Goal: Task Accomplishment & Management: Use online tool/utility

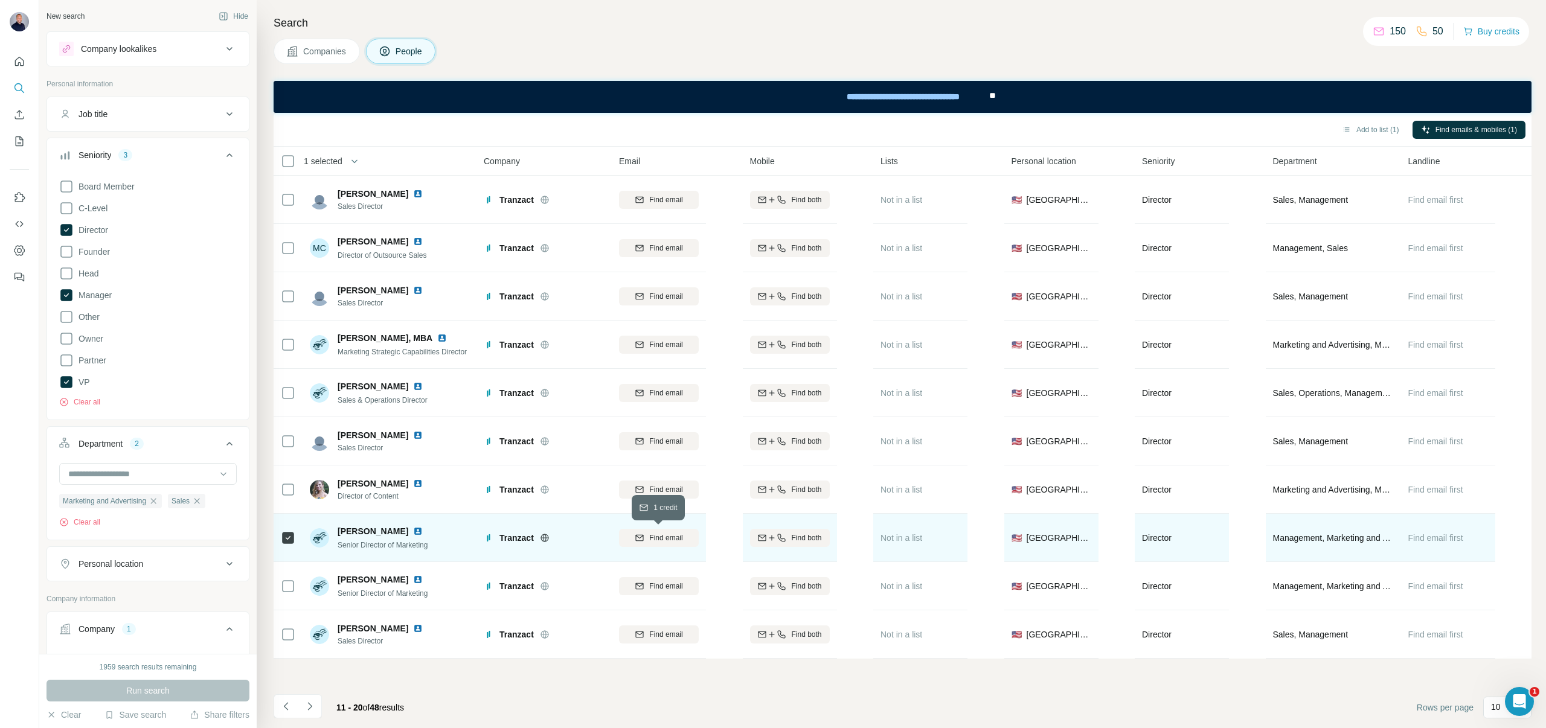
click at [659, 539] on span "Find email" at bounding box center [665, 537] width 33 height 11
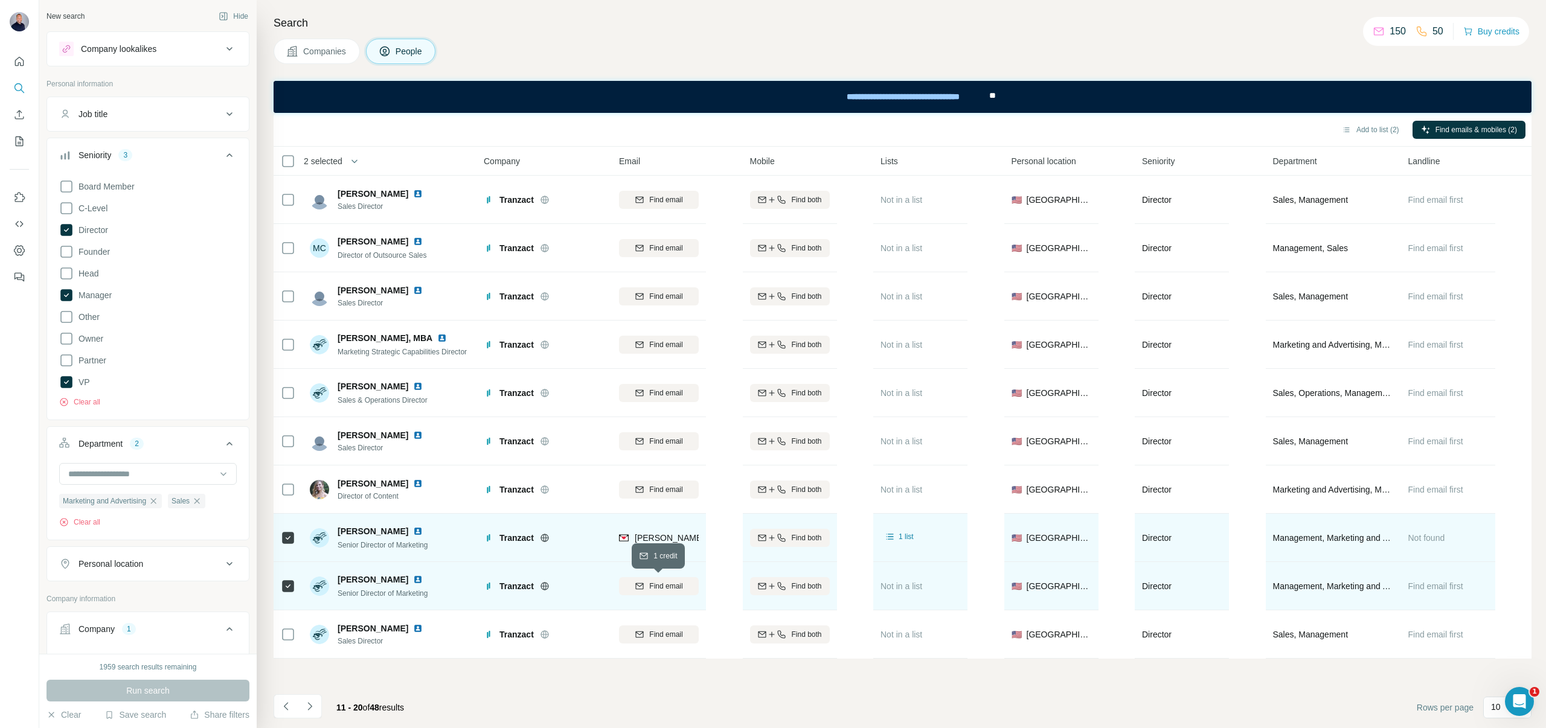
click at [673, 580] on button "Find email" at bounding box center [659, 586] width 80 height 18
click at [1369, 132] on button "Add to list (2)" at bounding box center [1370, 130] width 74 height 18
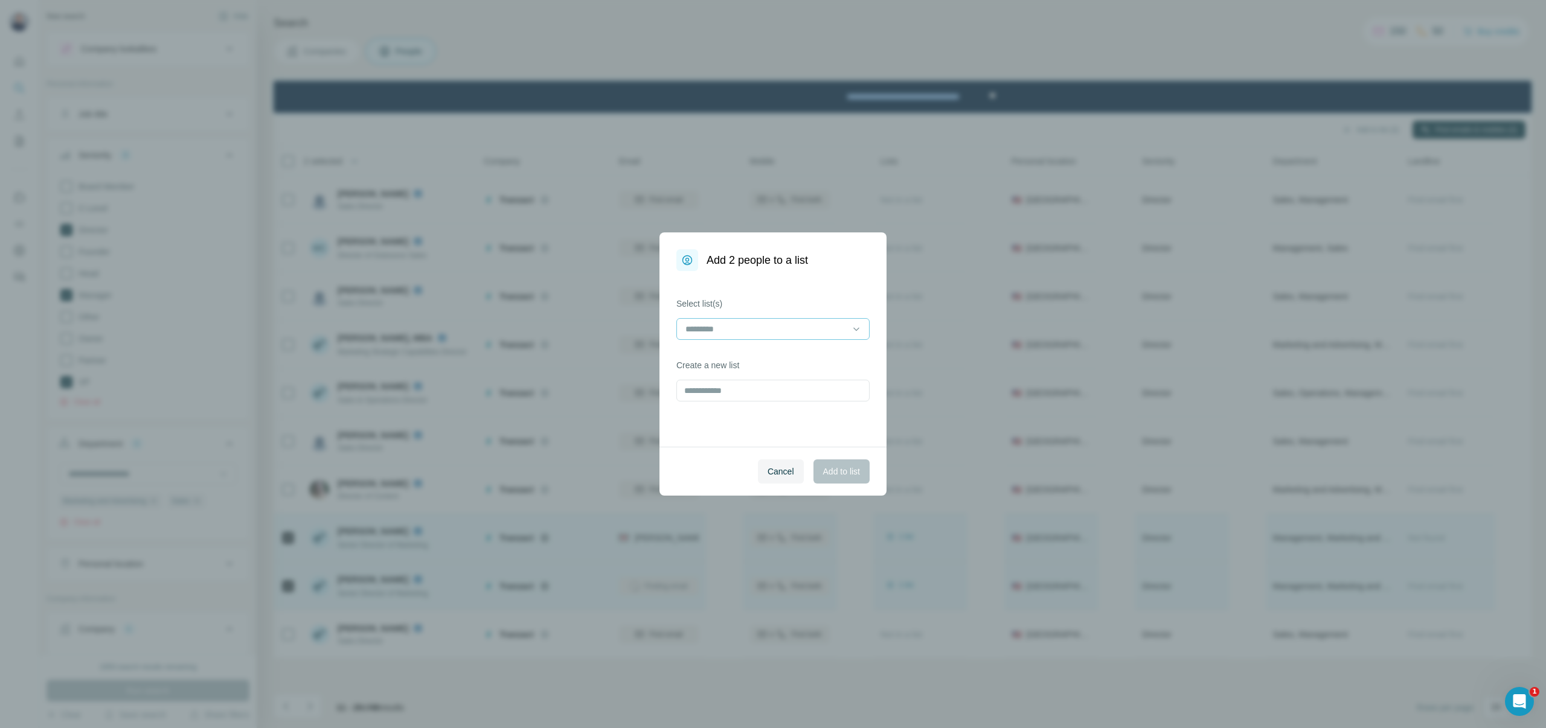
click at [862, 327] on div at bounding box center [772, 329] width 193 height 22
click at [753, 354] on div "Medicare" at bounding box center [772, 356] width 173 height 12
click at [825, 465] on button "Add to list" at bounding box center [841, 471] width 56 height 24
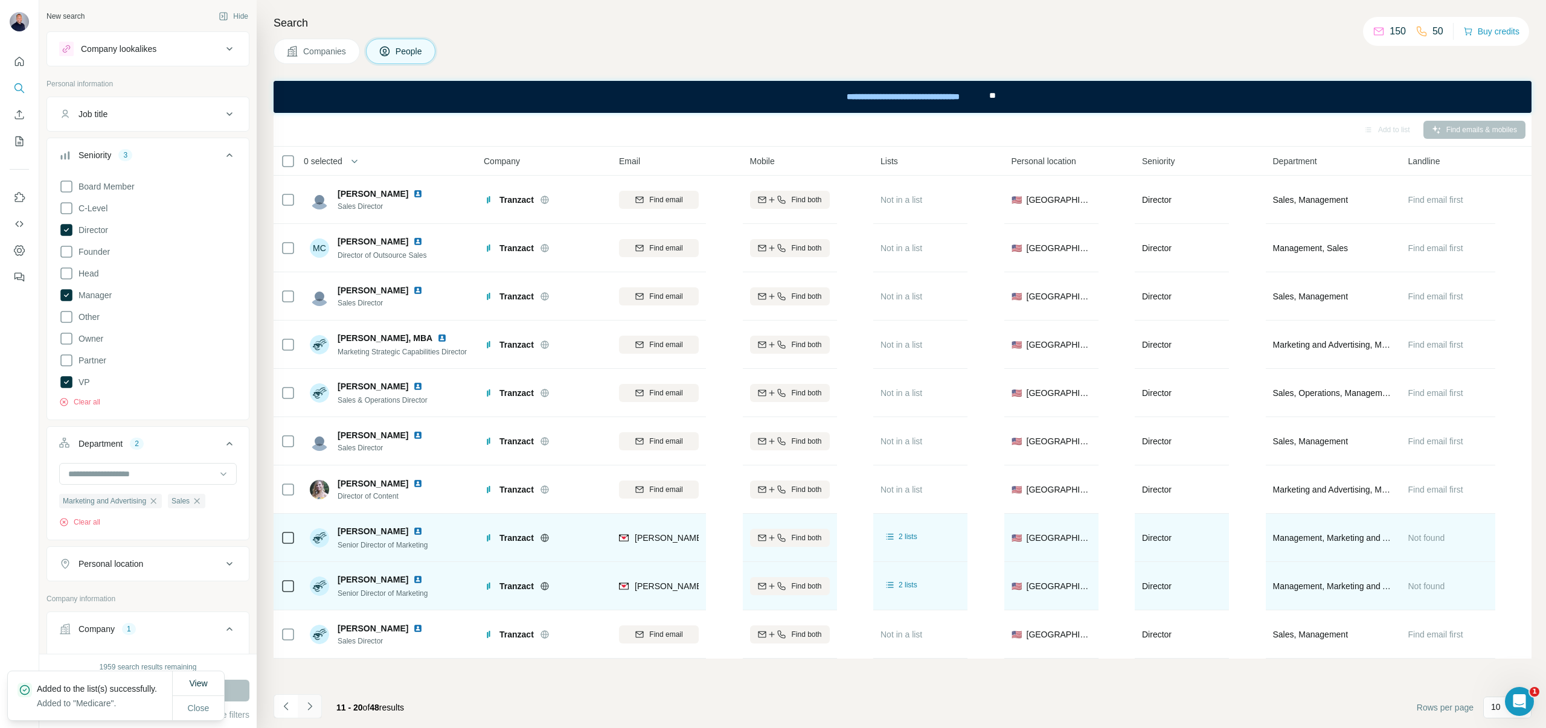
click at [312, 703] on icon "Navigate to next page" at bounding box center [310, 706] width 12 height 12
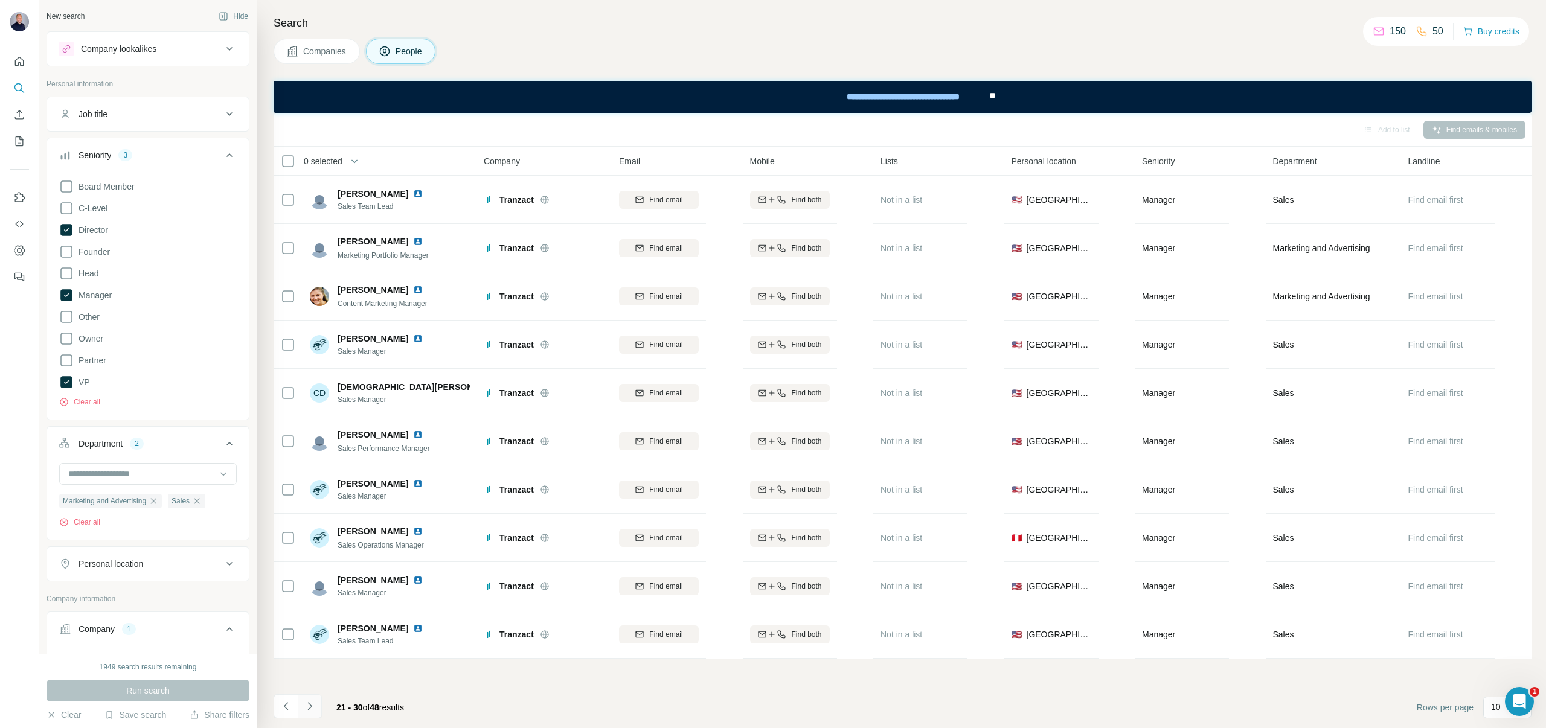
click at [314, 707] on icon "Navigate to next page" at bounding box center [310, 706] width 12 height 12
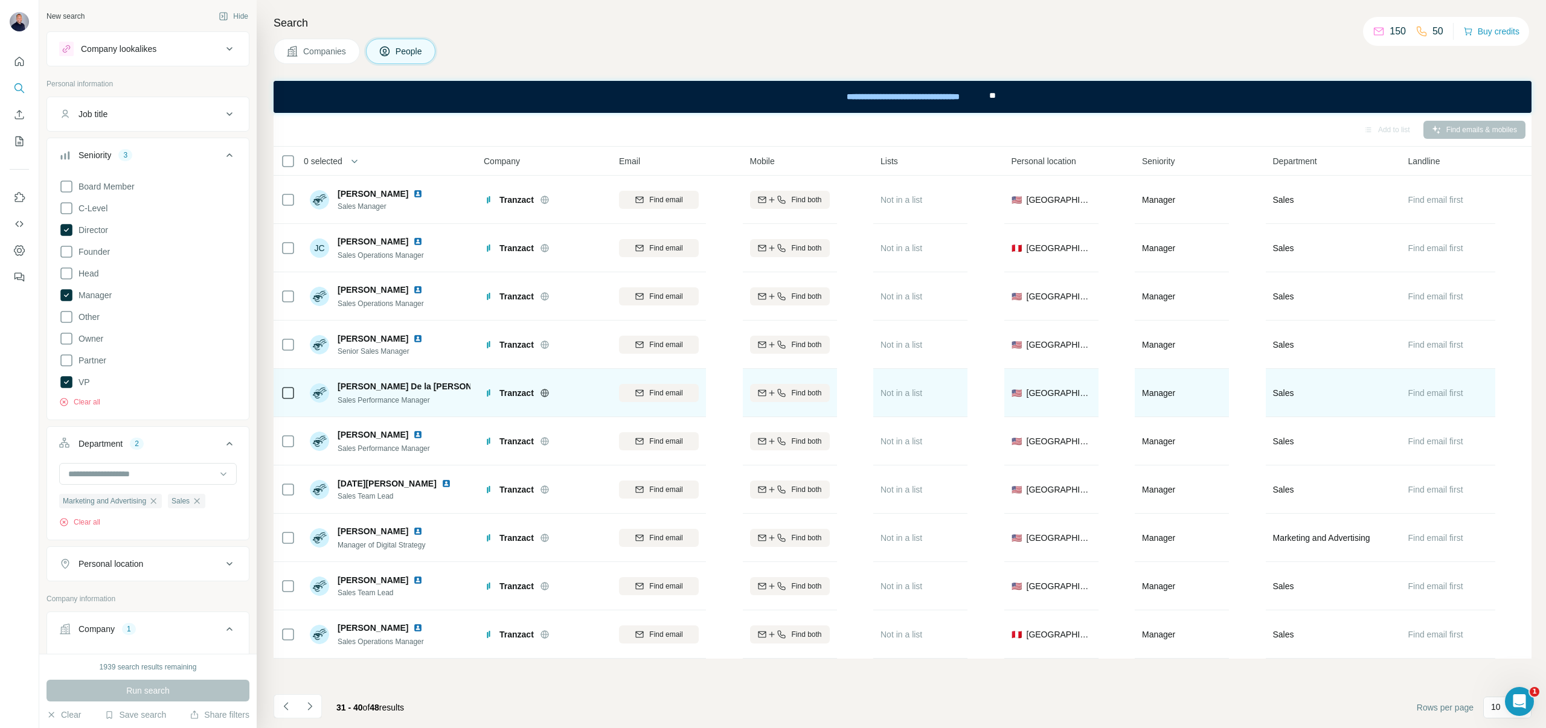
click at [294, 394] on icon at bounding box center [288, 393] width 14 height 14
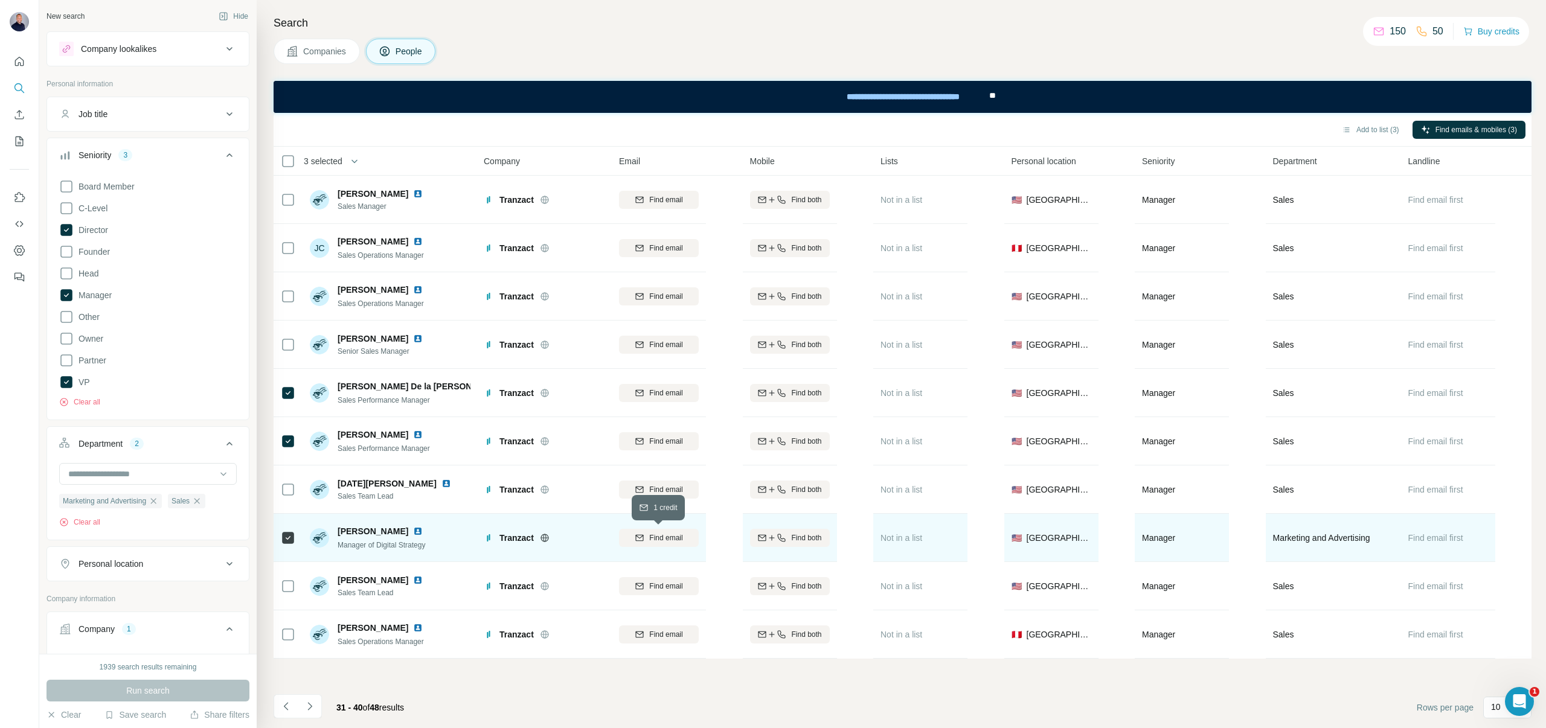
click at [668, 531] on button "Find email" at bounding box center [659, 538] width 80 height 18
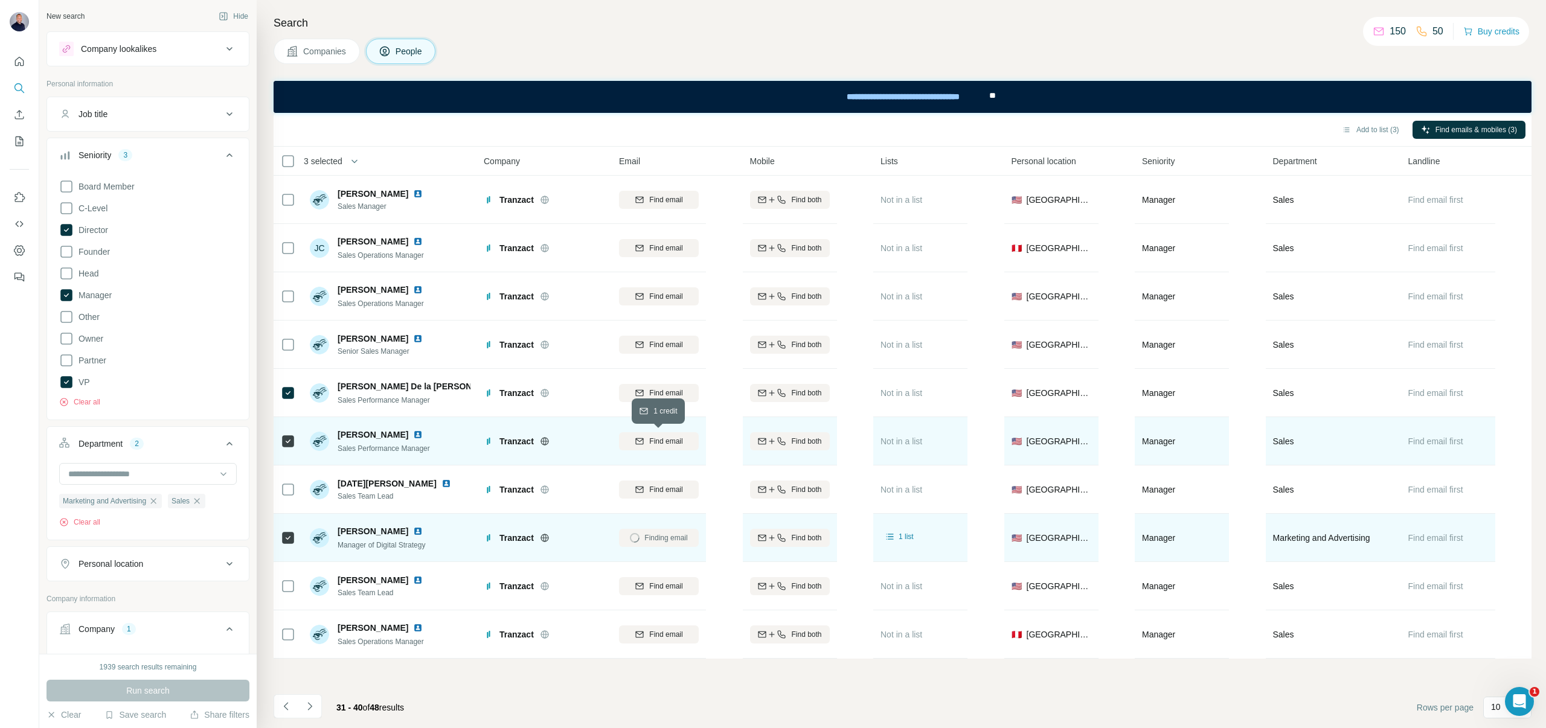
click at [653, 440] on span "Find email" at bounding box center [665, 441] width 33 height 11
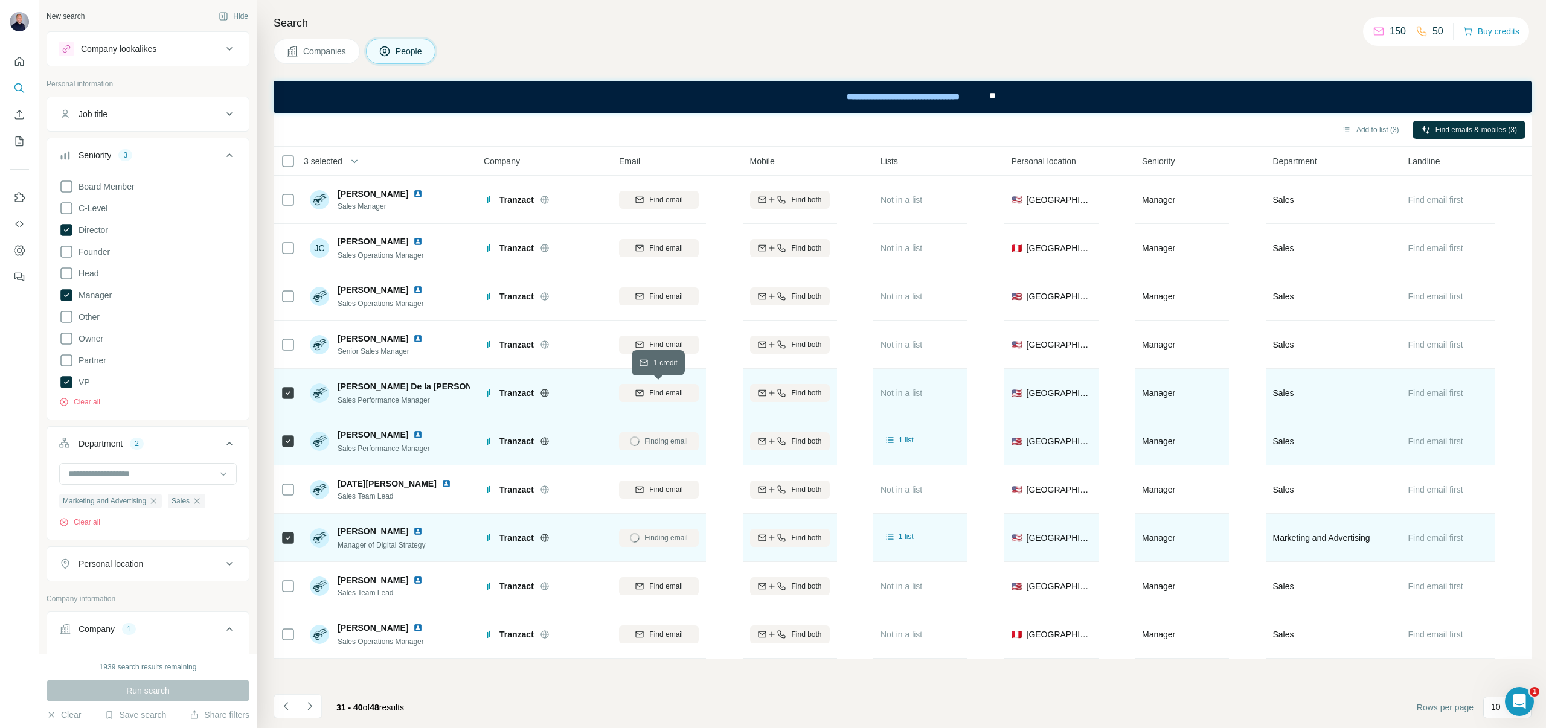
click at [649, 392] on span "Find email" at bounding box center [665, 393] width 33 height 11
click at [1367, 130] on button "Add to list (3)" at bounding box center [1370, 130] width 74 height 18
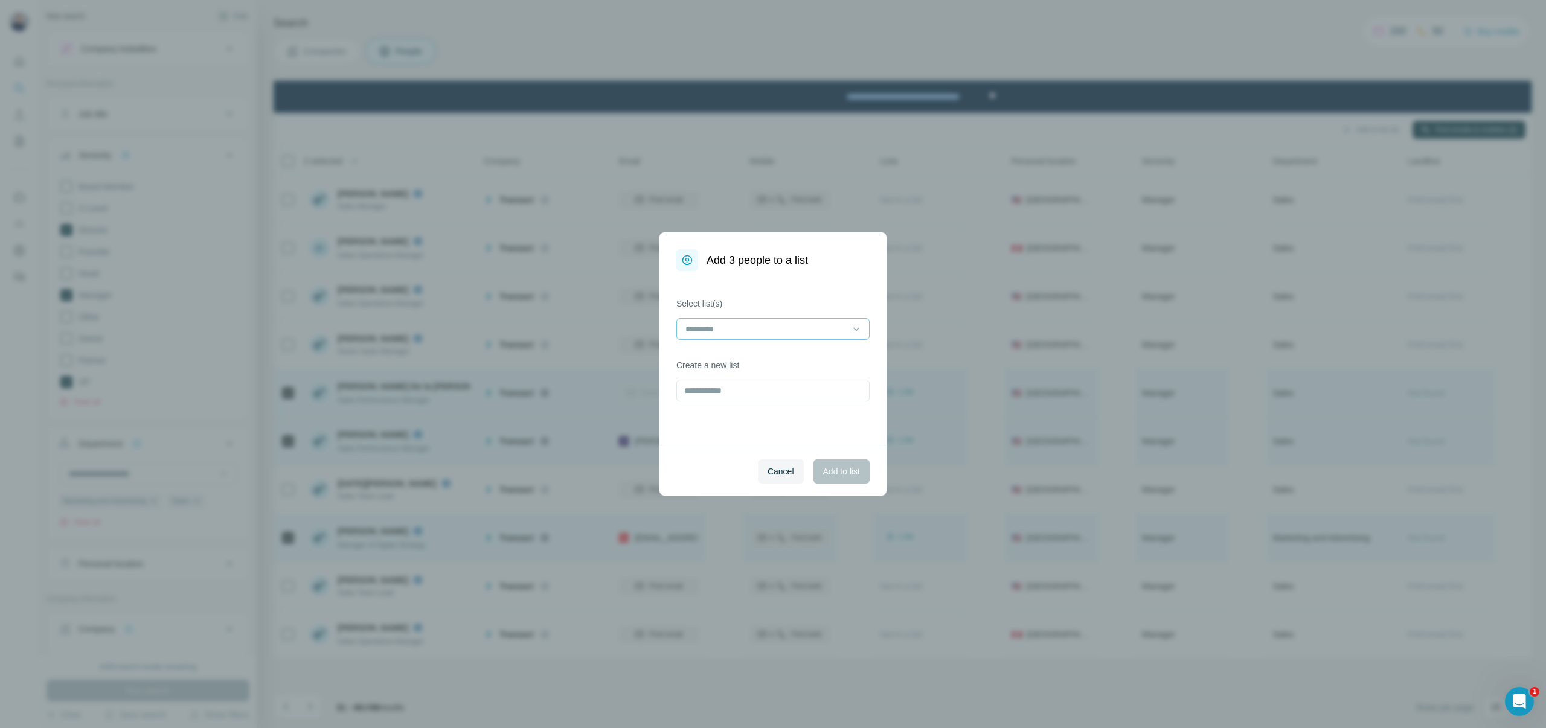
click at [772, 328] on input at bounding box center [765, 328] width 163 height 13
click at [738, 356] on div "Medicare" at bounding box center [772, 356] width 173 height 12
click at [823, 470] on span "Add to list" at bounding box center [841, 471] width 37 height 12
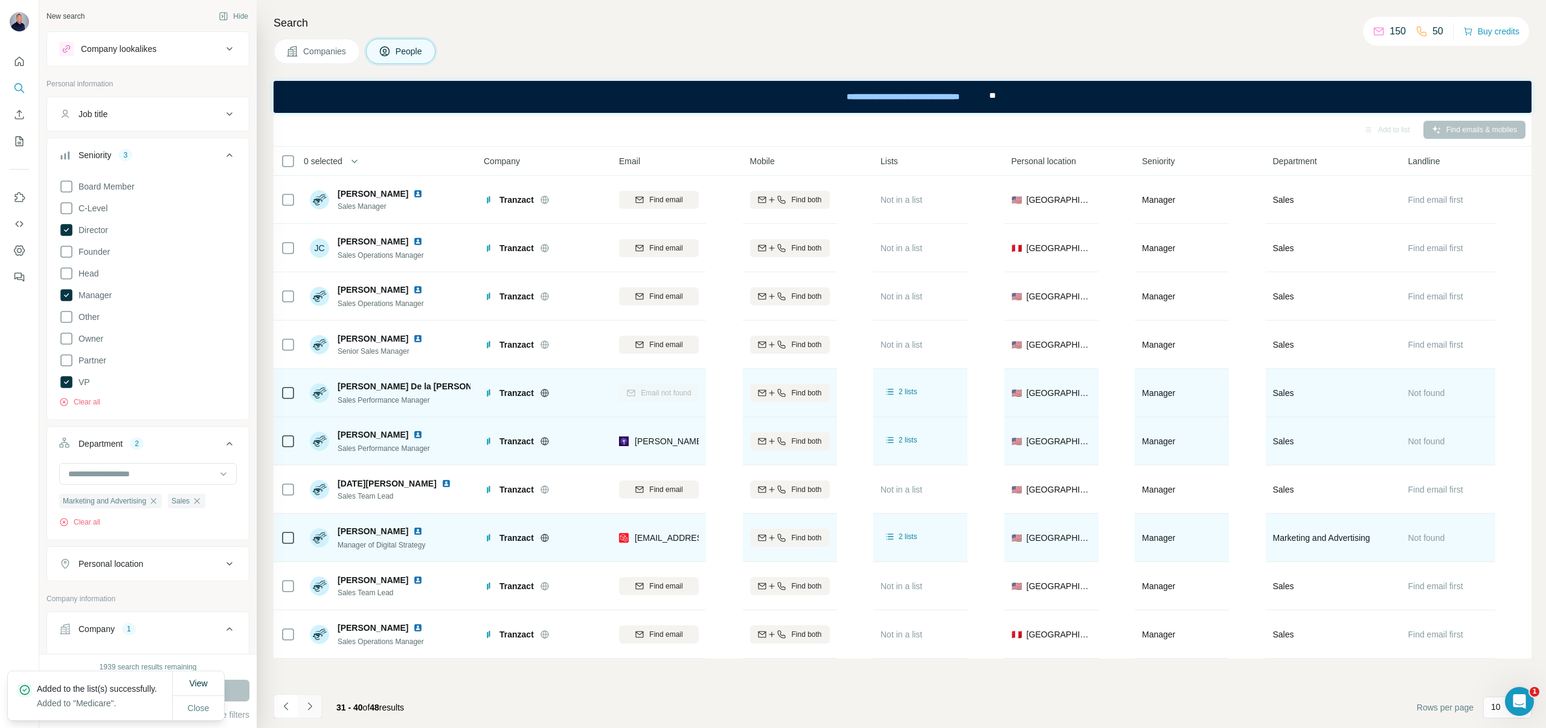
click at [316, 703] on button "Navigate to next page" at bounding box center [310, 706] width 24 height 24
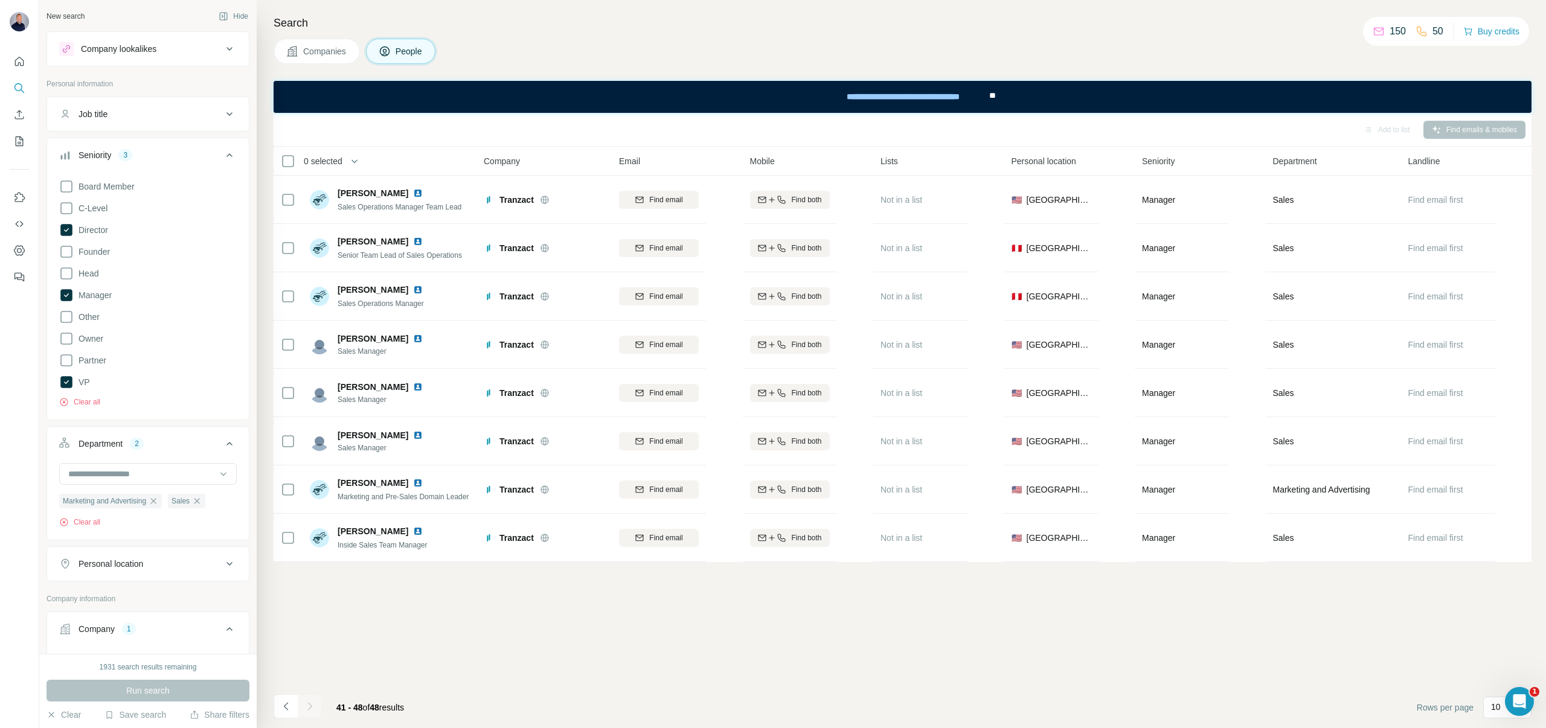
click at [647, 631] on div "Add to list Find emails & mobiles 0 selected People Company Email Mobile Lists …" at bounding box center [902, 420] width 1258 height 615
click at [65, 230] on icon at bounding box center [66, 230] width 5 height 4
click at [64, 290] on icon at bounding box center [66, 295] width 12 height 12
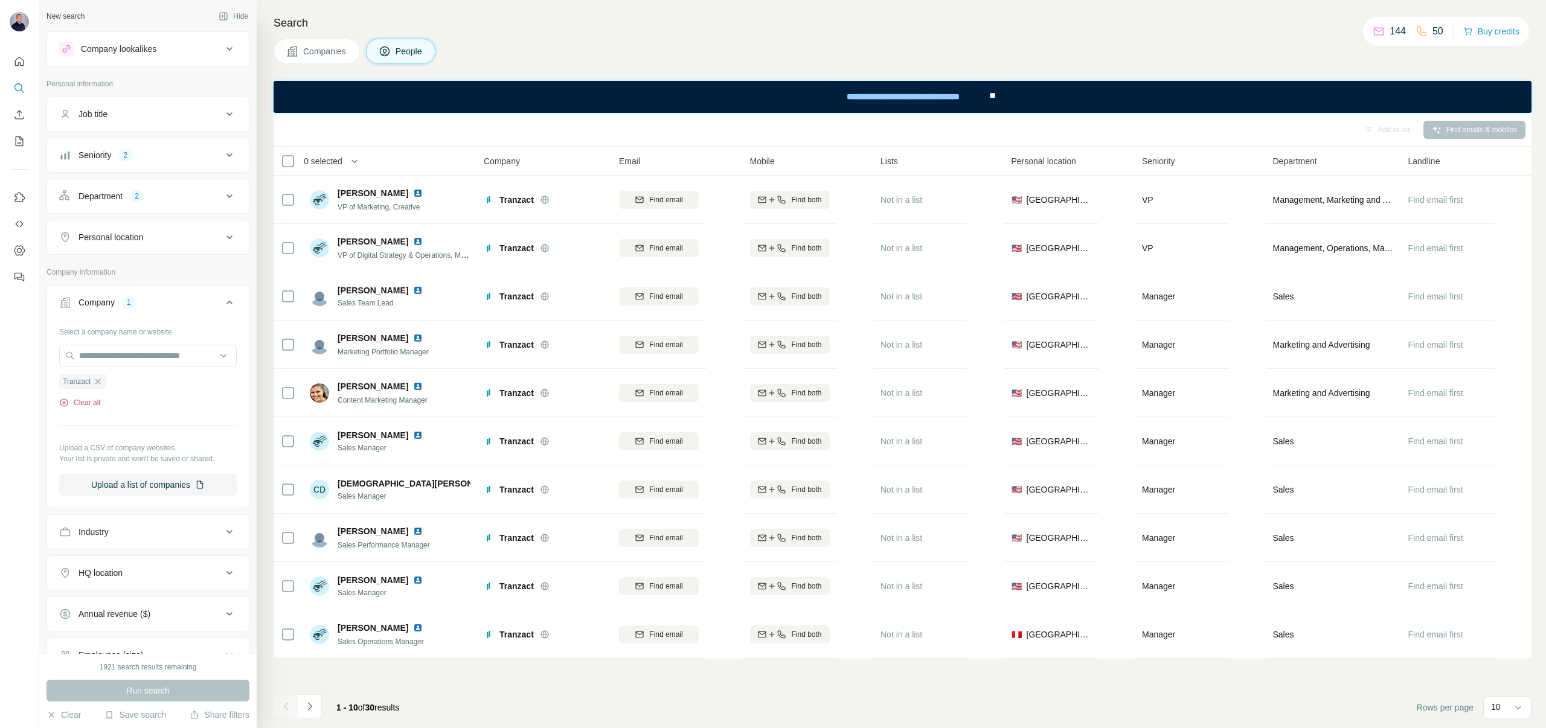
click at [95, 397] on button "Clear all" at bounding box center [79, 402] width 41 height 11
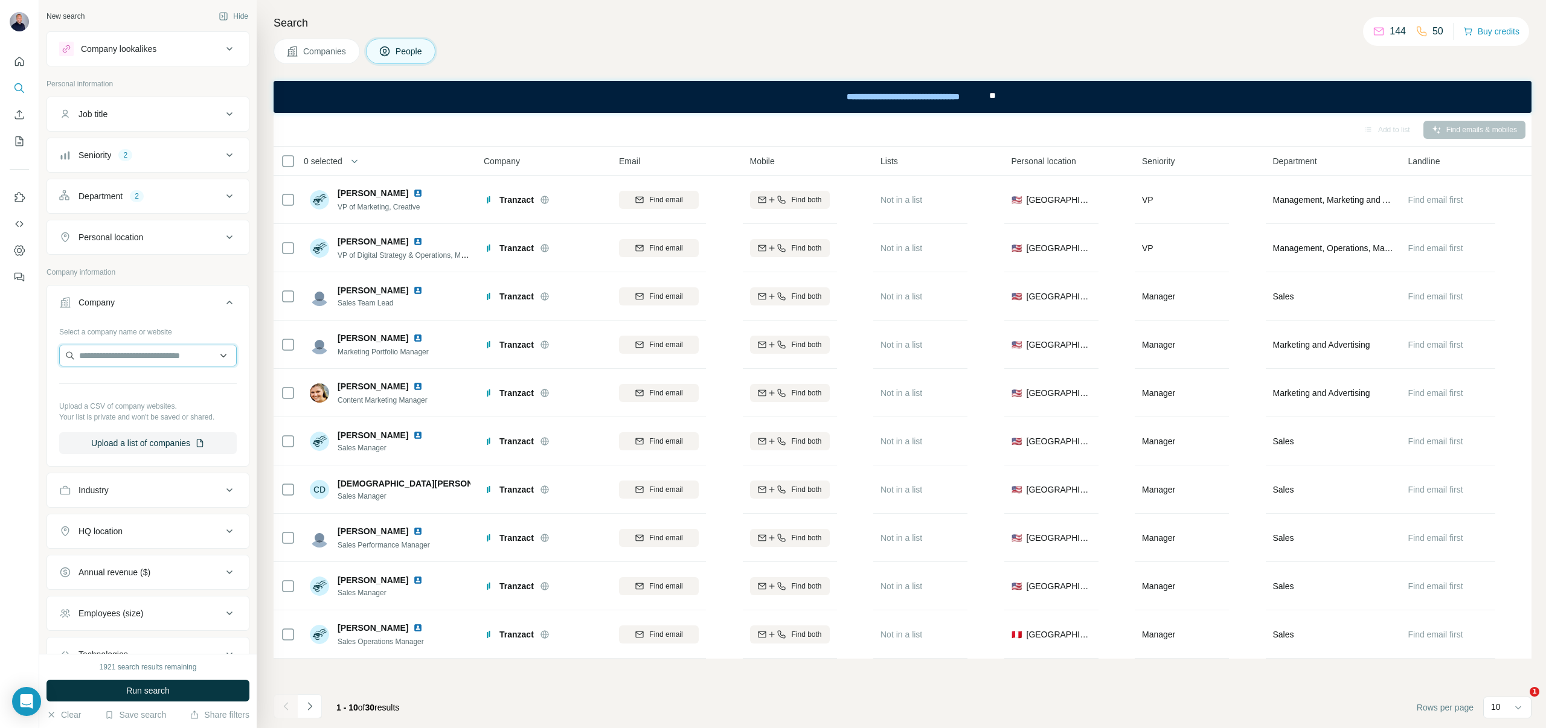
click at [103, 362] on input "text" at bounding box center [147, 356] width 177 height 22
paste input "**********"
type input "**********"
click at [98, 193] on div "Department" at bounding box center [100, 196] width 44 height 12
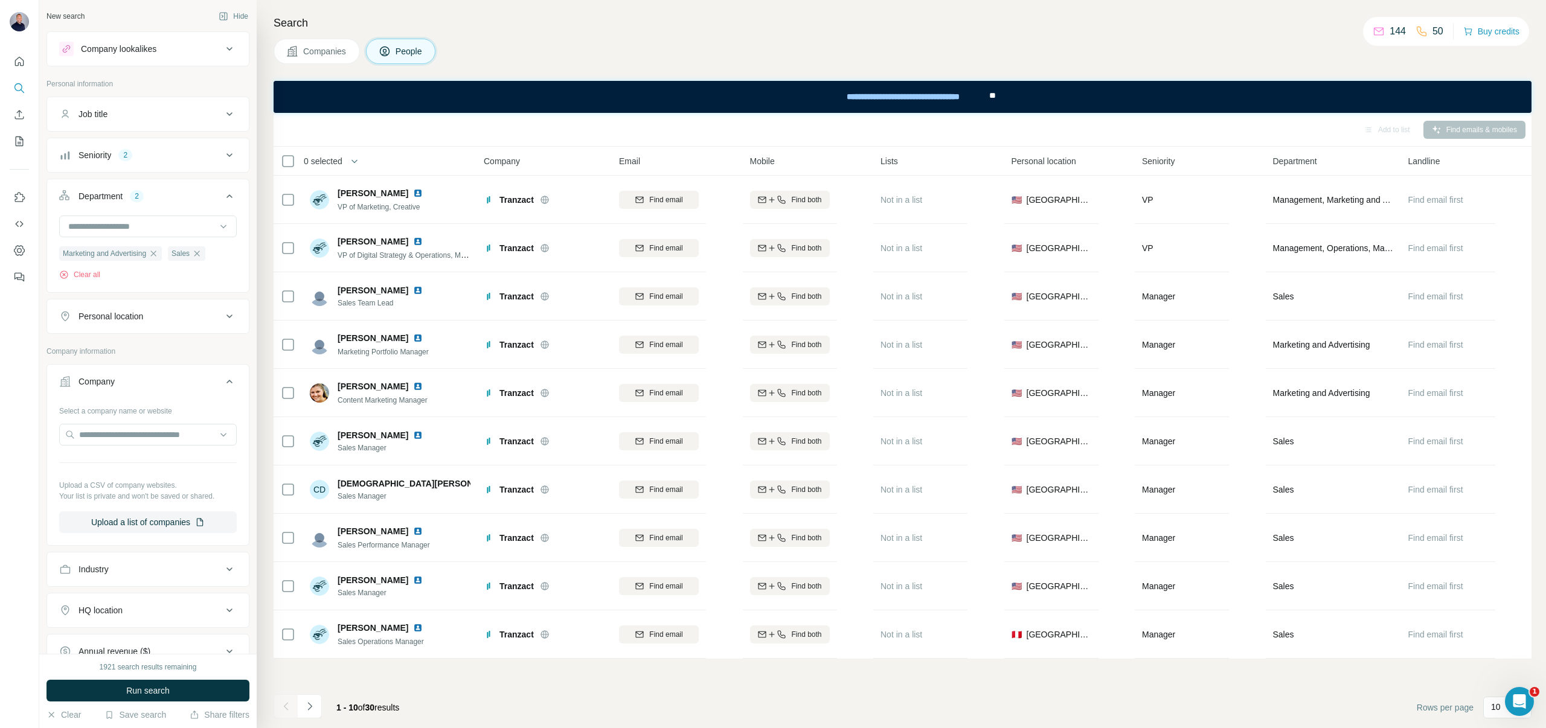
scroll to position [0, 0]
click at [76, 273] on button "Clear all" at bounding box center [79, 274] width 41 height 11
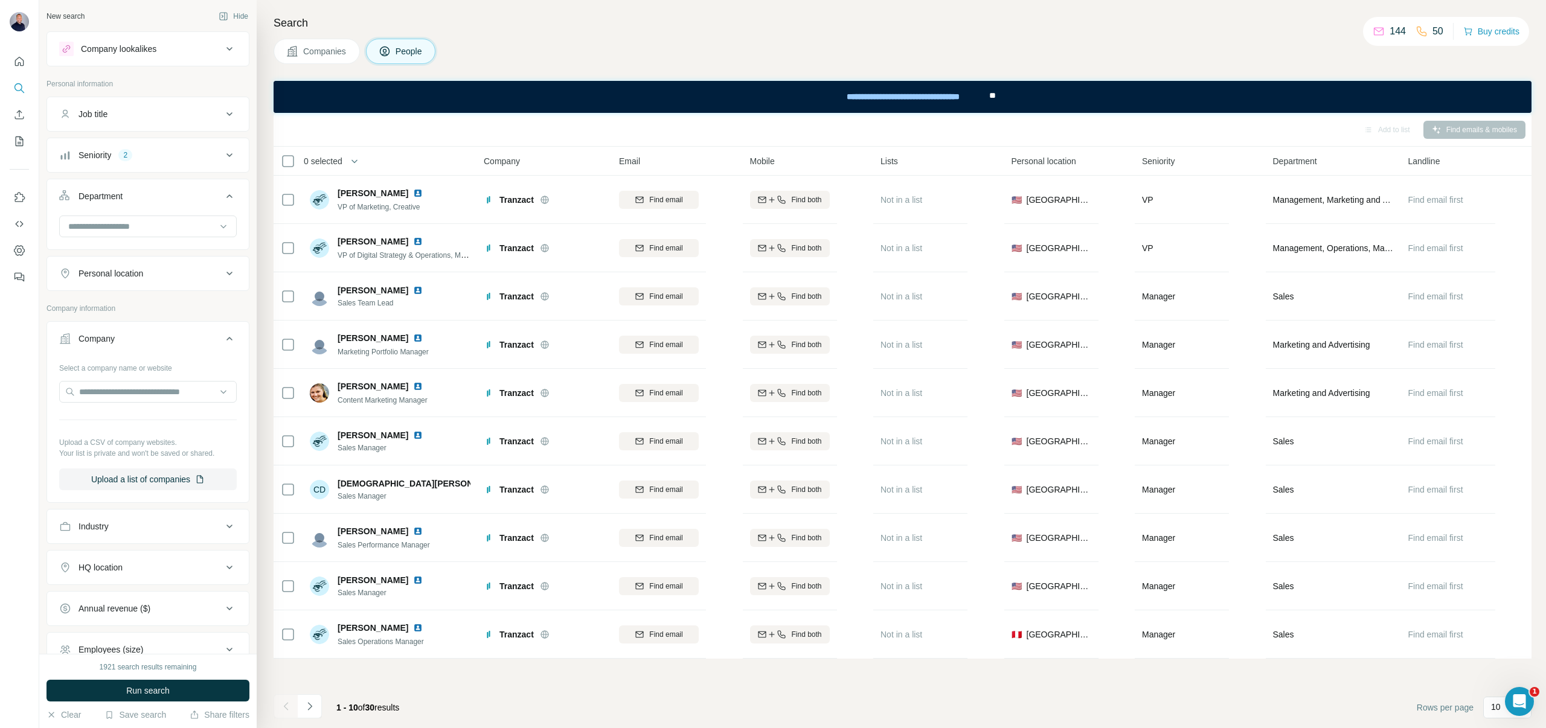
click at [104, 159] on div "Seniority" at bounding box center [94, 155] width 33 height 12
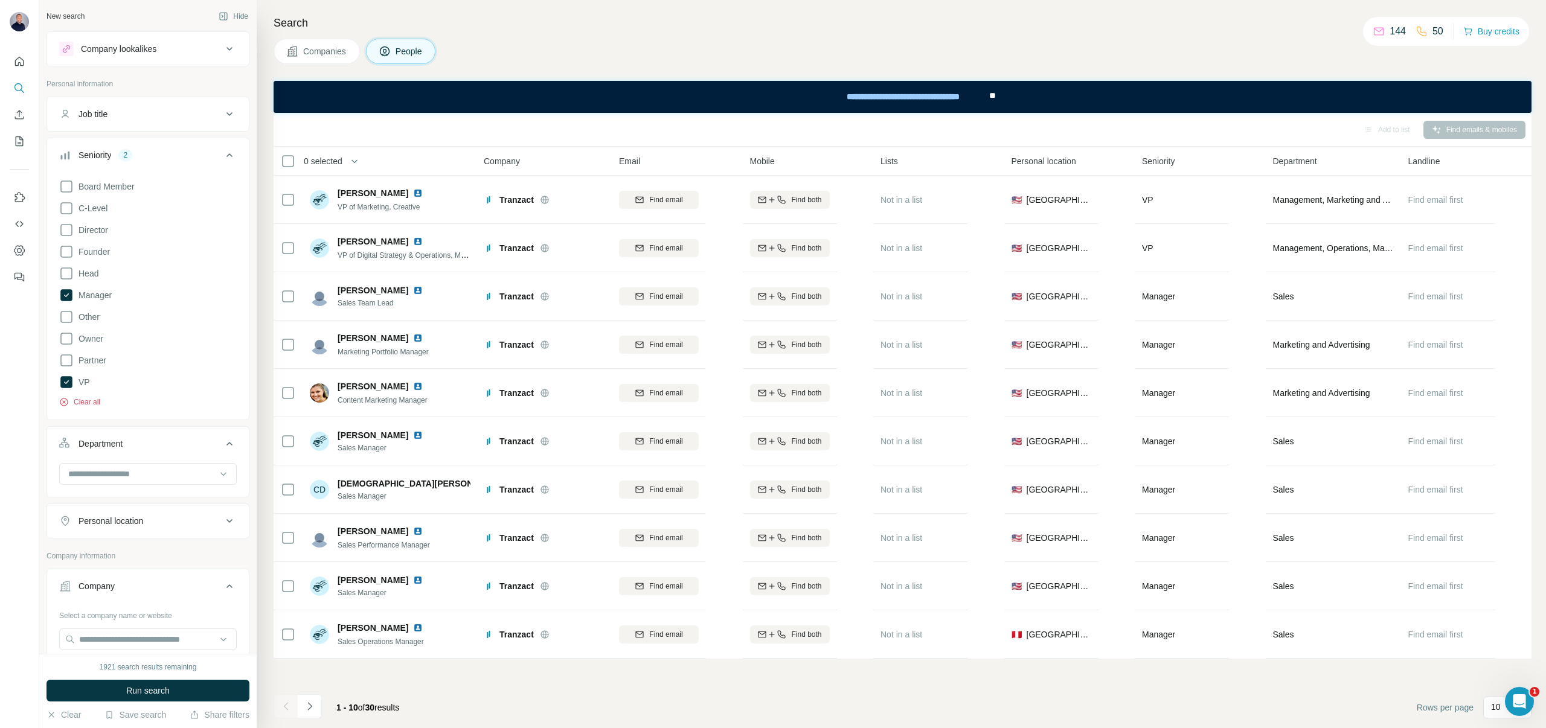
click at [84, 398] on button "Clear all" at bounding box center [79, 402] width 41 height 11
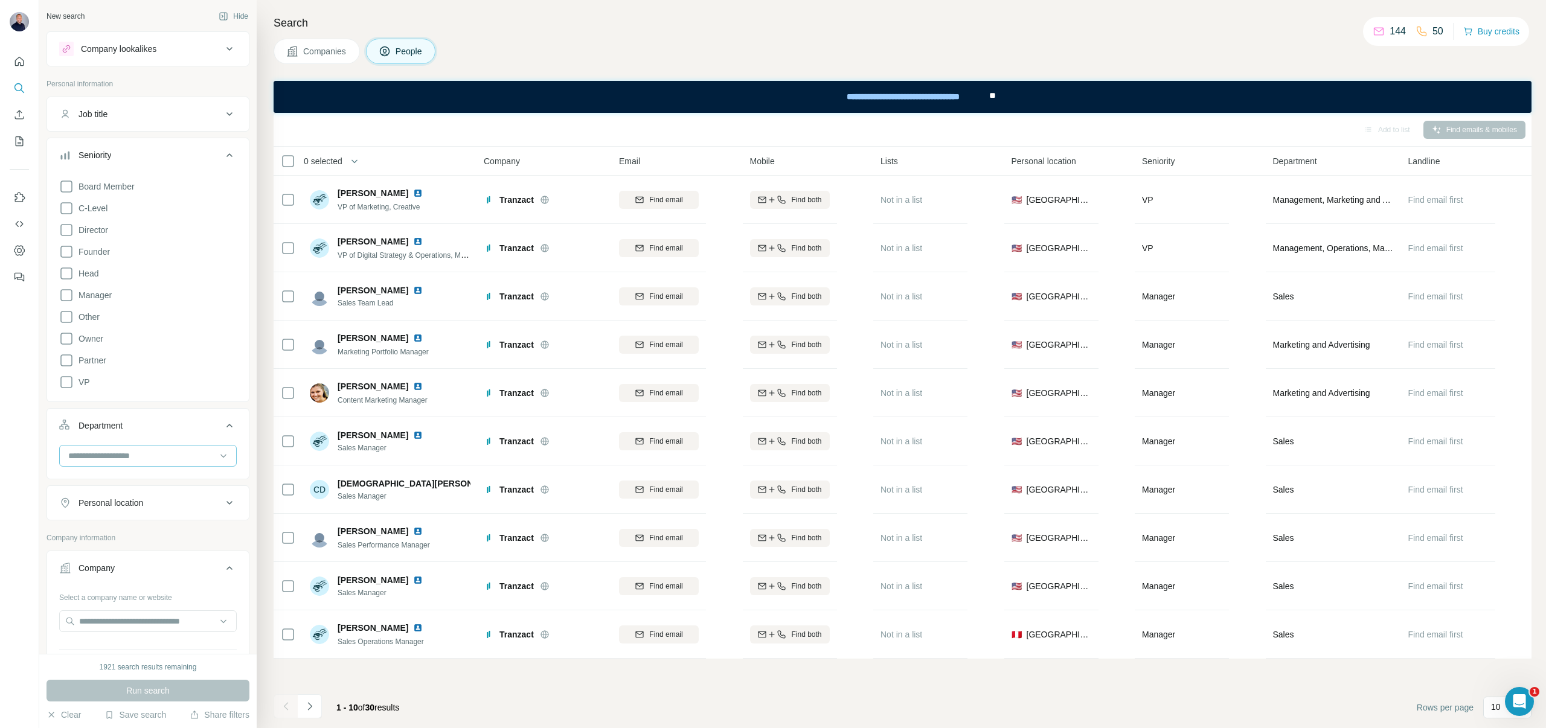
click at [126, 460] on input at bounding box center [141, 455] width 149 height 13
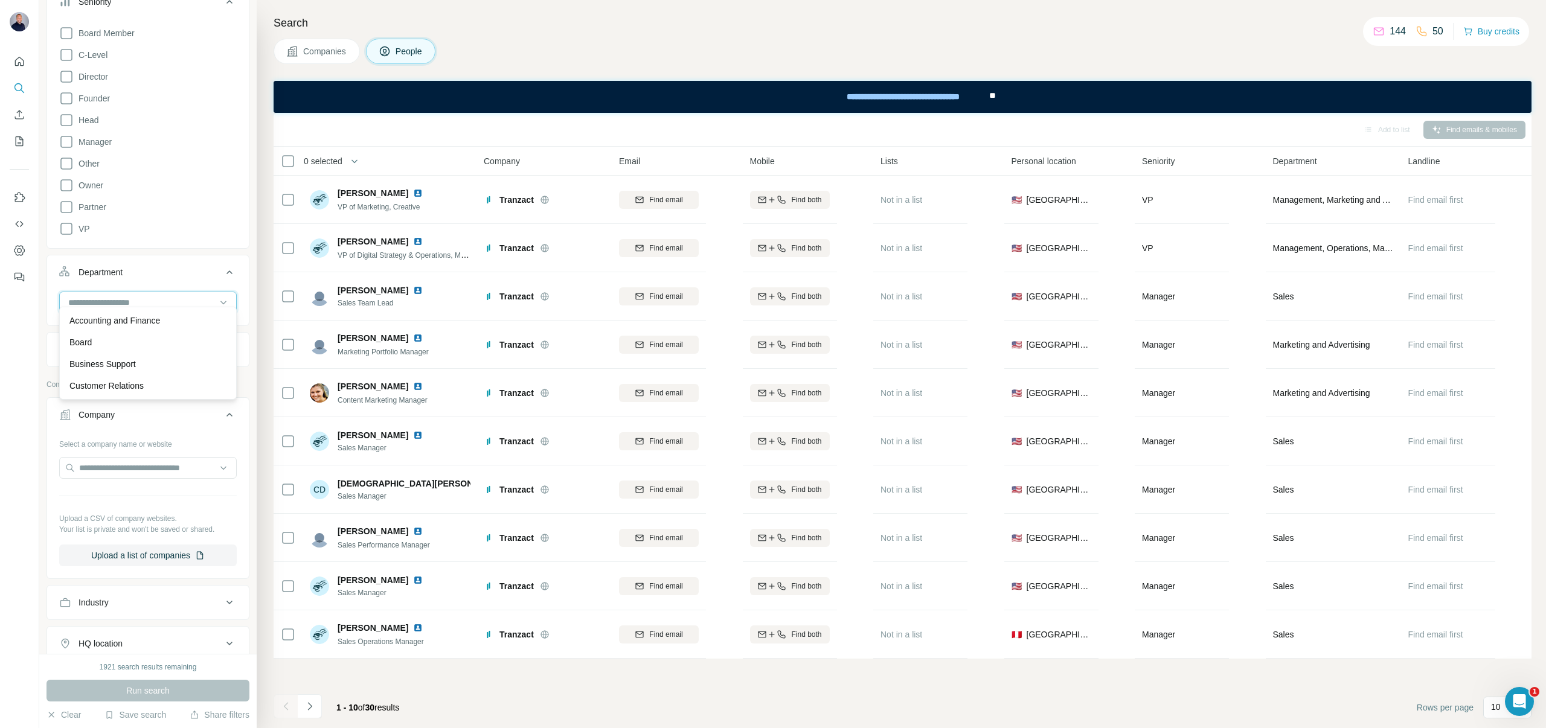
scroll to position [162, 0]
click at [46, 435] on div "Company Select a company name or website Upload a CSV of company websites. Your…" at bounding box center [147, 479] width 203 height 182
click at [120, 459] on input "text" at bounding box center [147, 459] width 177 height 22
paste input "**********"
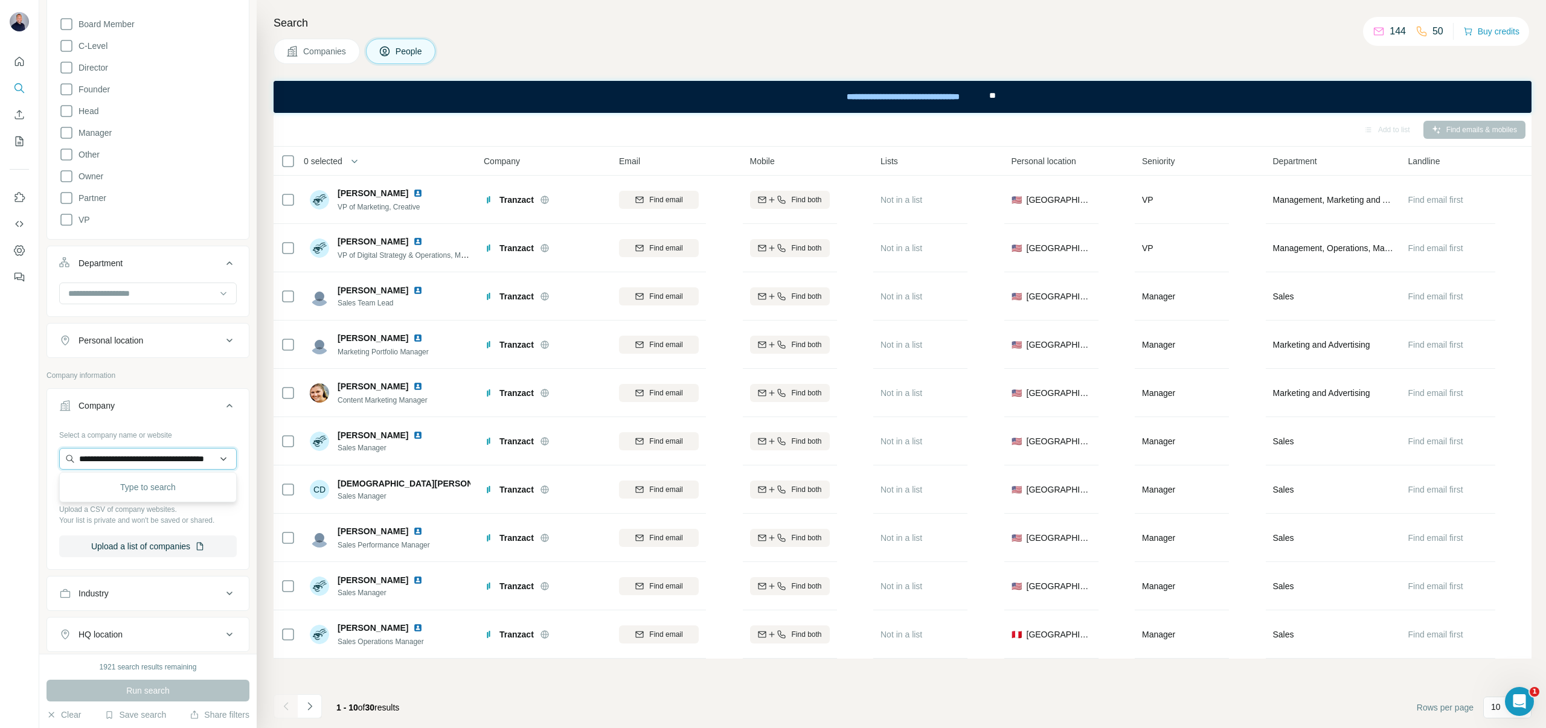
scroll to position [0, 43]
drag, startPoint x: 213, startPoint y: 459, endPoint x: -1, endPoint y: 429, distance: 215.8
click at [0, 429] on html "**********" at bounding box center [773, 364] width 1546 height 728
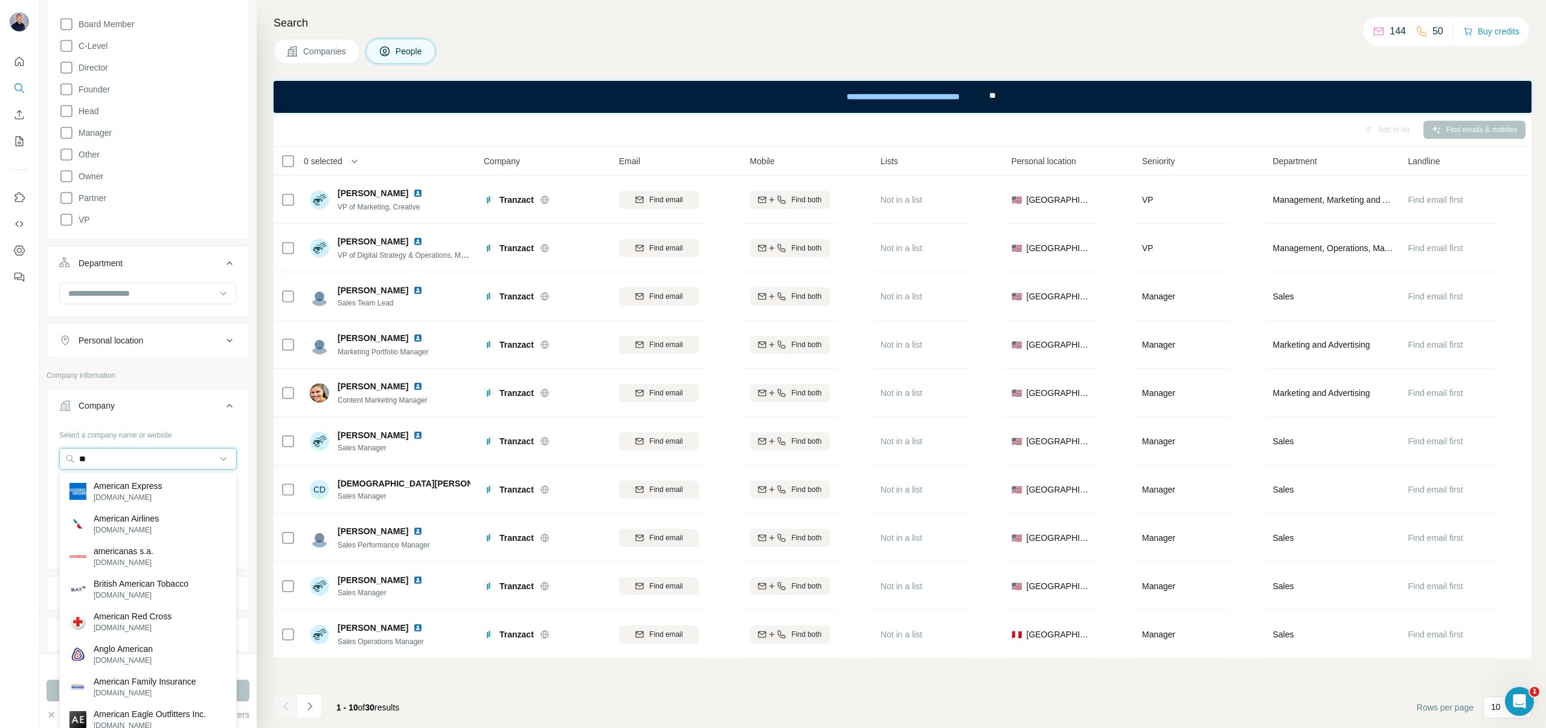
type input "*"
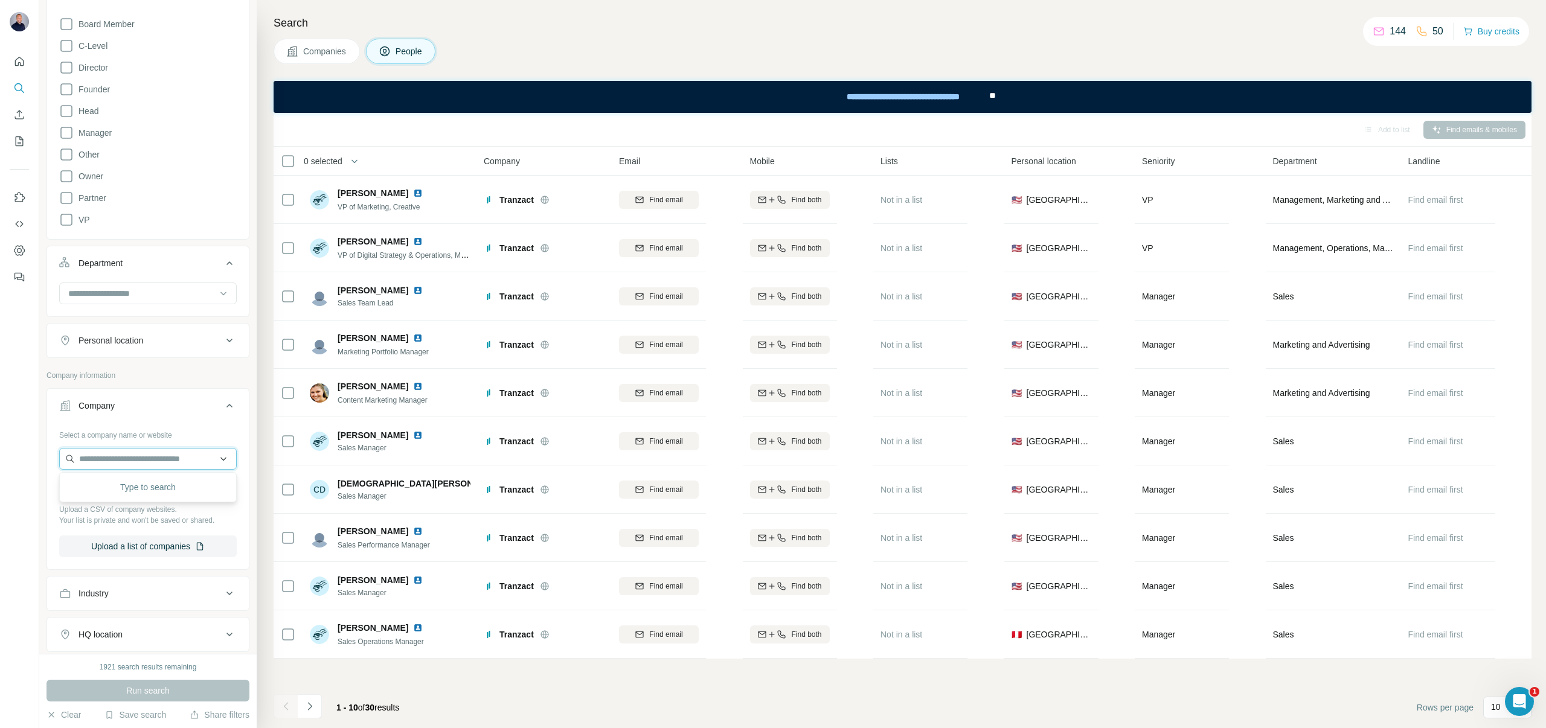
click at [102, 458] on input "text" at bounding box center [147, 459] width 177 height 22
paste input "**********"
type input "**********"
click at [121, 488] on p "American Standard" at bounding box center [130, 486] width 72 height 12
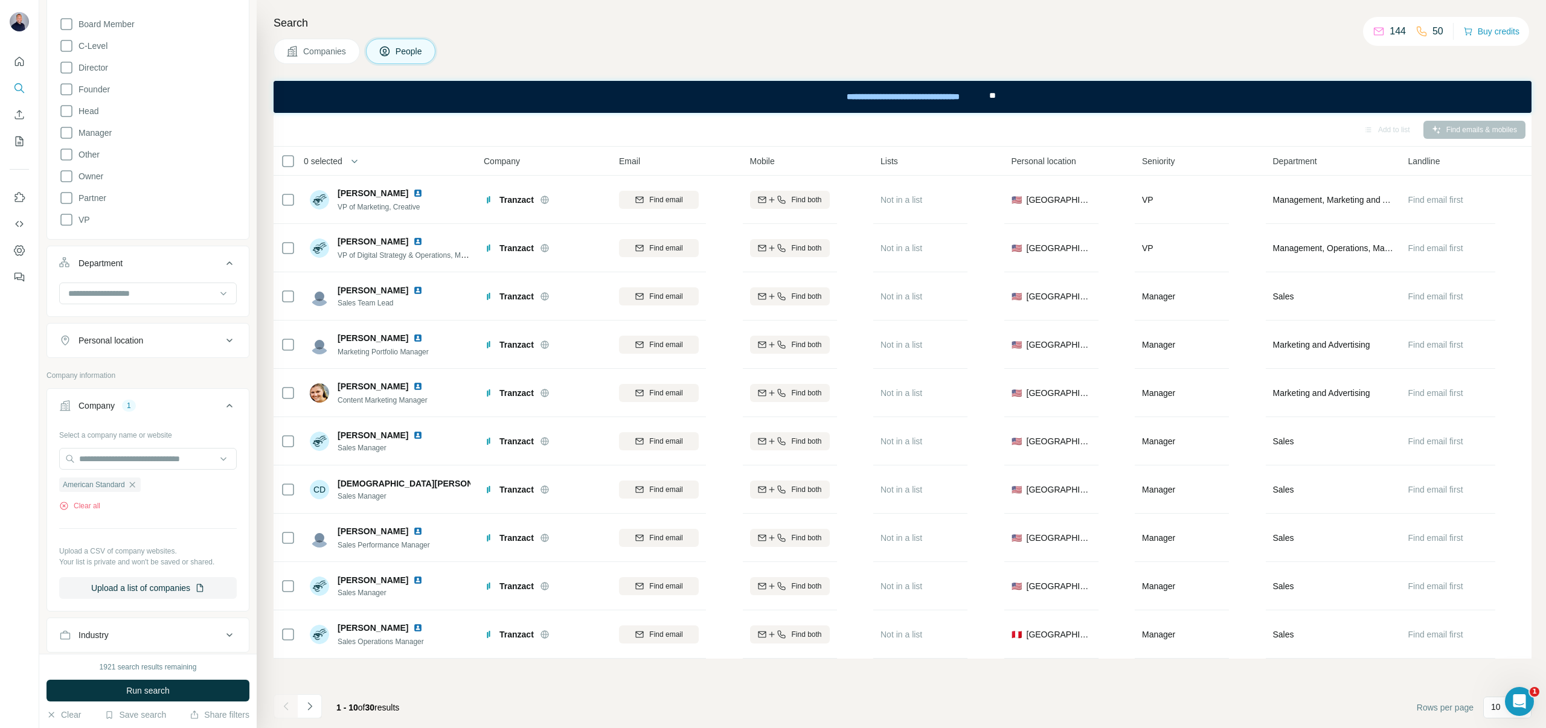
scroll to position [0, 0]
click at [109, 697] on button "Run search" at bounding box center [147, 691] width 203 height 22
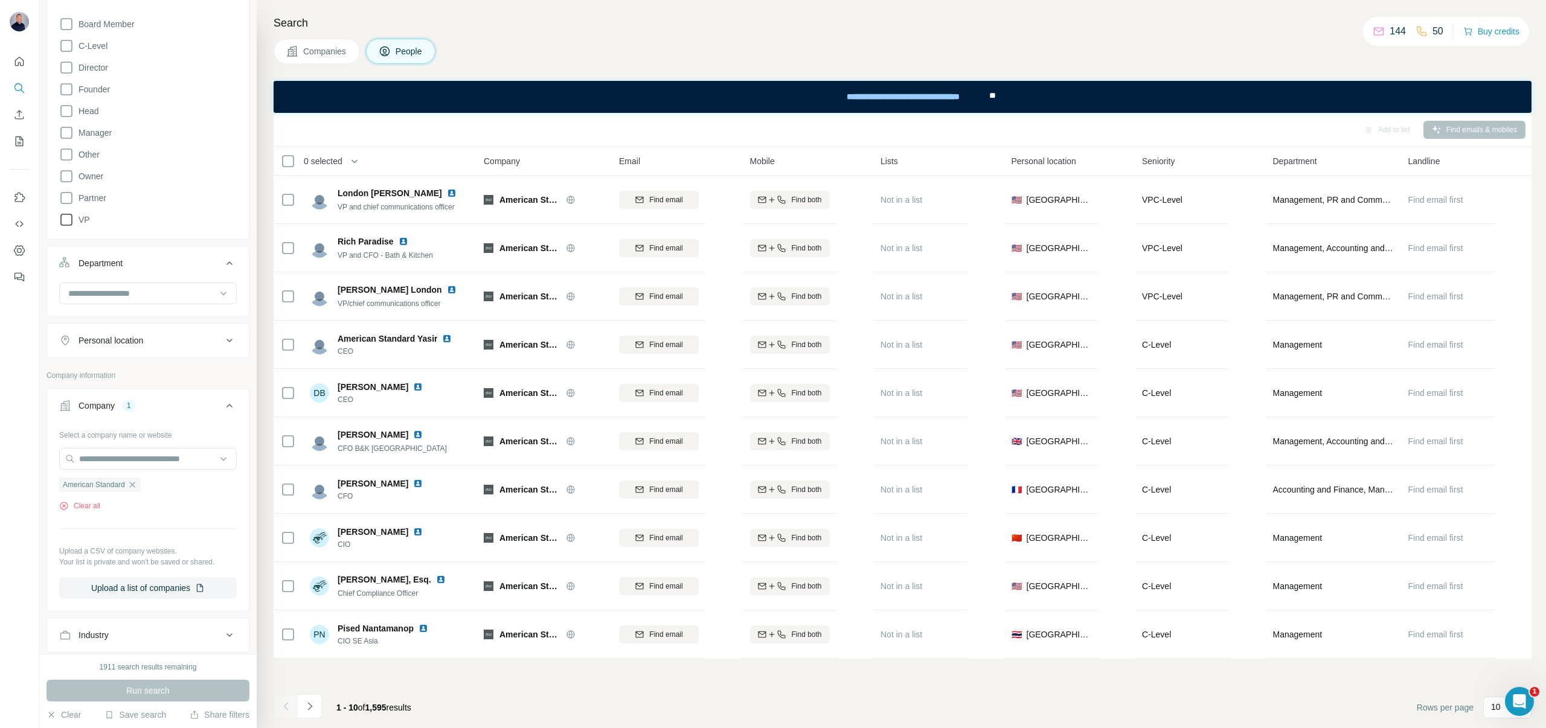
click at [66, 215] on icon at bounding box center [66, 220] width 14 height 14
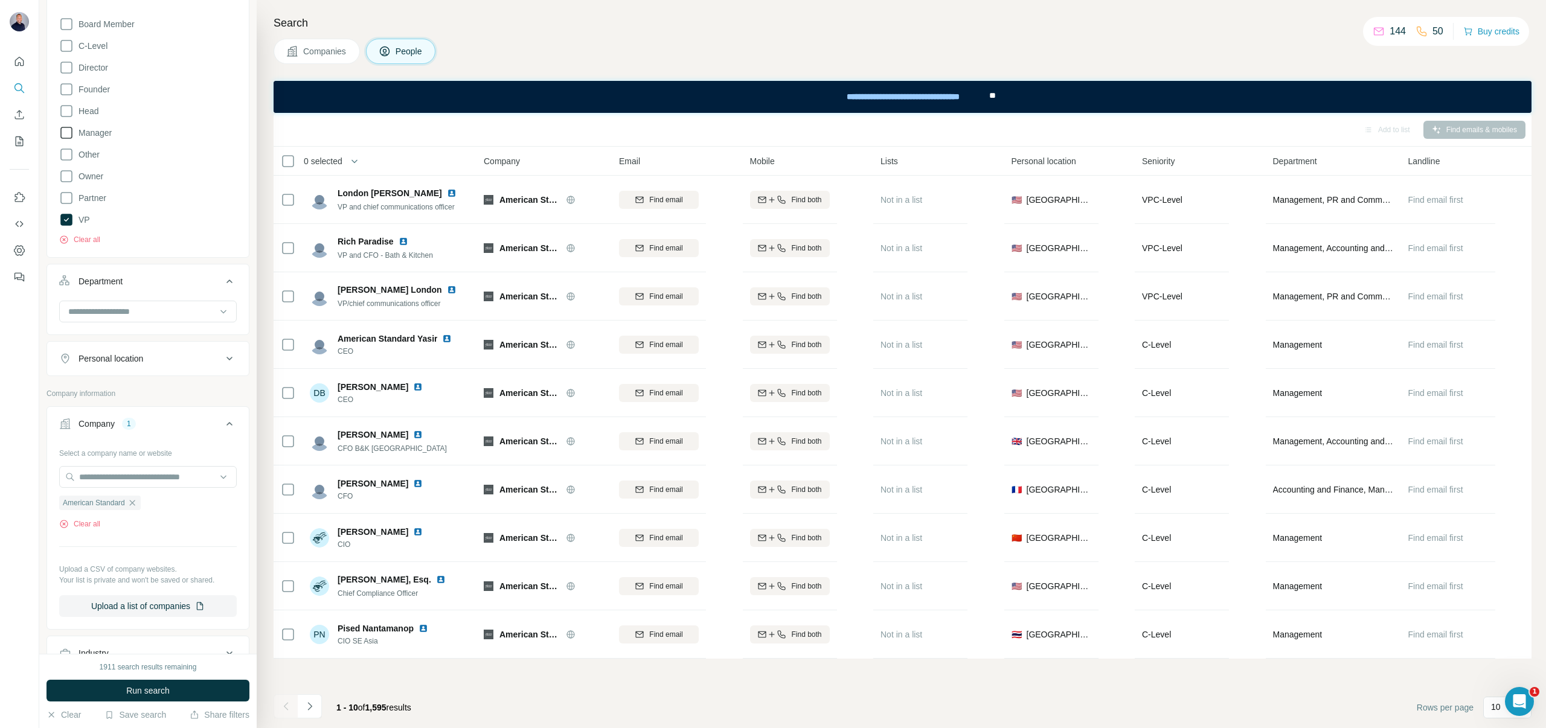
click at [67, 133] on icon at bounding box center [66, 133] width 14 height 14
click at [65, 65] on icon at bounding box center [66, 67] width 14 height 14
click at [157, 695] on span "Run search" at bounding box center [147, 691] width 43 height 12
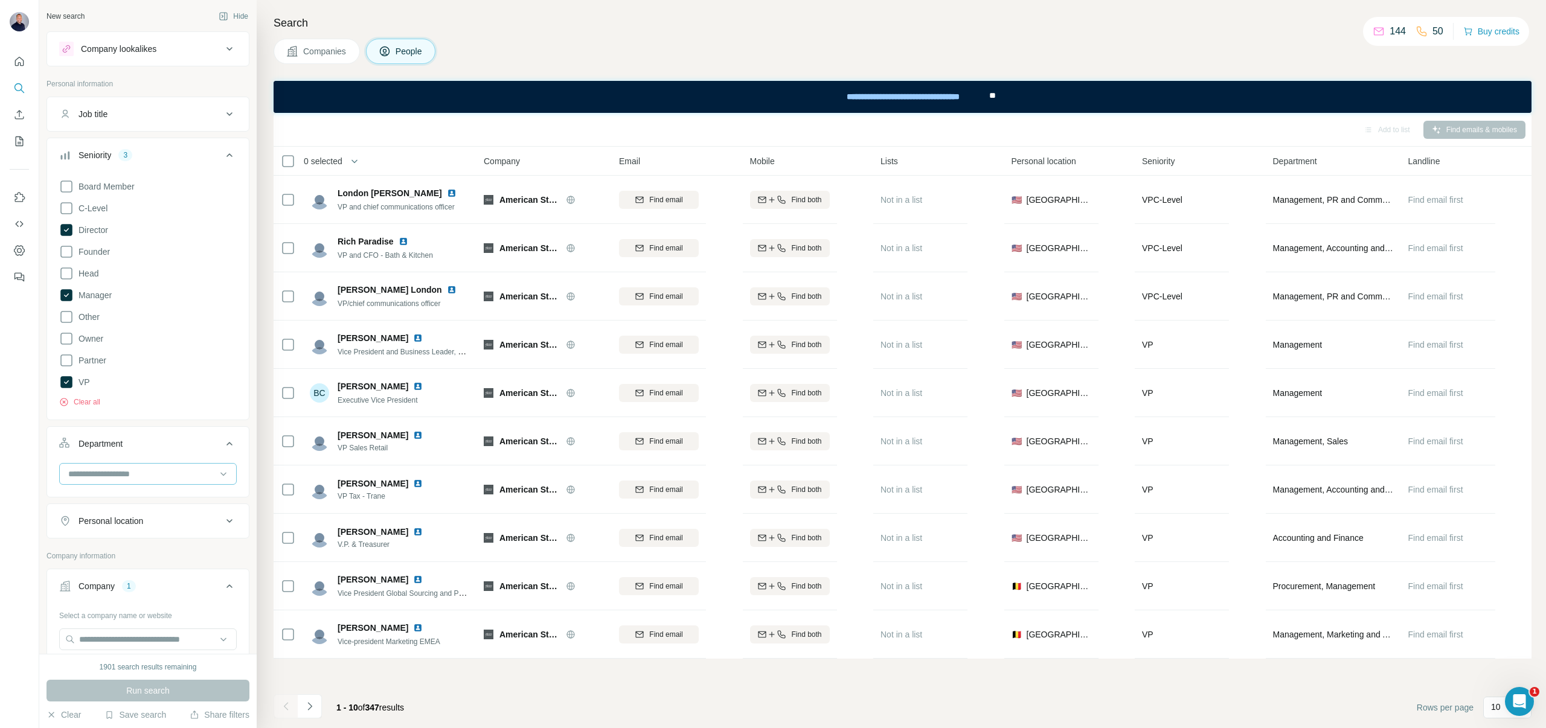
scroll to position [54, 0]
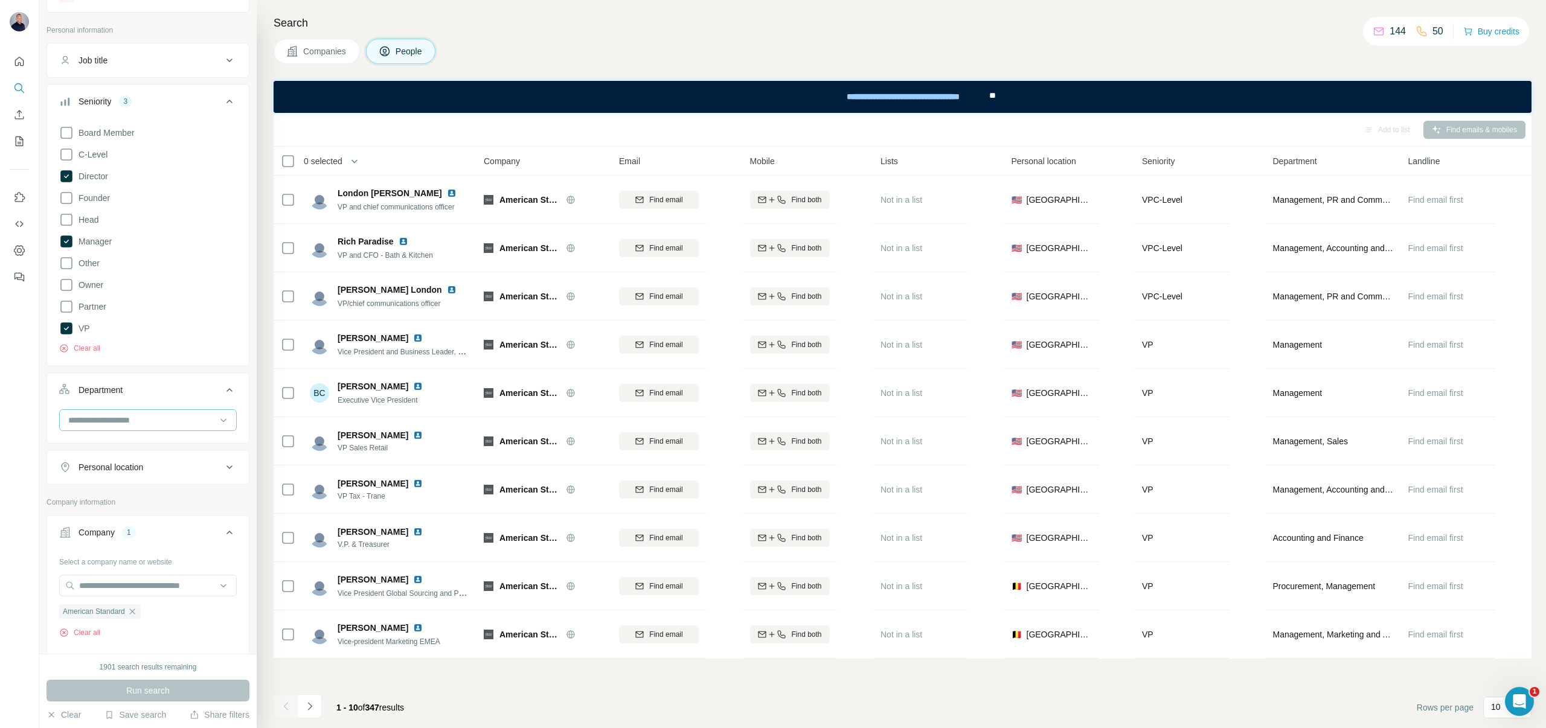
click at [129, 418] on input at bounding box center [141, 420] width 149 height 13
type input "****"
click at [135, 433] on div "Marketing and Advertising" at bounding box center [147, 447] width 177 height 28
click at [129, 428] on div at bounding box center [141, 420] width 149 height 21
type input "*****"
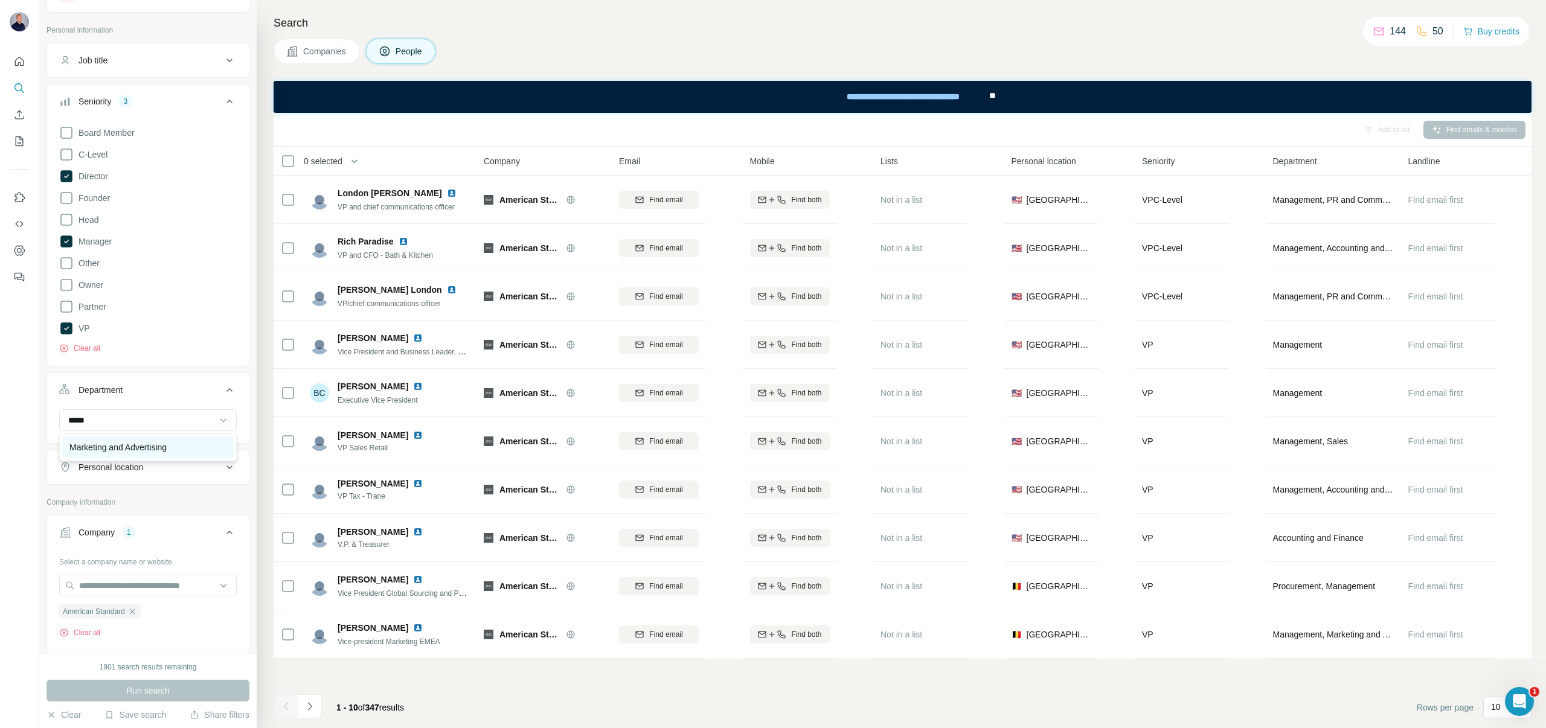
click at [111, 443] on p "Marketing and Advertising" at bounding box center [117, 447] width 97 height 12
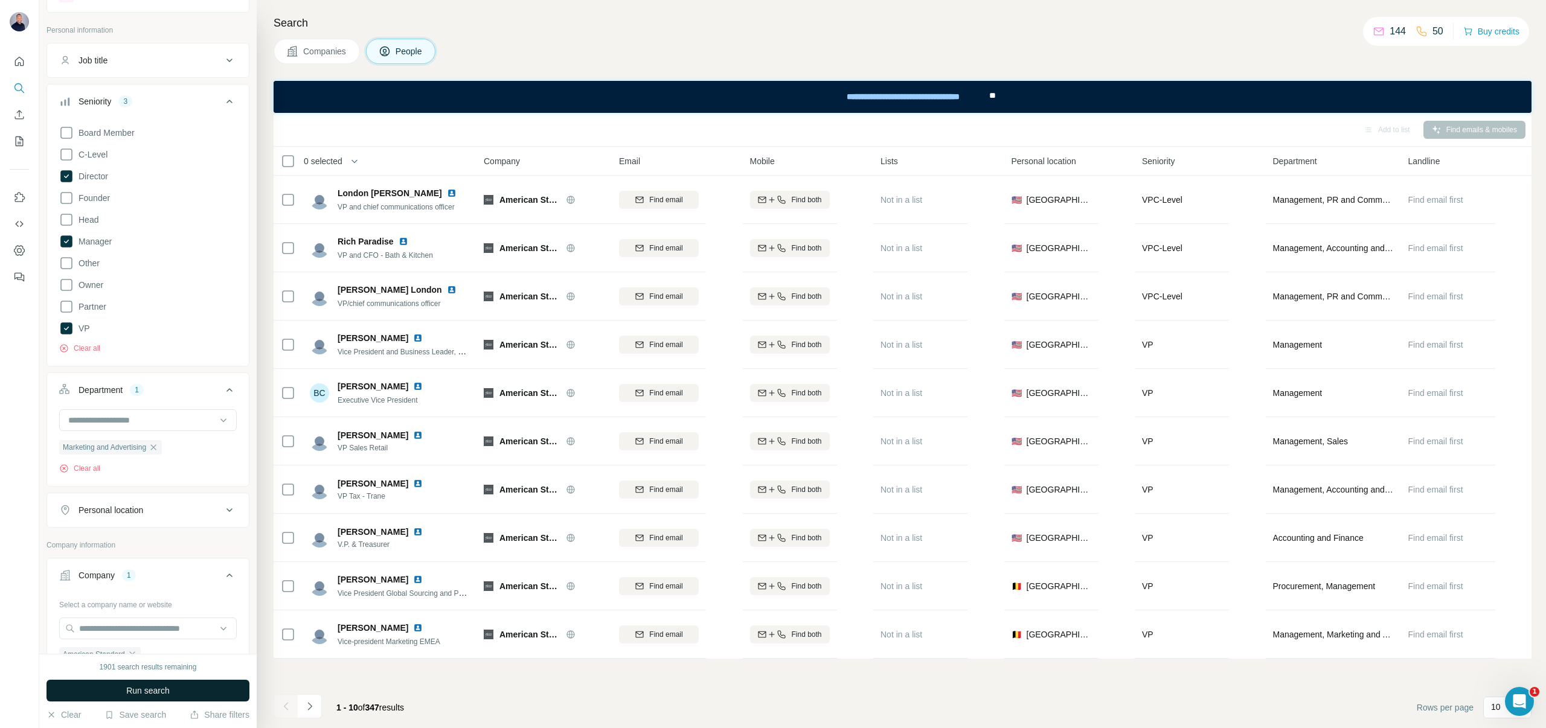
click at [126, 683] on button "Run search" at bounding box center [147, 691] width 203 height 22
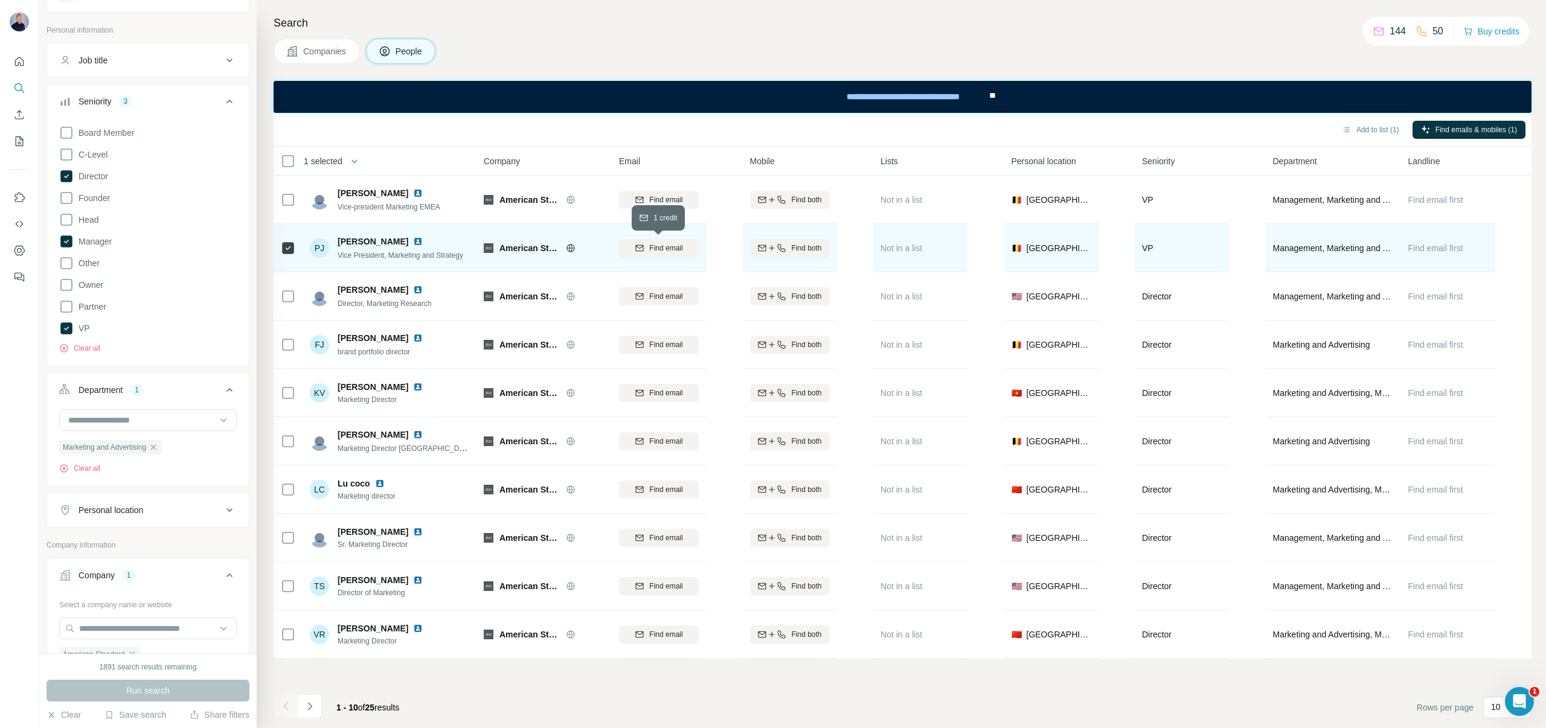
click at [682, 252] on span "Find email" at bounding box center [665, 248] width 33 height 11
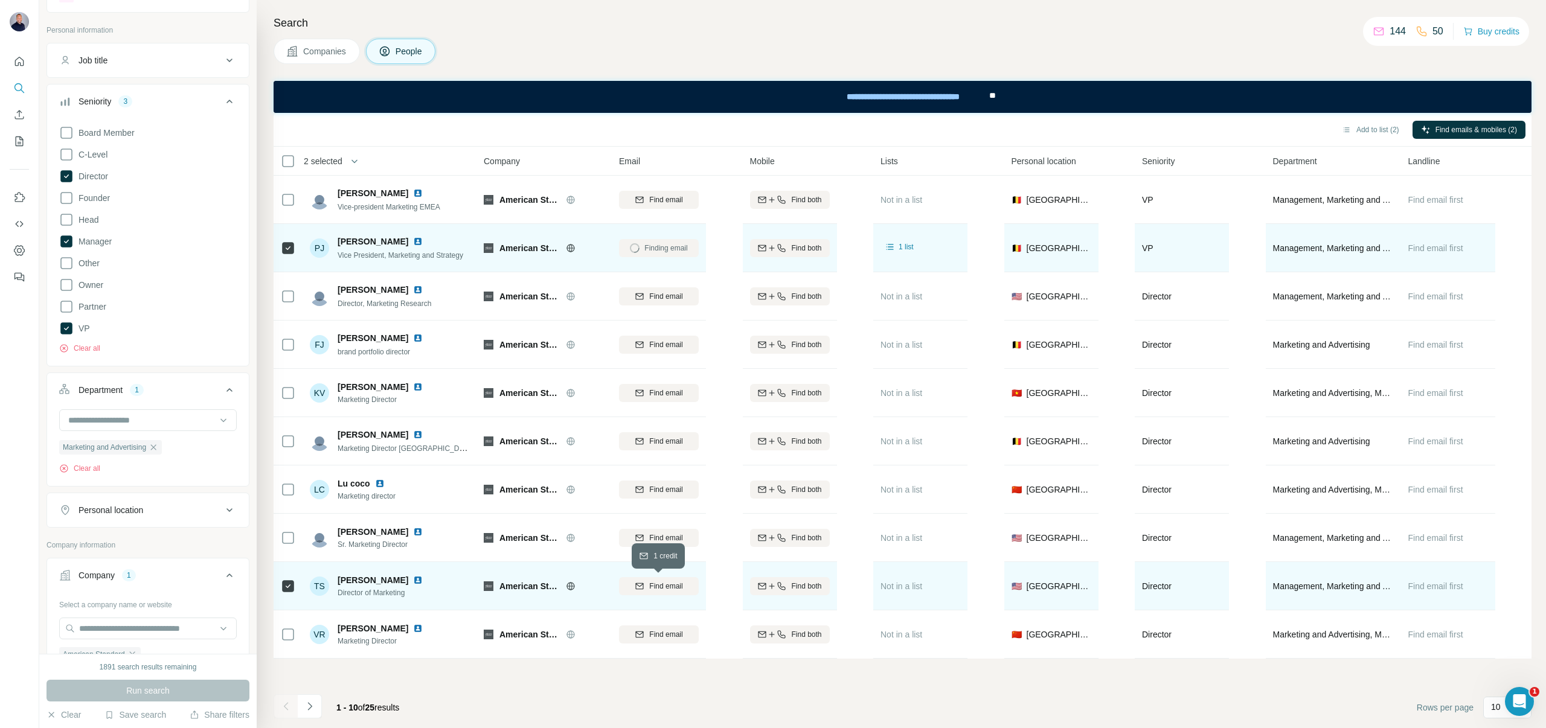
click at [649, 587] on span "Find email" at bounding box center [665, 586] width 33 height 11
click at [318, 702] on button "Navigate to next page" at bounding box center [310, 706] width 24 height 24
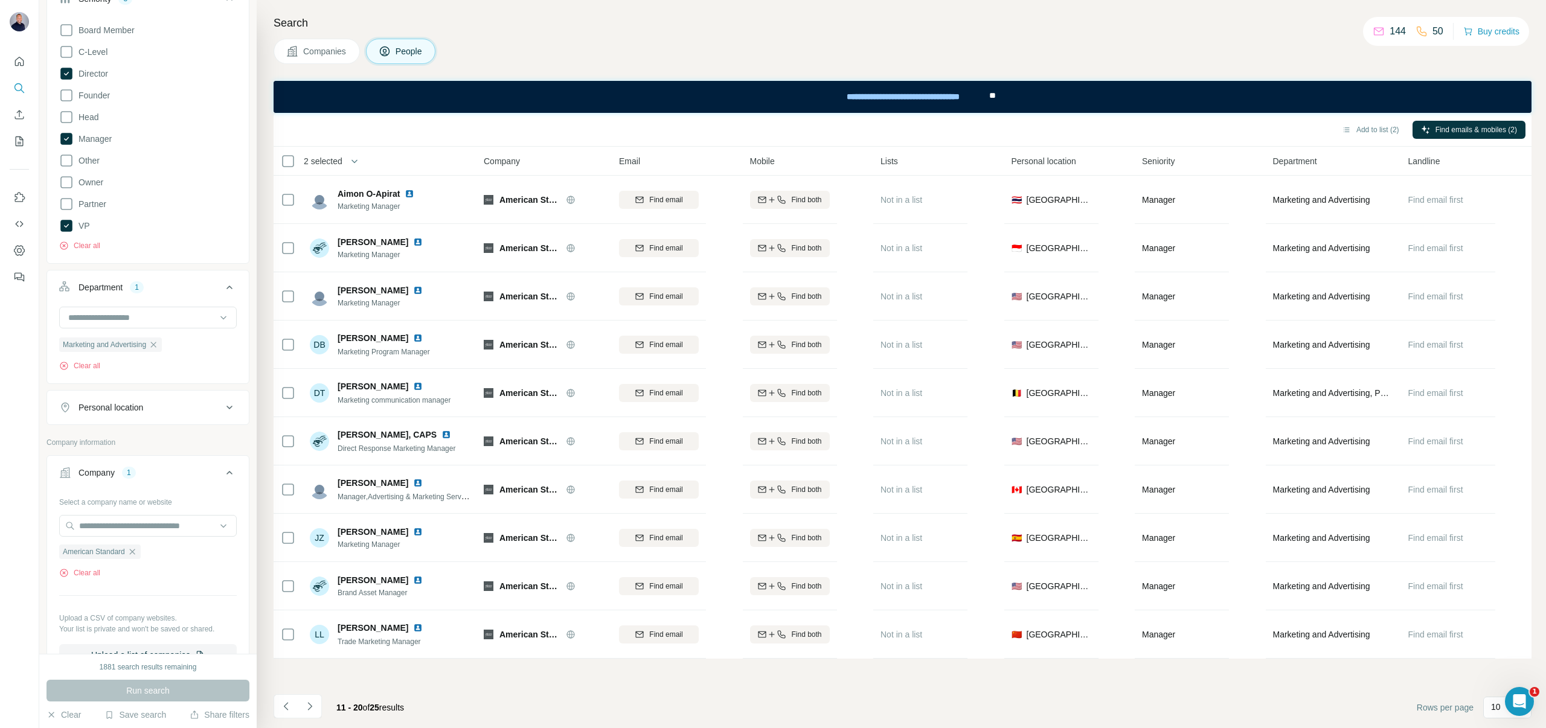
scroll to position [159, 0]
click at [132, 321] on input at bounding box center [141, 314] width 149 height 13
type input "*****"
click at [137, 336] on div "Sales" at bounding box center [147, 342] width 171 height 22
click at [127, 697] on button "Run search" at bounding box center [147, 691] width 203 height 22
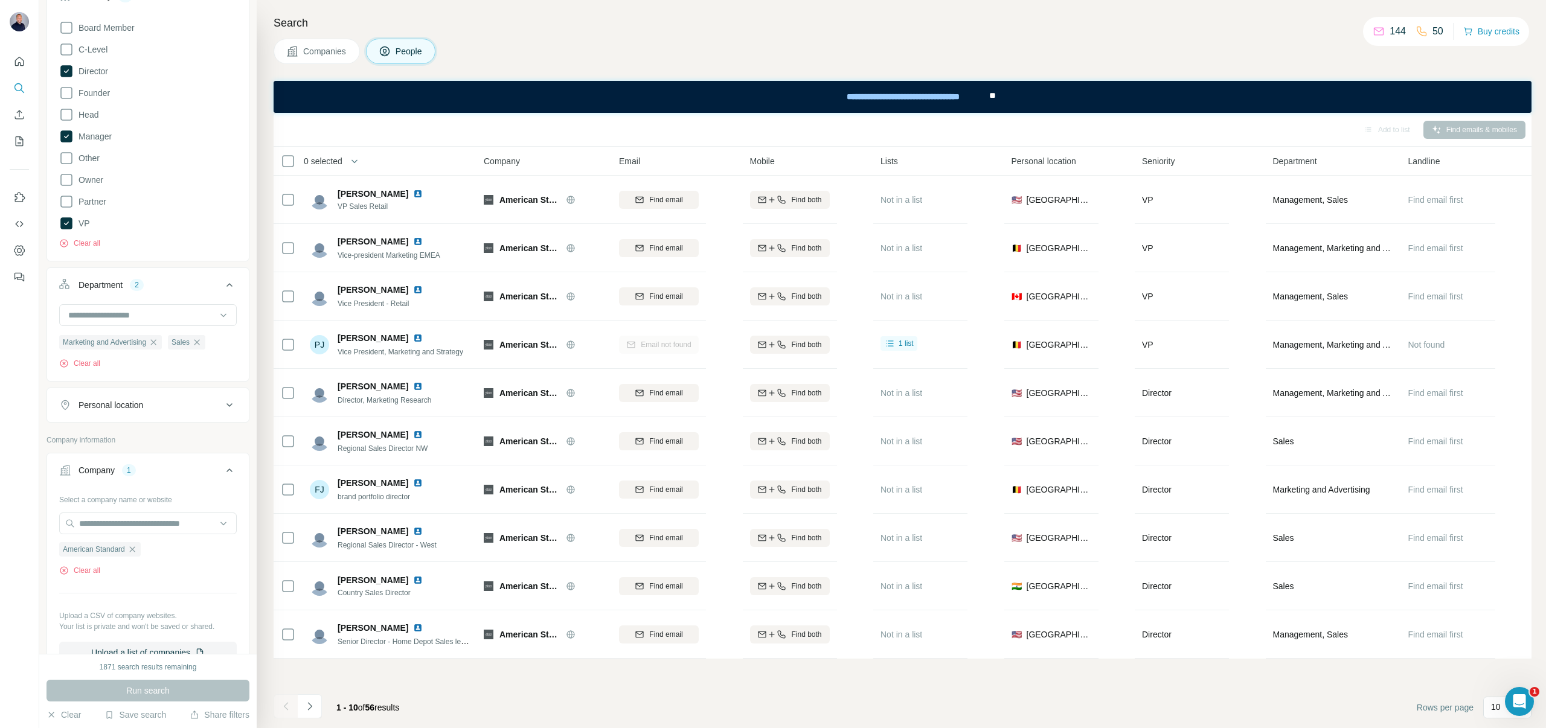
click at [1072, 152] on th "Personal location" at bounding box center [1069, 161] width 131 height 29
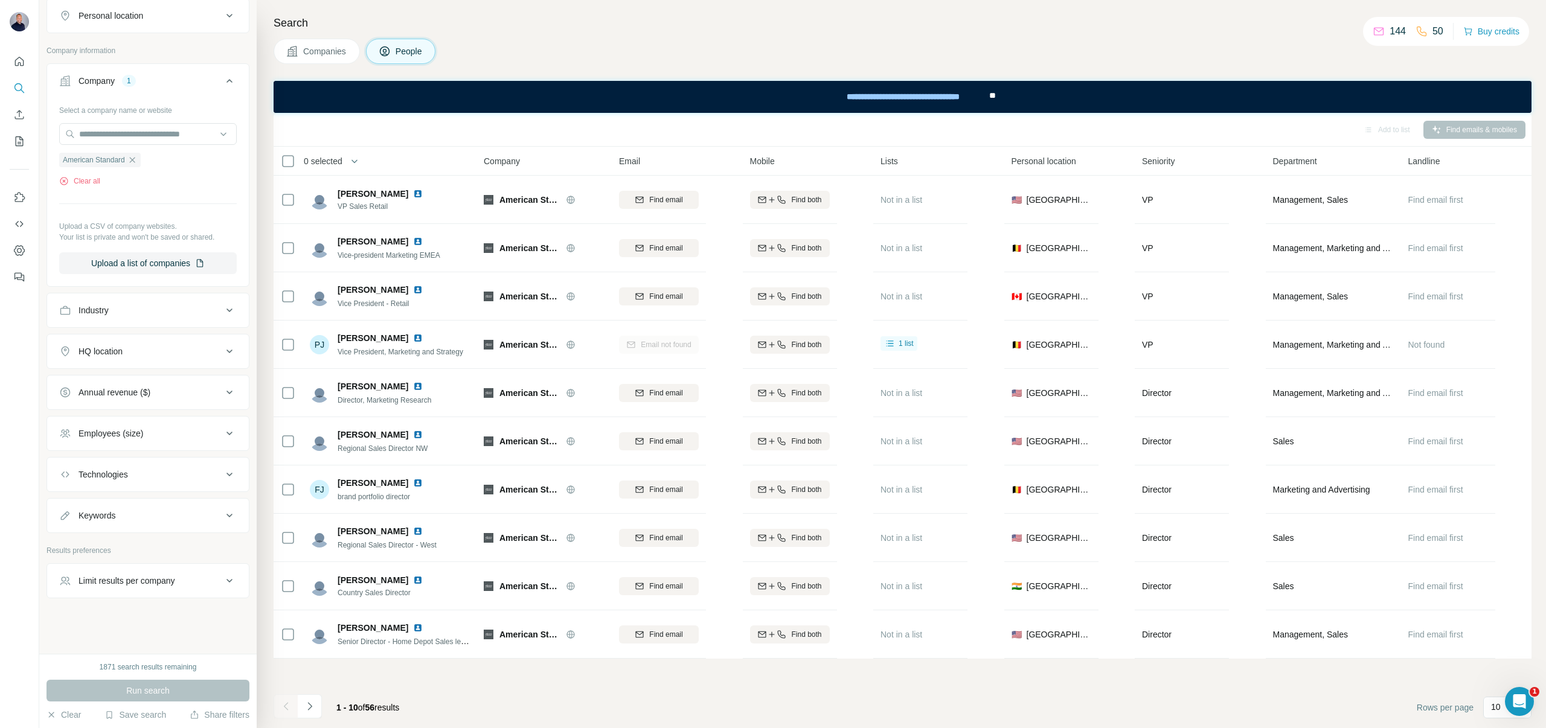
click at [213, 354] on div "HQ location" at bounding box center [140, 351] width 163 height 12
click at [177, 369] on button "HQ location" at bounding box center [148, 353] width 202 height 34
click at [165, 360] on button "HQ location" at bounding box center [148, 351] width 202 height 29
click at [127, 381] on input "text" at bounding box center [147, 381] width 177 height 22
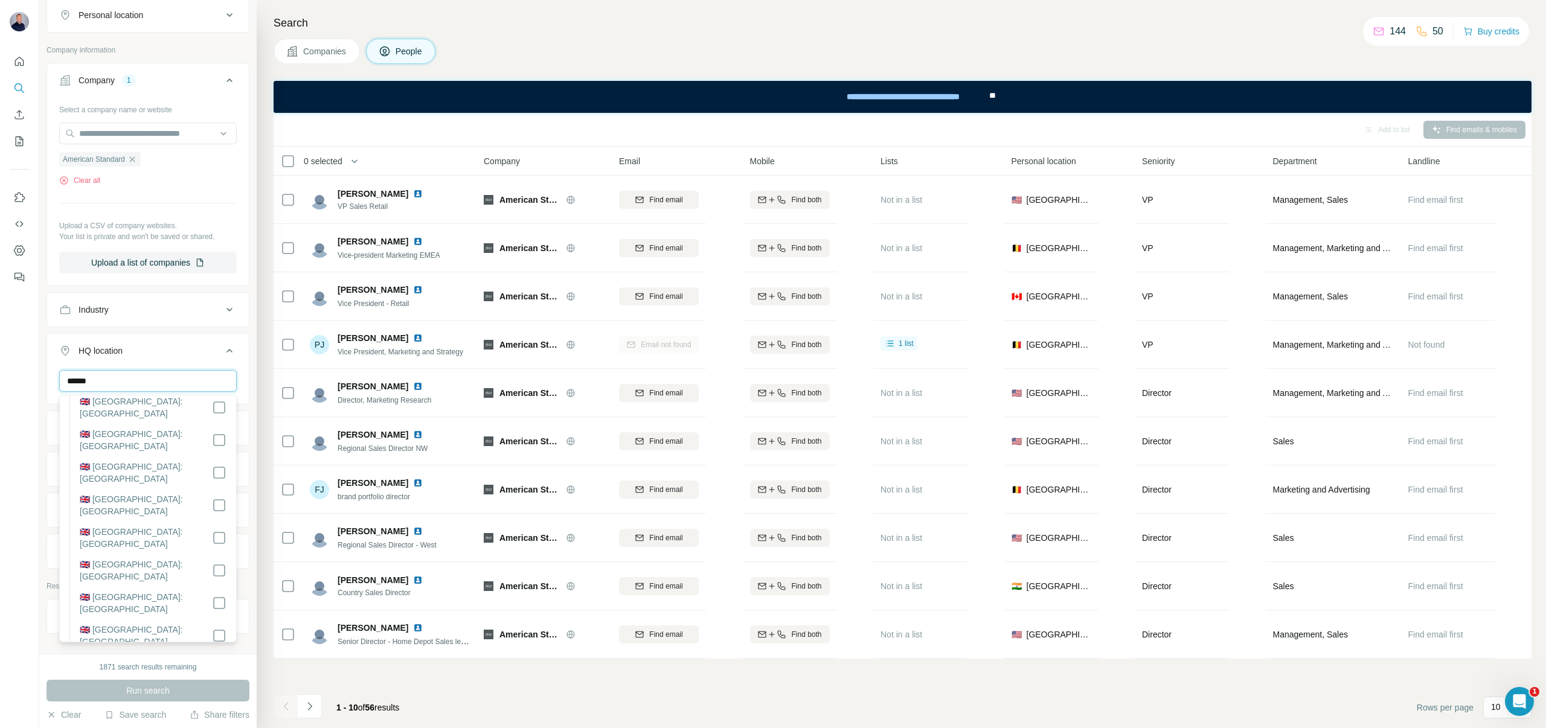
scroll to position [6317, 0]
type input "******"
click at [161, 691] on span "Run search" at bounding box center [147, 691] width 43 height 12
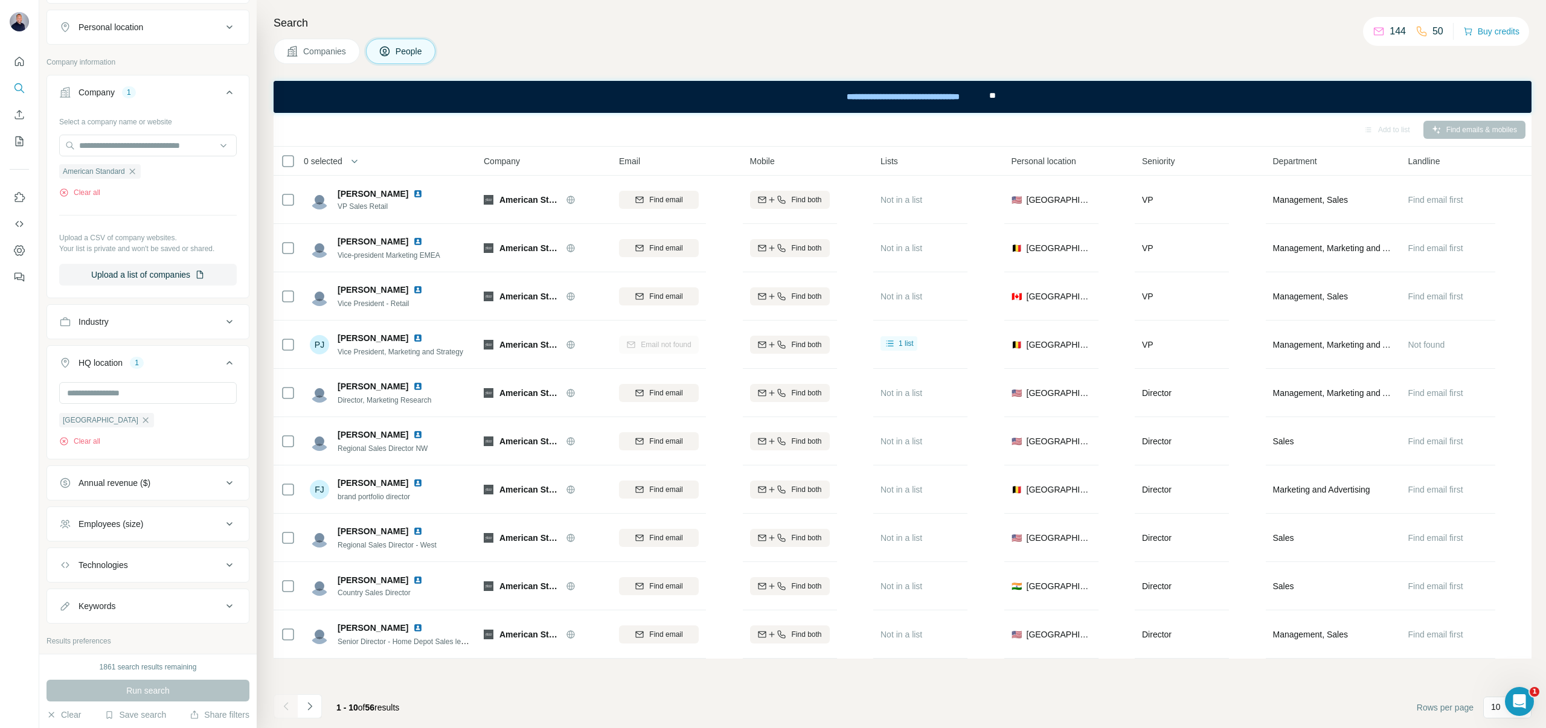
scroll to position [443, 0]
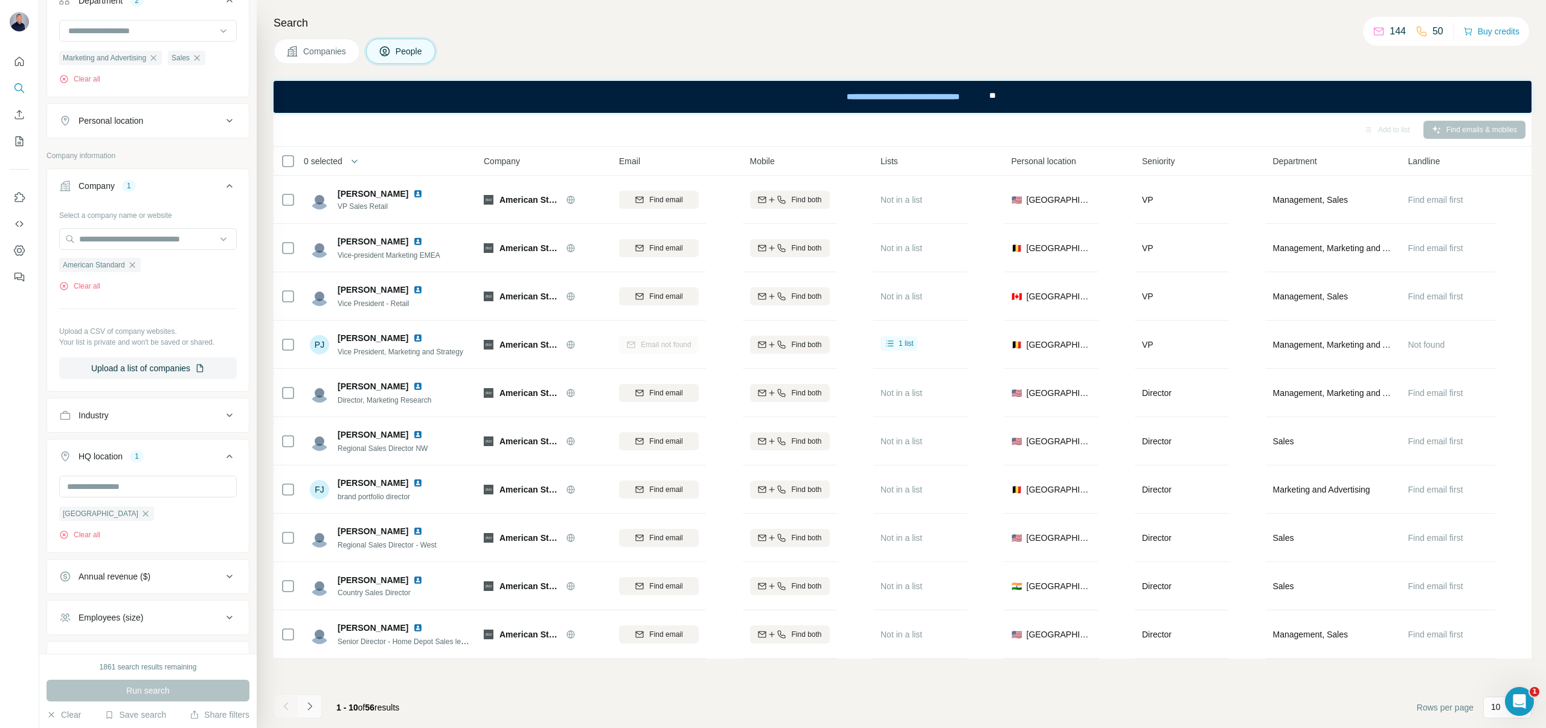
click at [310, 708] on icon "Navigate to next page" at bounding box center [310, 706] width 12 height 12
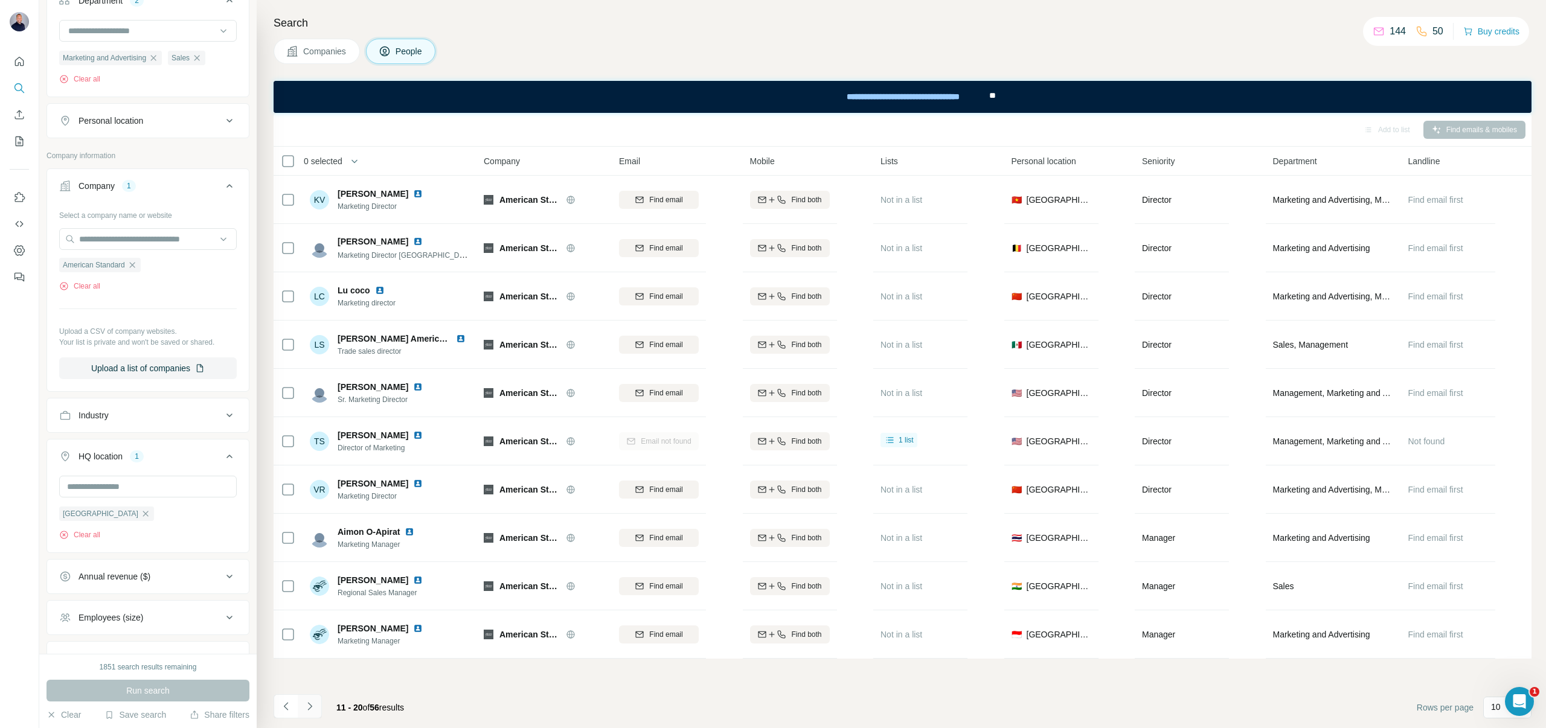
click at [308, 704] on icon "Navigate to next page" at bounding box center [310, 706] width 12 height 12
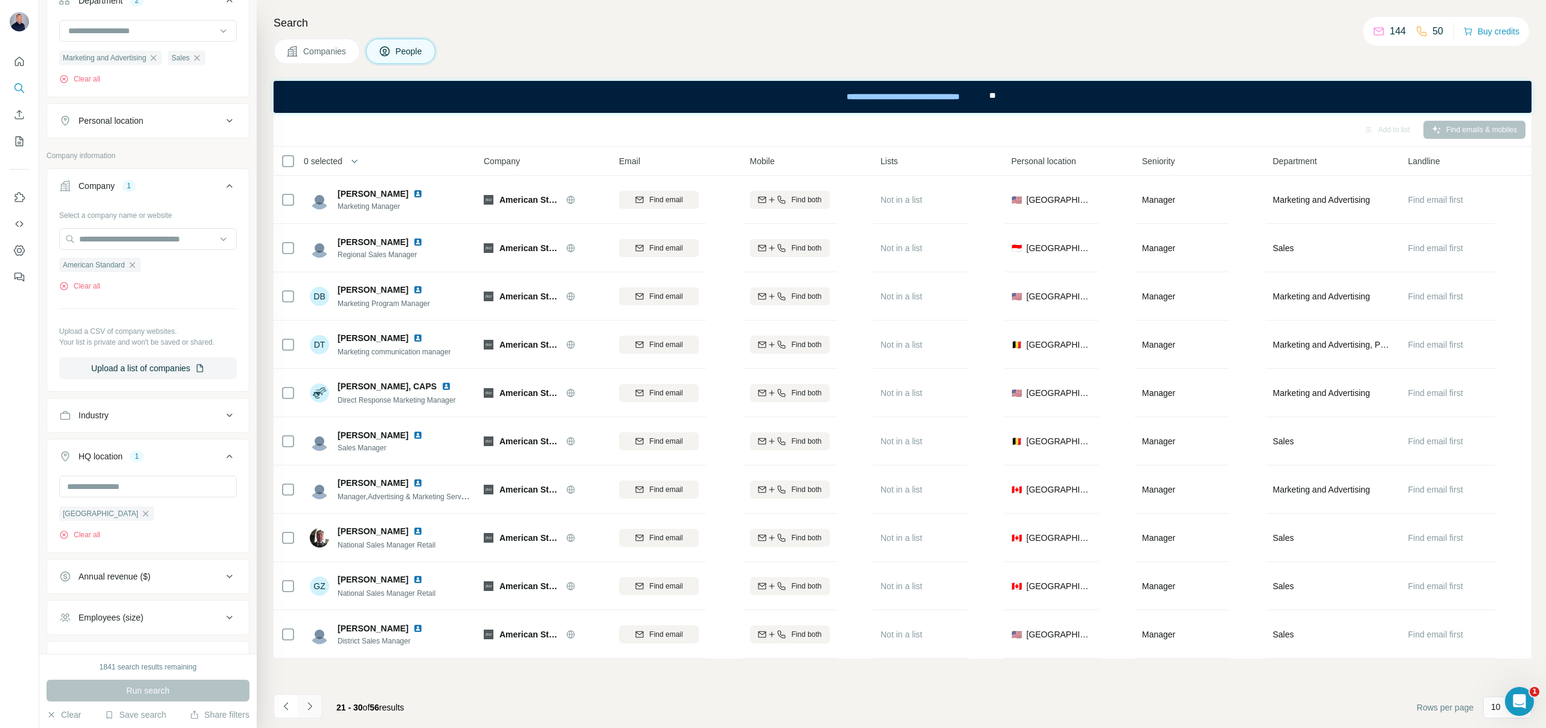
click at [313, 694] on button "Navigate to next page" at bounding box center [310, 706] width 24 height 24
click at [302, 709] on button "Navigate to next page" at bounding box center [310, 706] width 24 height 24
click at [312, 706] on icon "Navigate to next page" at bounding box center [310, 706] width 12 height 12
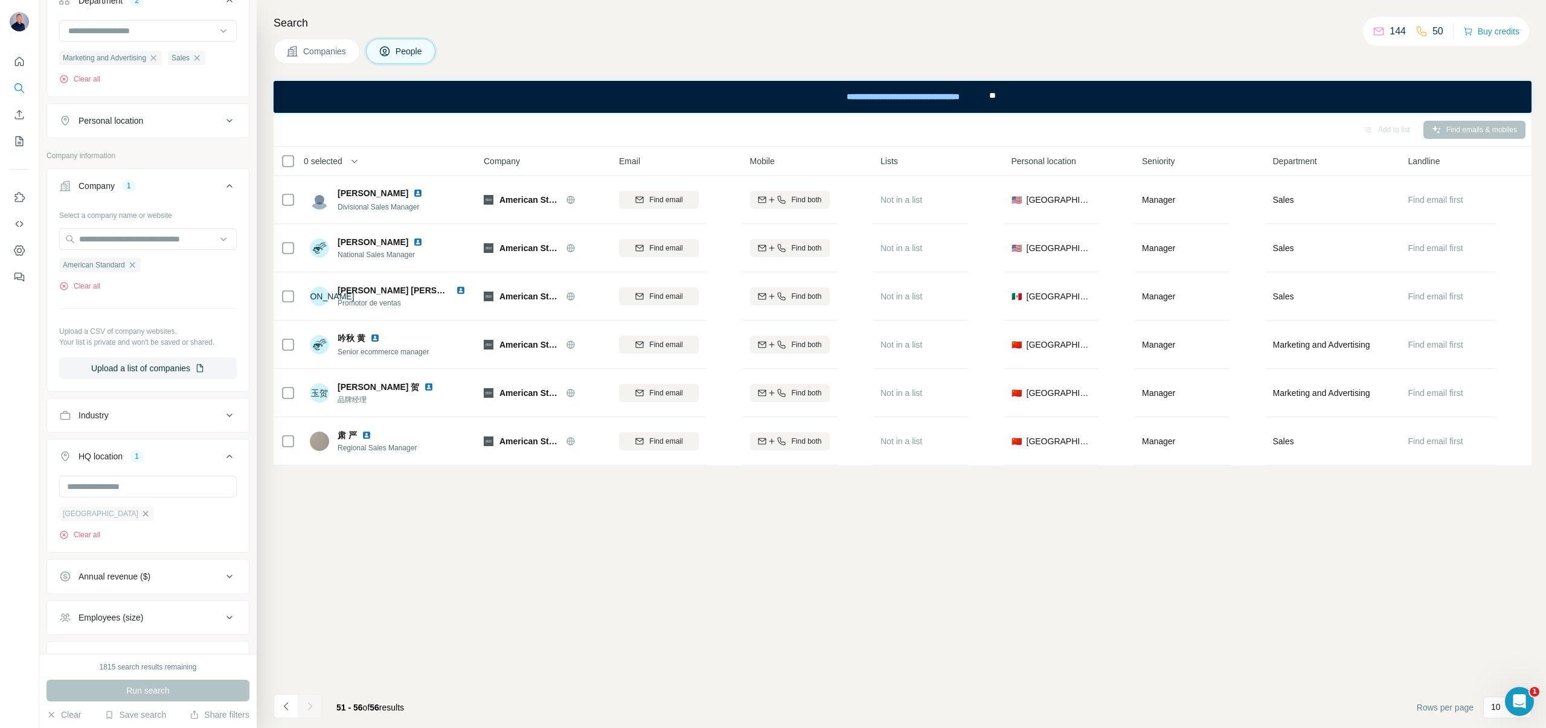
click at [141, 517] on icon "button" at bounding box center [146, 514] width 10 height 10
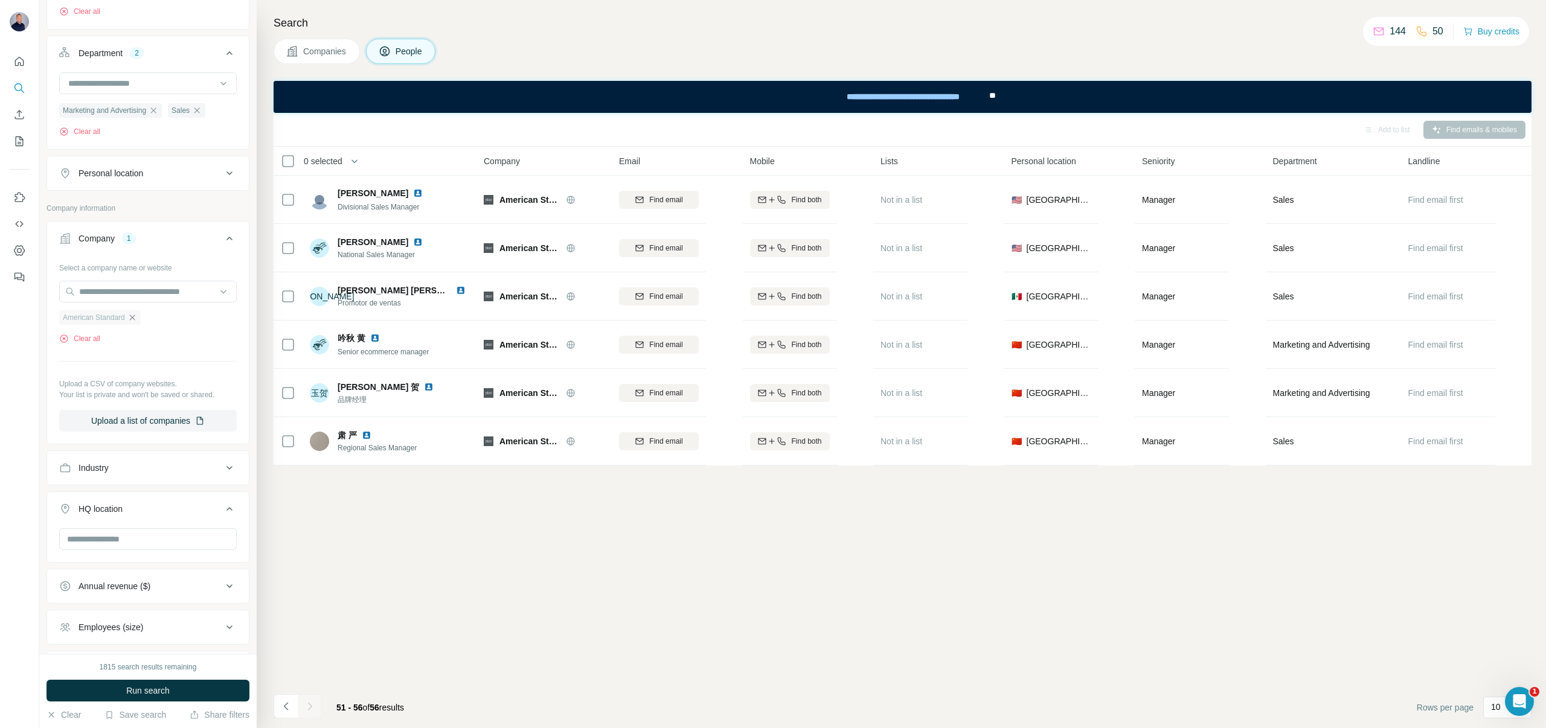
click at [135, 318] on icon "button" at bounding box center [132, 318] width 10 height 10
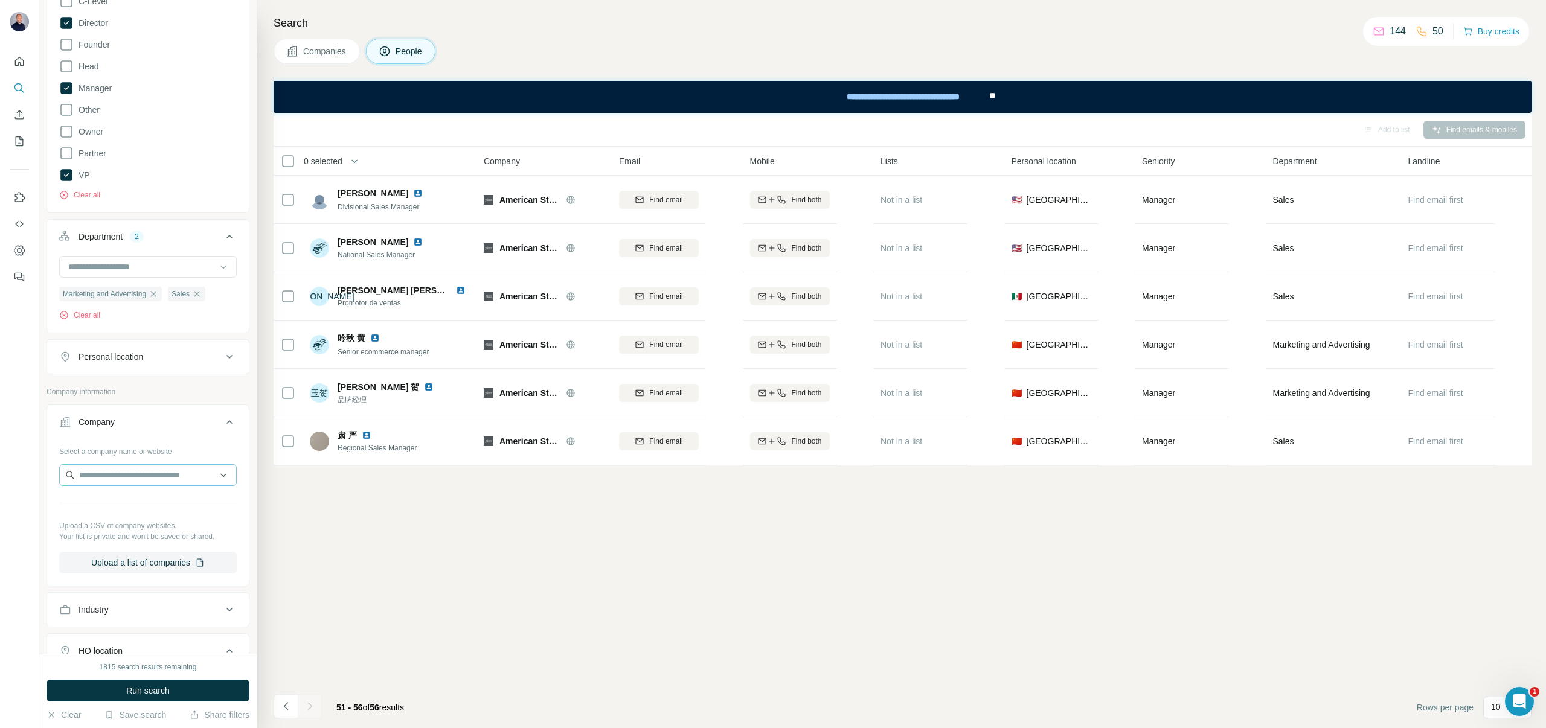
scroll to position [171, 0]
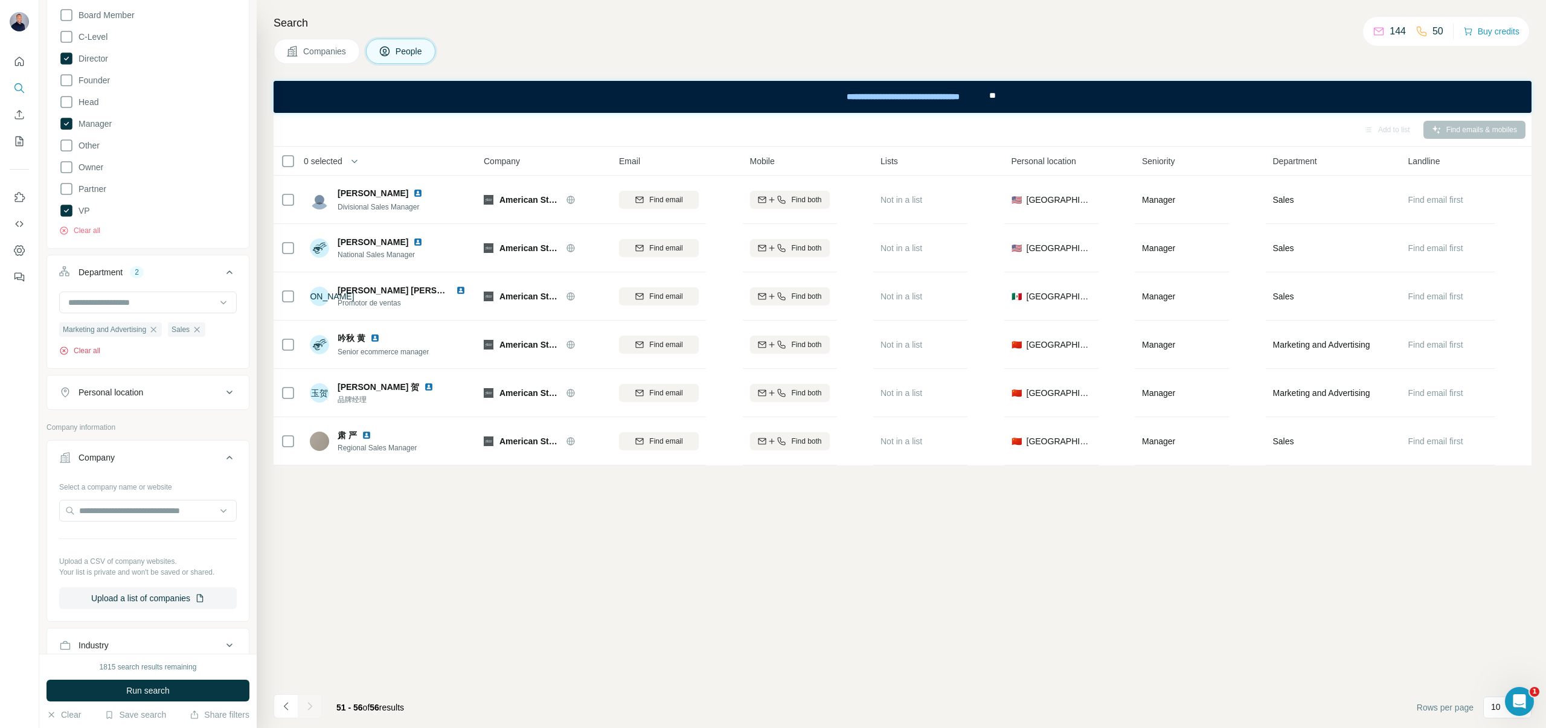
click at [96, 347] on button "Clear all" at bounding box center [79, 350] width 41 height 11
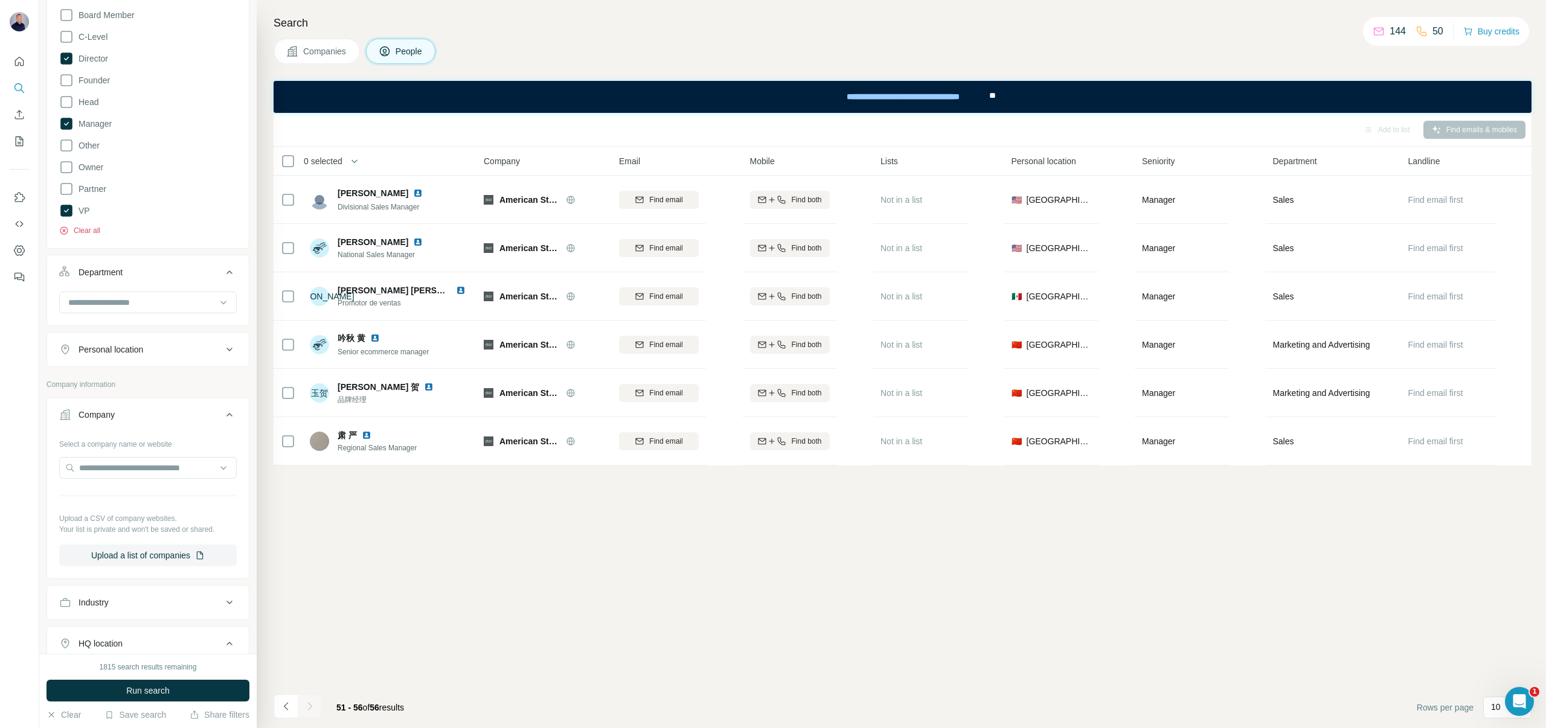
click at [92, 232] on button "Clear all" at bounding box center [79, 230] width 41 height 11
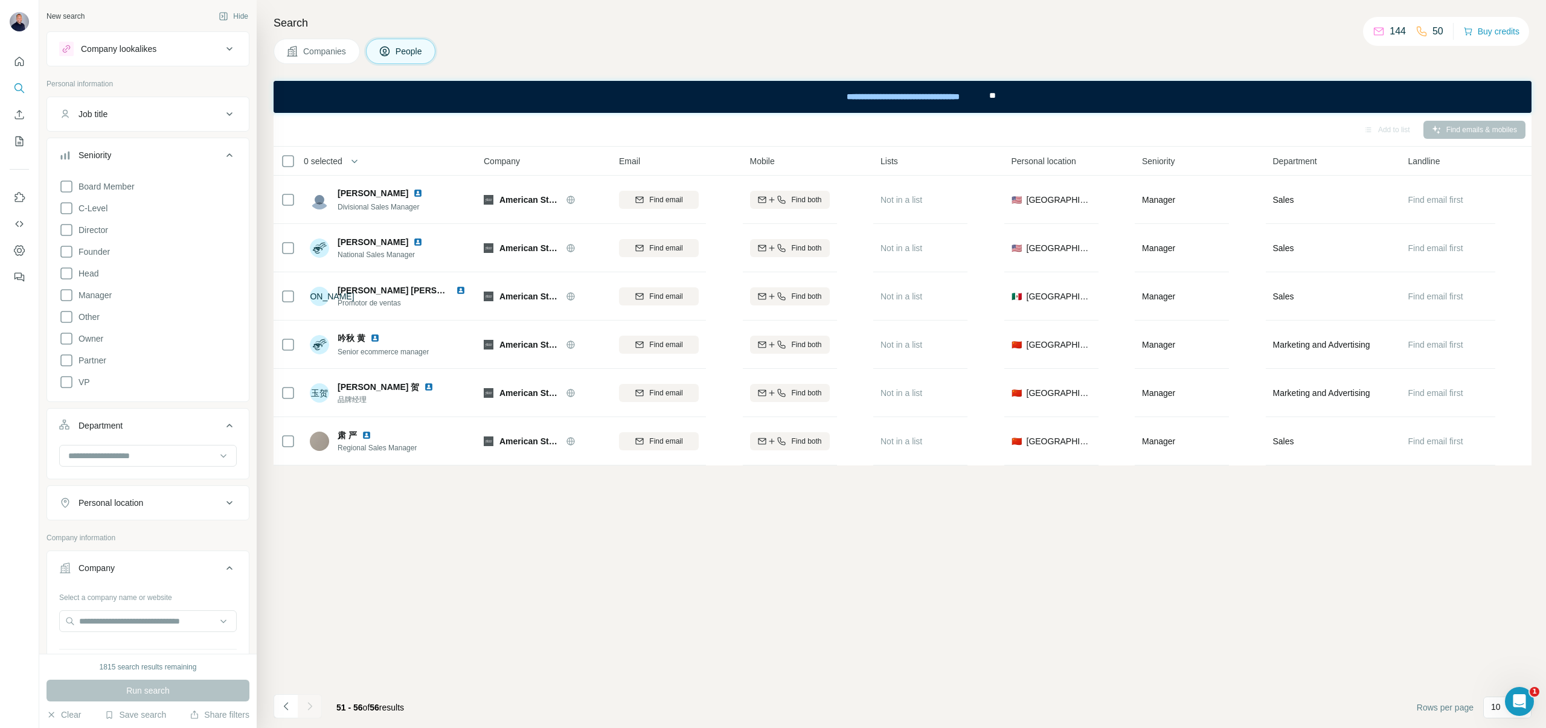
click at [225, 153] on icon at bounding box center [229, 155] width 14 height 14
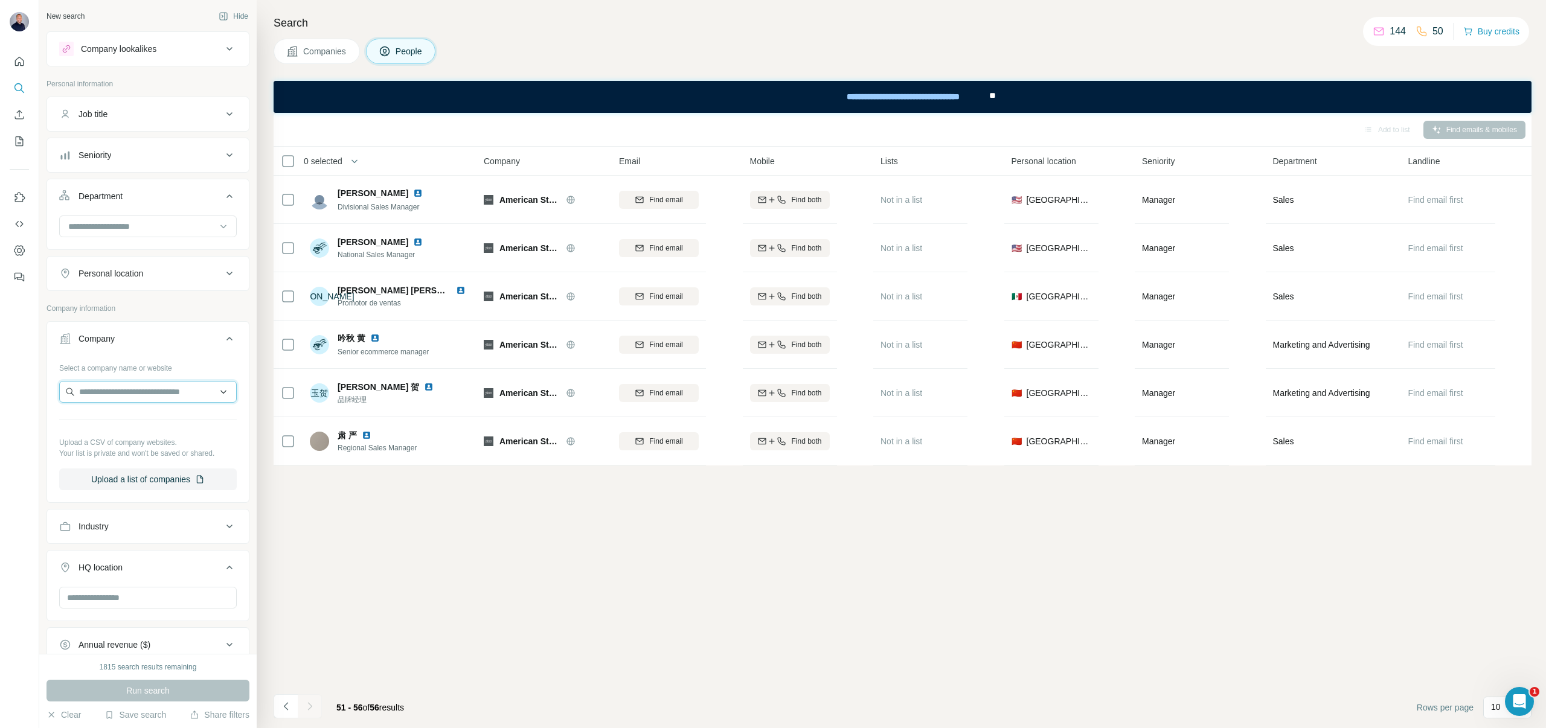
click at [122, 400] on input "text" at bounding box center [147, 392] width 177 height 22
paste input "**********"
click at [98, 392] on input "**********" at bounding box center [147, 392] width 177 height 22
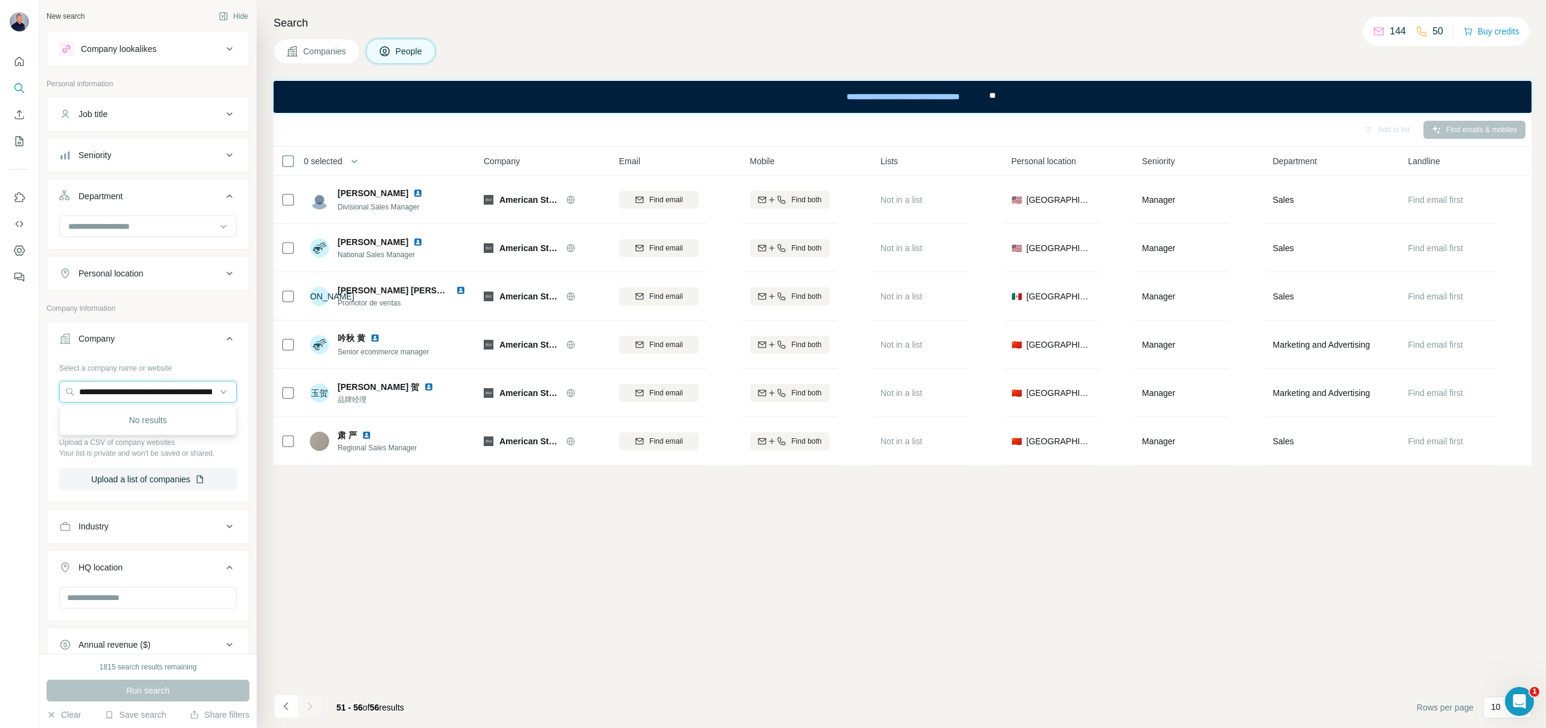
drag, startPoint x: 98, startPoint y: 392, endPoint x: 42, endPoint y: 384, distance: 56.7
click at [42, 384] on div "**********" at bounding box center [147, 327] width 217 height 654
drag, startPoint x: 198, startPoint y: 392, endPoint x: 41, endPoint y: 358, distance: 160.6
click at [41, 358] on div "**********" at bounding box center [147, 327] width 217 height 654
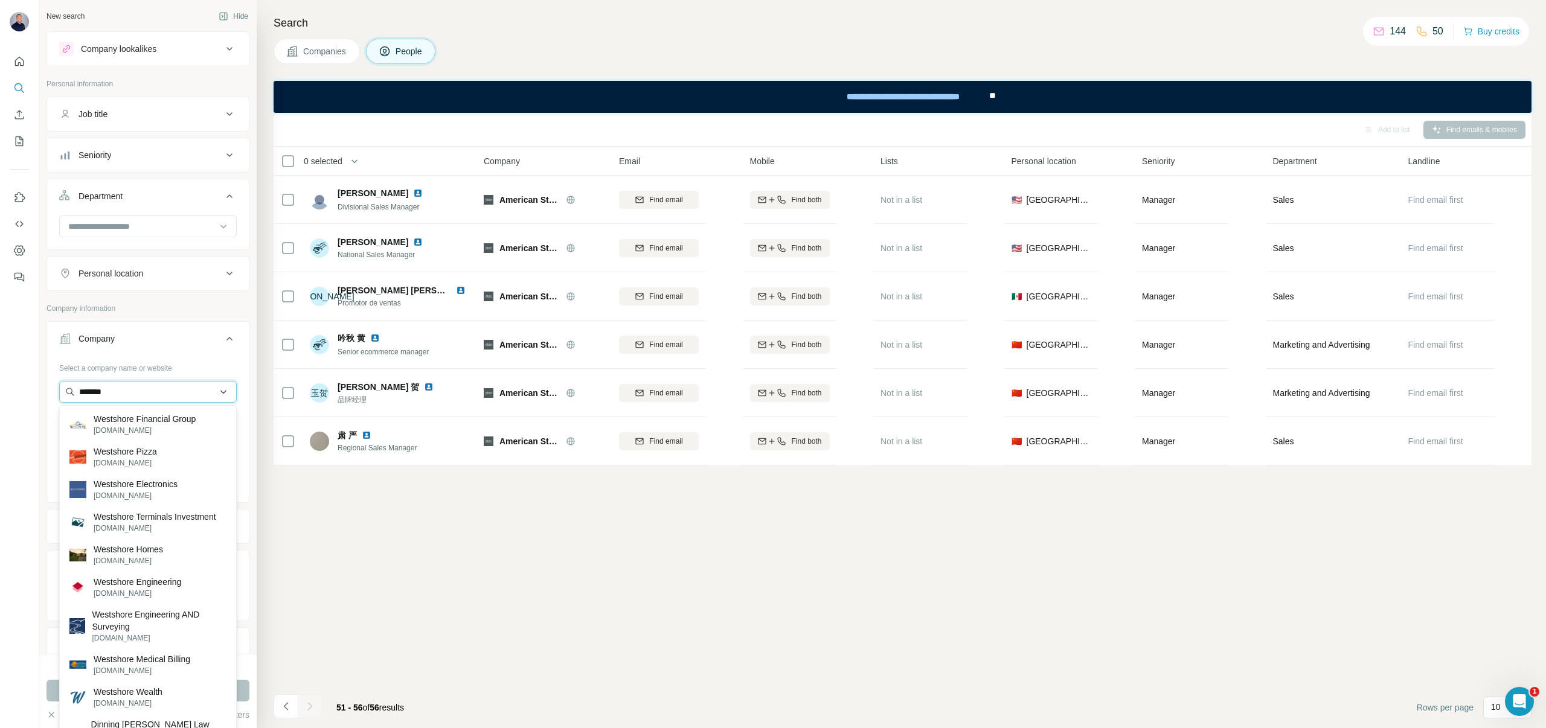
click at [142, 395] on input "*******" at bounding box center [147, 392] width 177 height 22
drag, startPoint x: 142, startPoint y: 395, endPoint x: 47, endPoint y: 383, distance: 96.1
click at [49, 383] on div "Select a company name or website ******* Upload a CSV of company websites. Your…" at bounding box center [148, 429] width 202 height 142
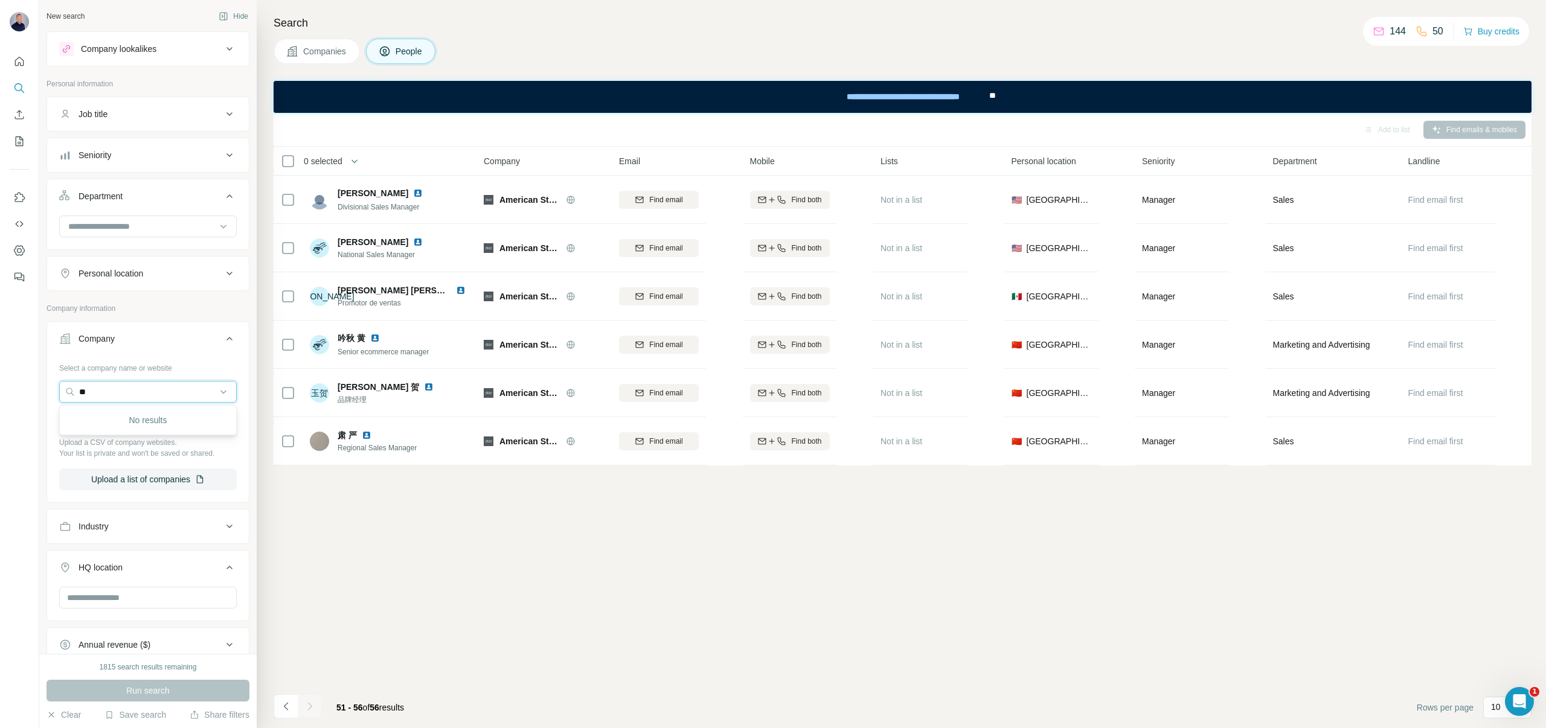
type input "*"
click at [166, 394] on input "**********" at bounding box center [147, 392] width 177 height 22
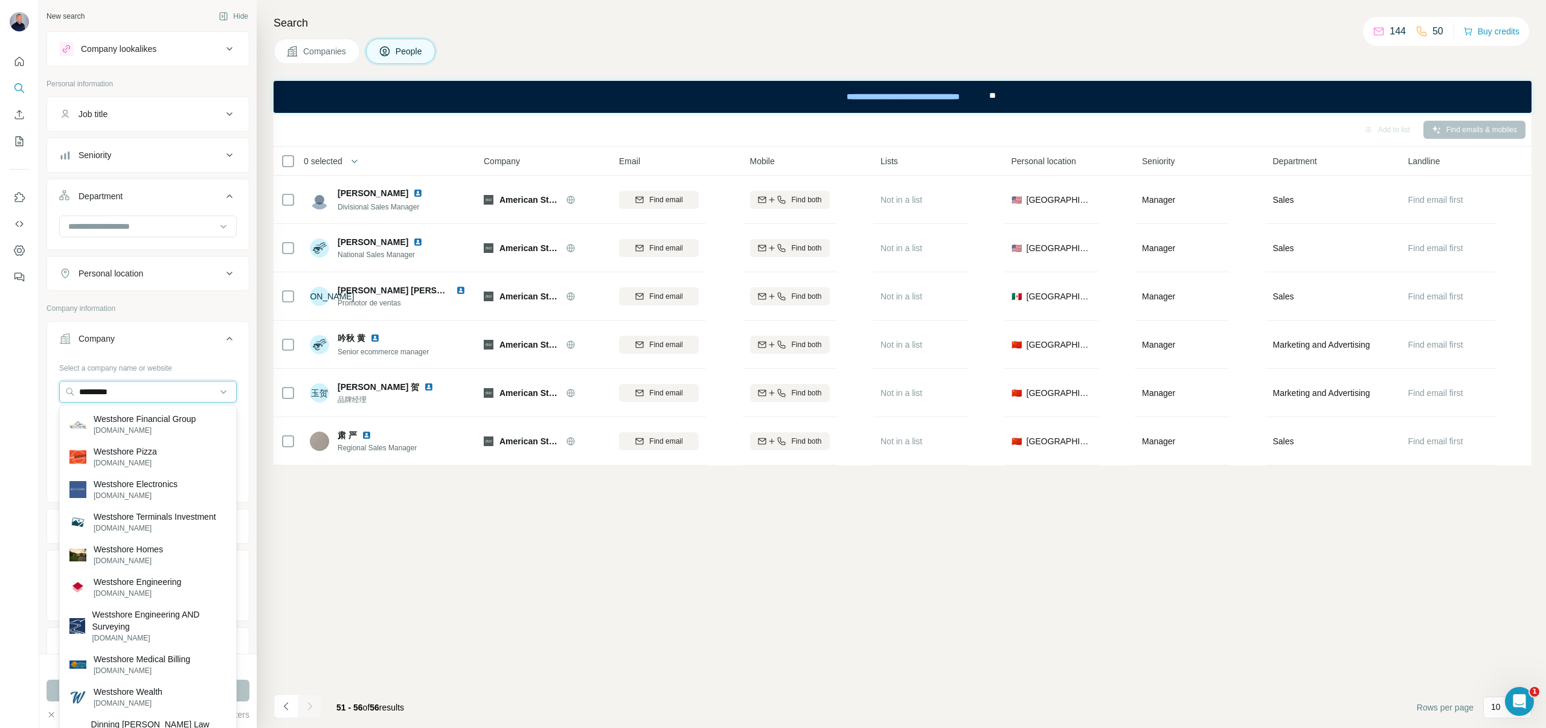
type input "*********"
click at [159, 548] on p "Westshore Homes" at bounding box center [128, 549] width 69 height 12
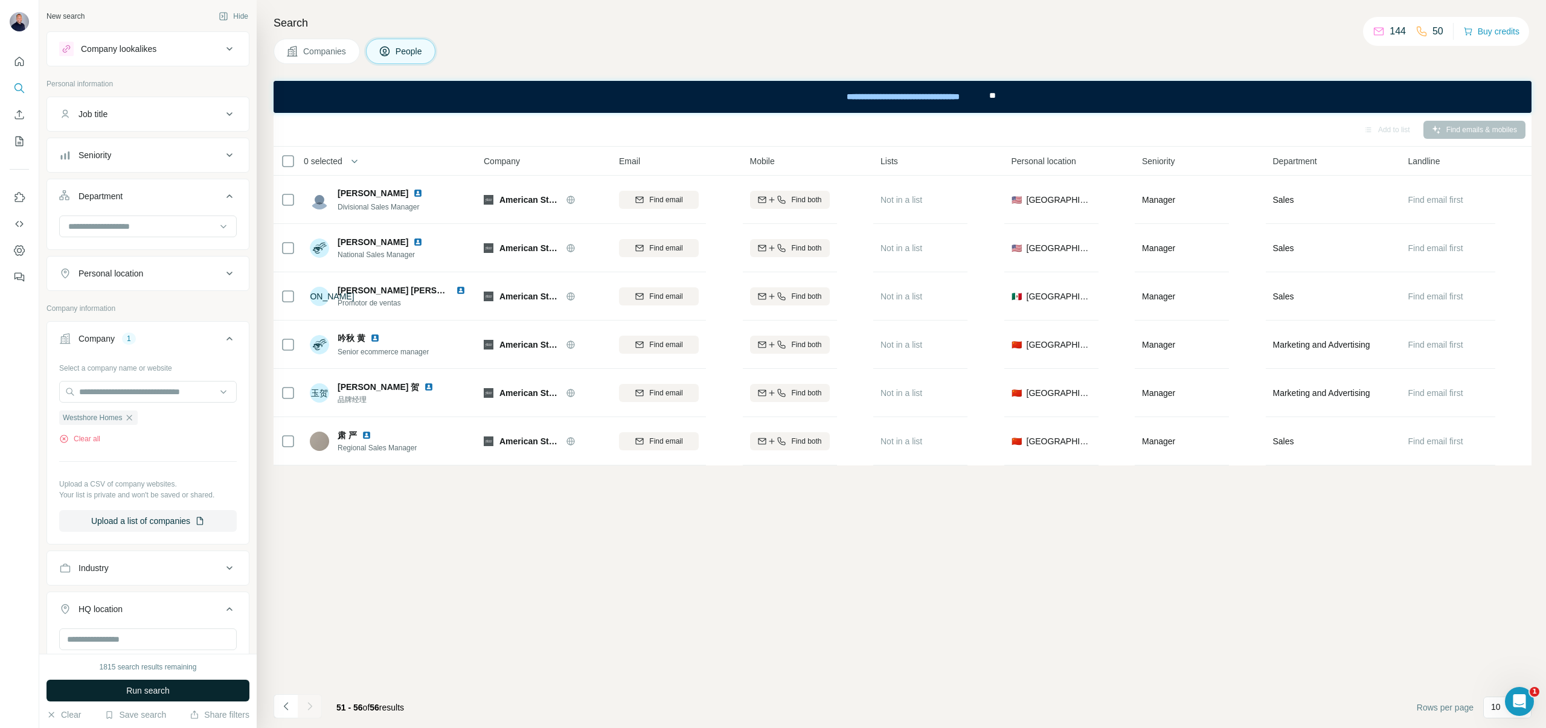
click at [152, 691] on span "Run search" at bounding box center [147, 691] width 43 height 12
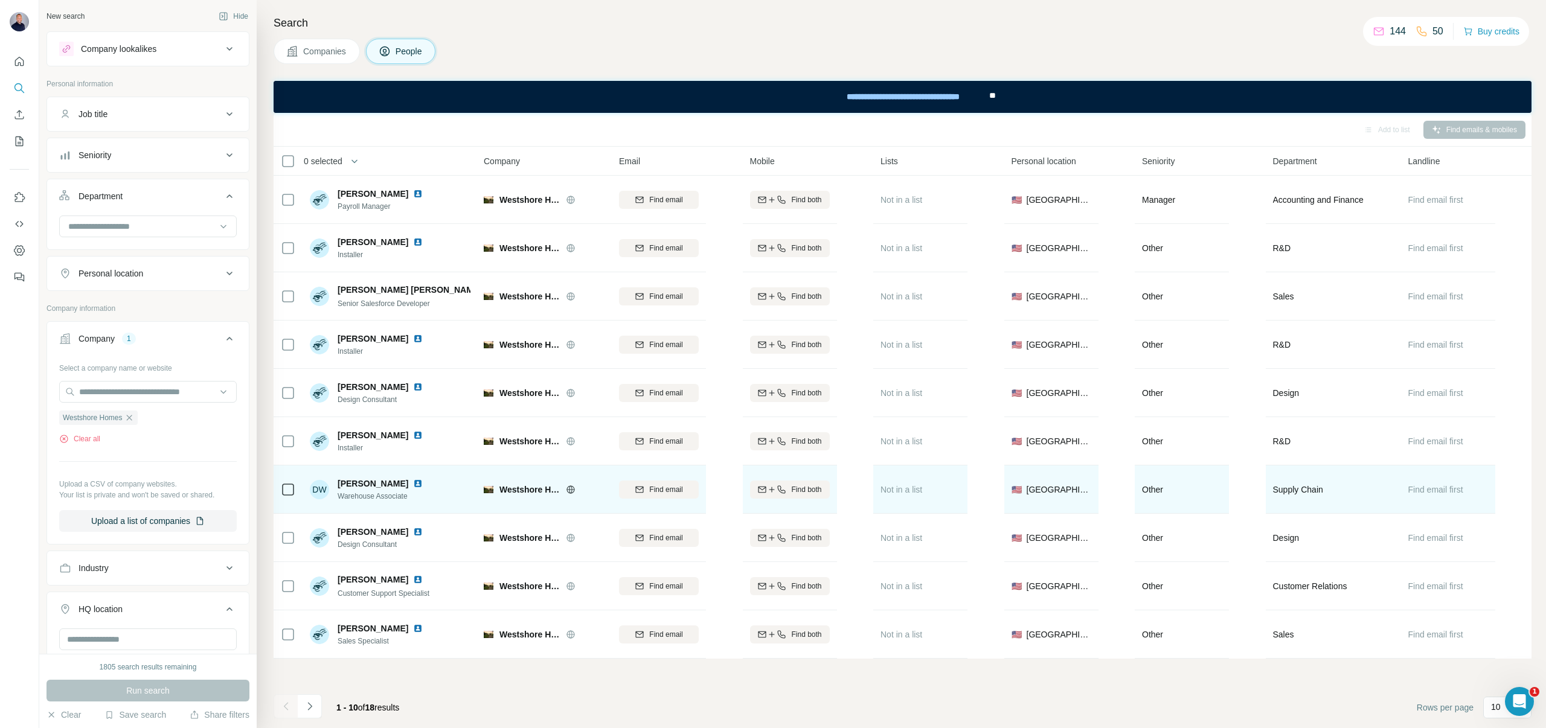
click at [568, 493] on icon at bounding box center [571, 490] width 10 height 10
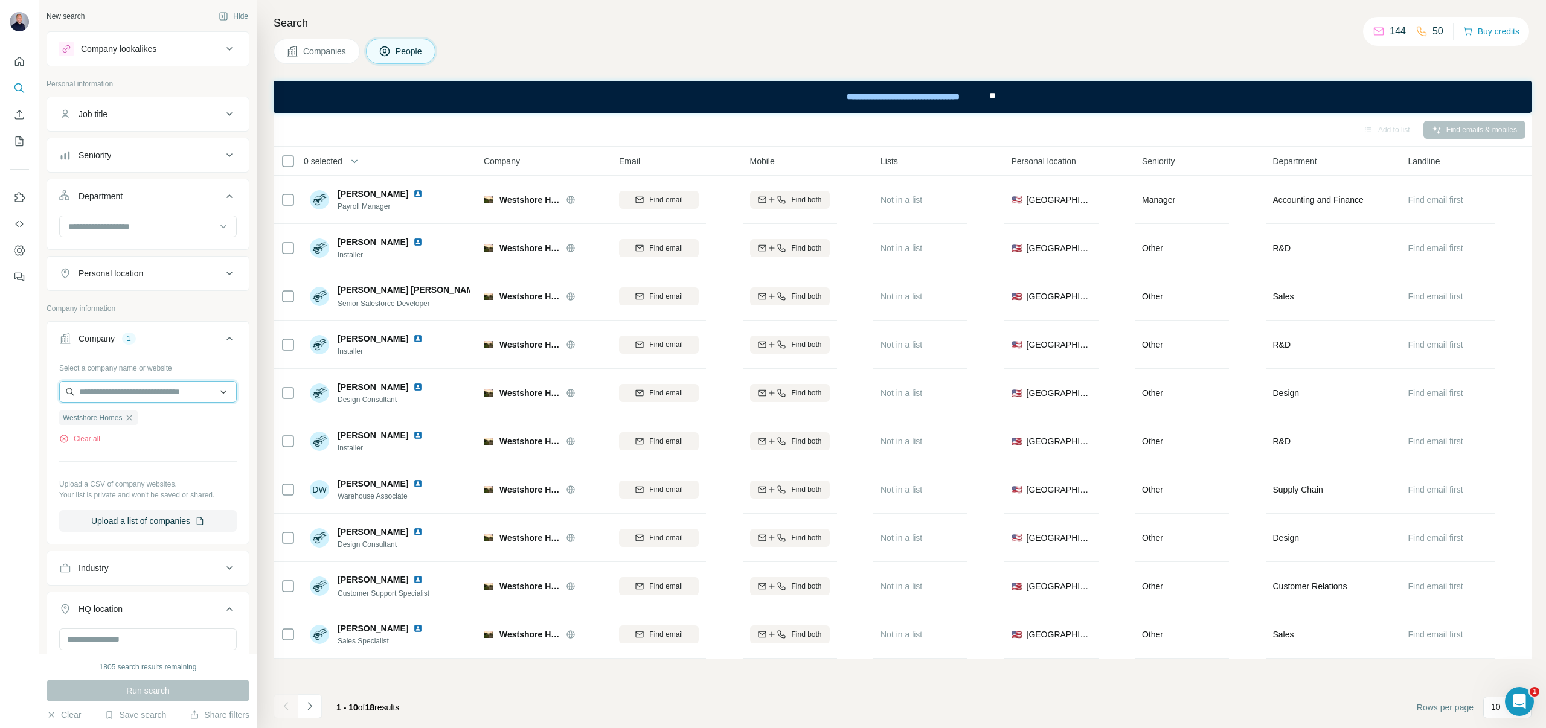
click at [109, 394] on input "text" at bounding box center [147, 392] width 177 height 22
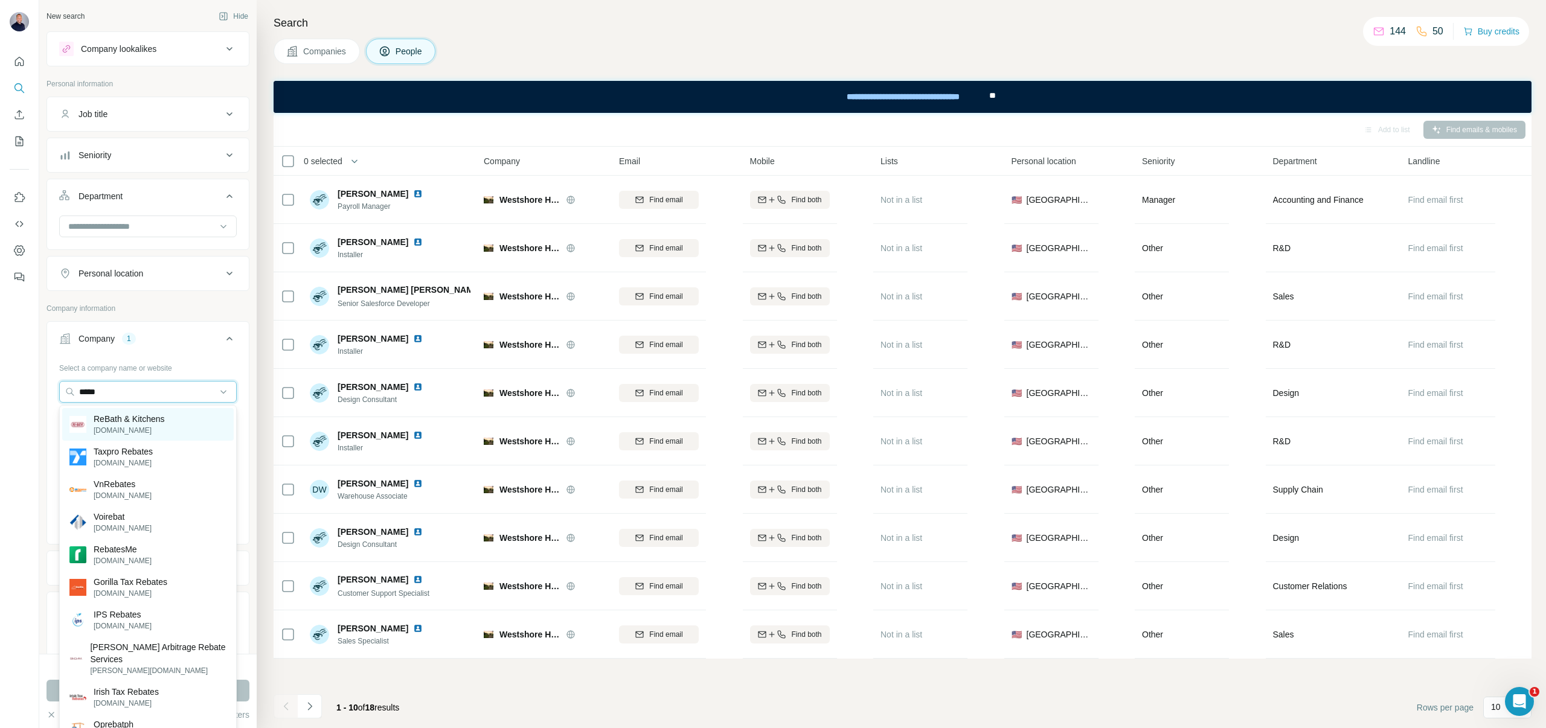
type input "*****"
click at [136, 418] on p "ReBath & Kitchens" at bounding box center [129, 419] width 71 height 12
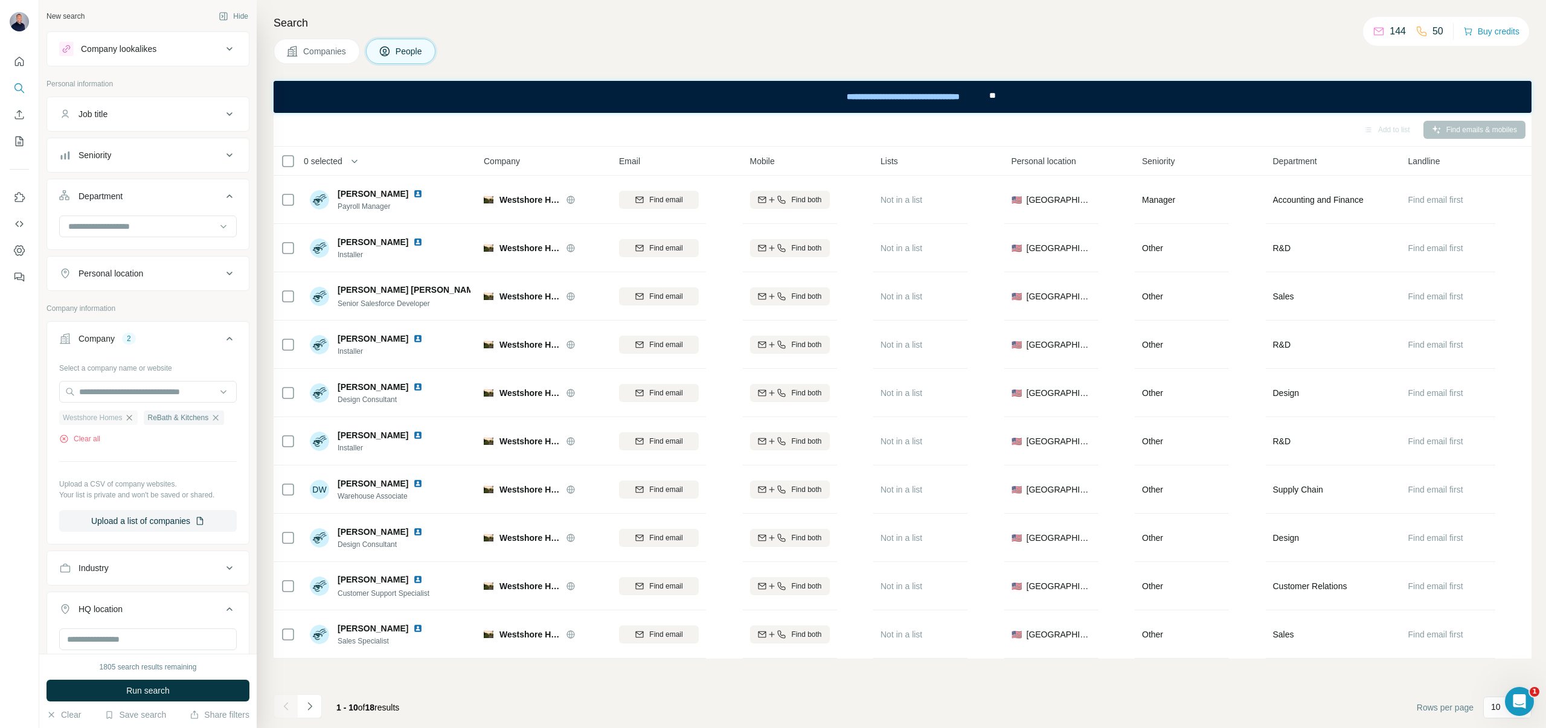
click at [129, 418] on icon "button" at bounding box center [129, 418] width 10 height 10
click at [113, 692] on button "Run search" at bounding box center [147, 691] width 203 height 22
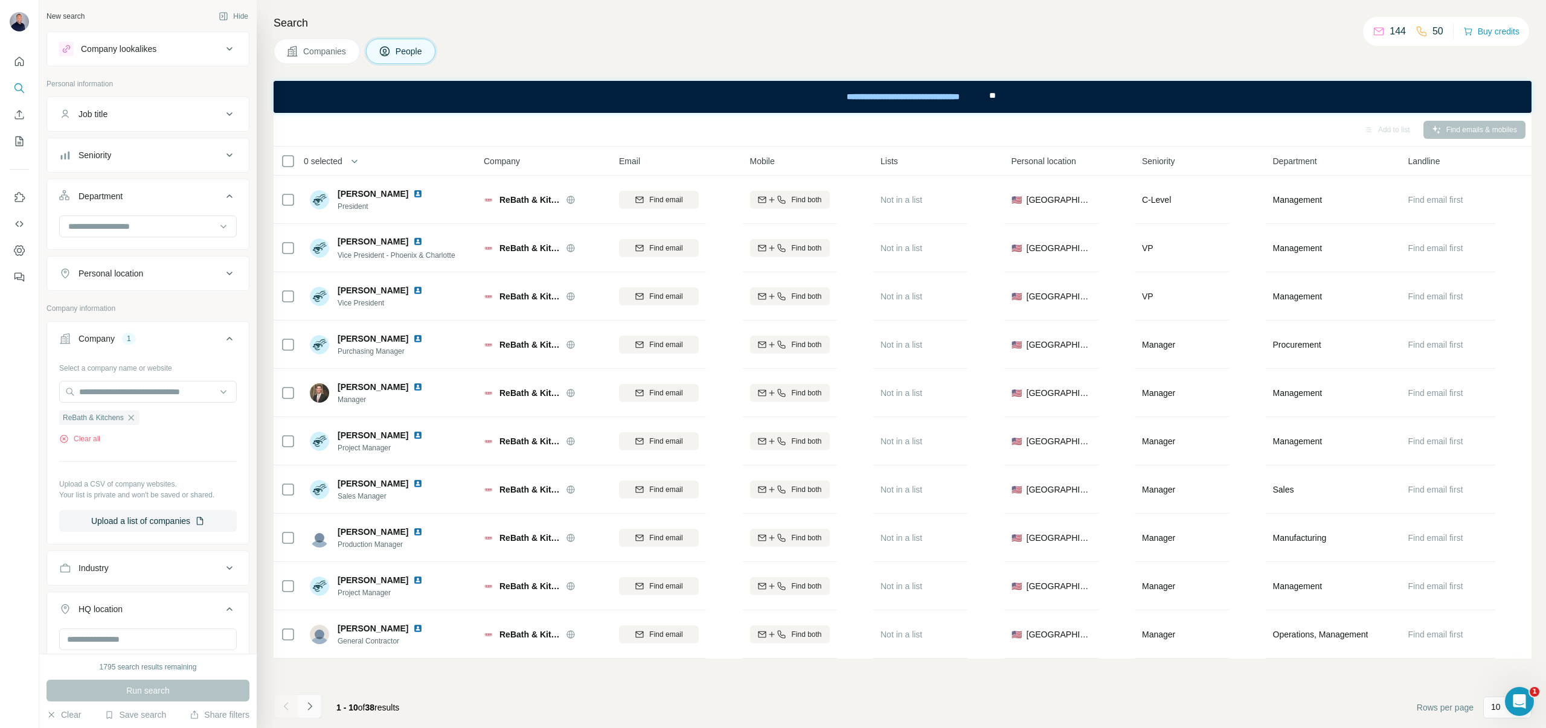
click at [318, 705] on button "Navigate to next page" at bounding box center [310, 706] width 24 height 24
click at [300, 706] on button "Navigate to next page" at bounding box center [310, 706] width 24 height 24
click at [310, 706] on icon "Navigate to next page" at bounding box center [309, 706] width 4 height 8
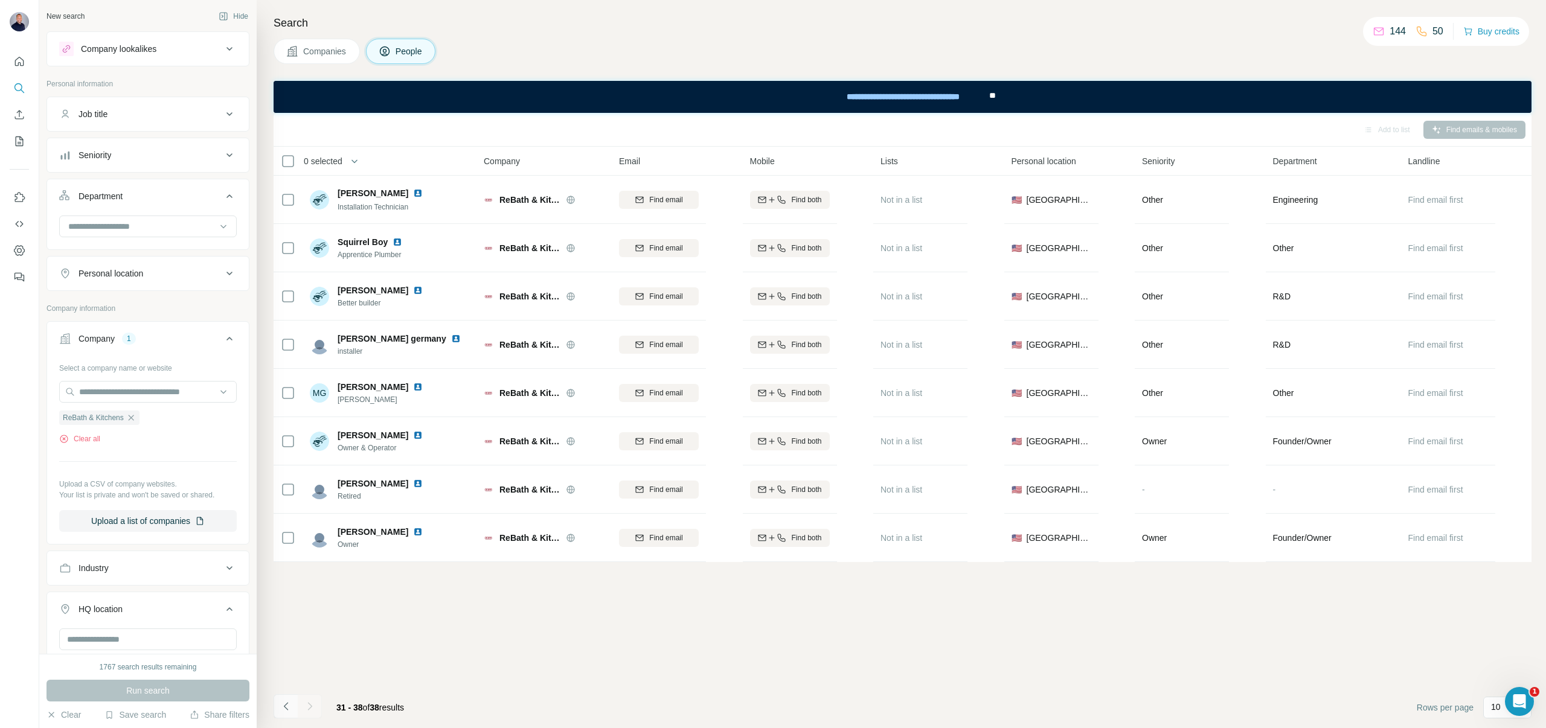
click at [287, 707] on icon "Navigate to previous page" at bounding box center [286, 706] width 12 height 12
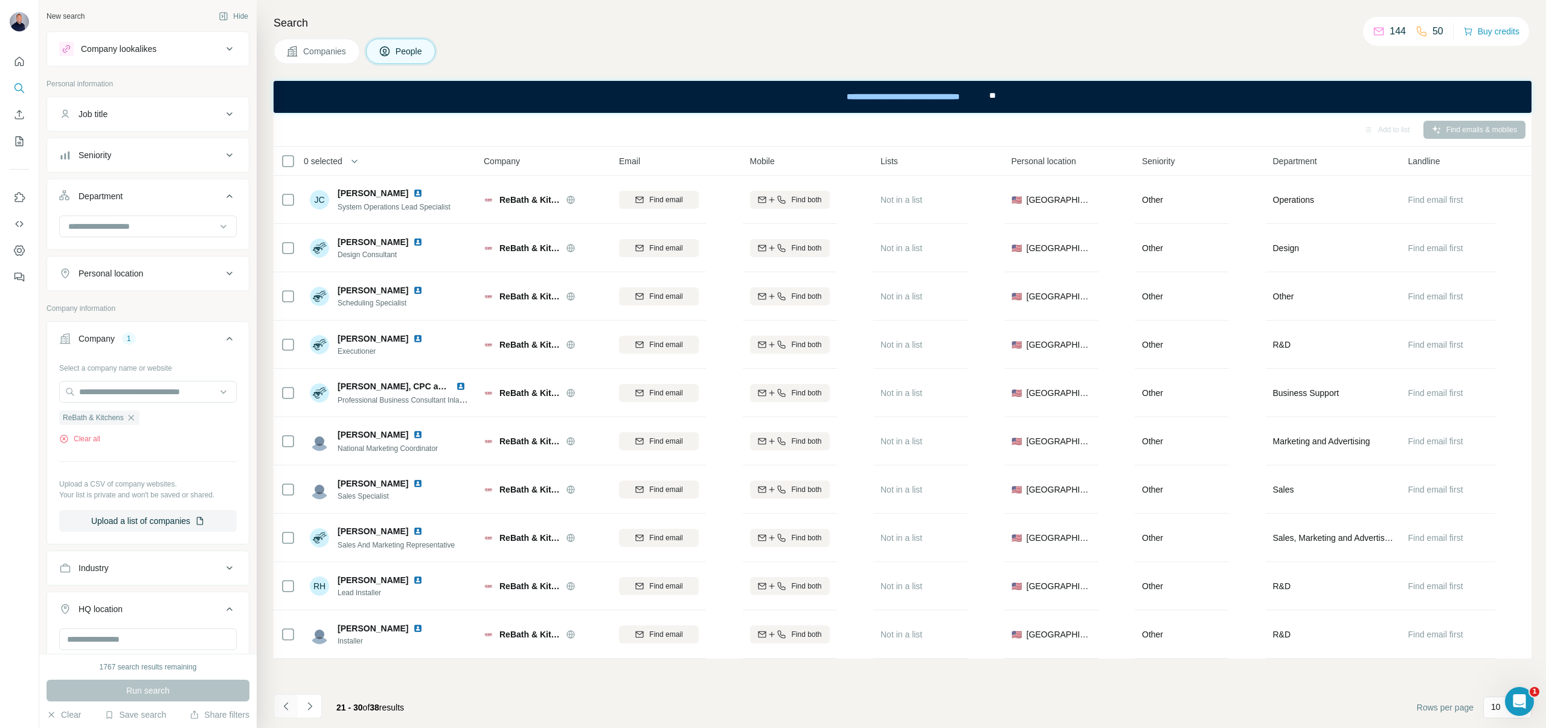
click at [287, 707] on icon "Navigate to previous page" at bounding box center [286, 706] width 12 height 12
click at [287, 707] on div at bounding box center [285, 706] width 24 height 24
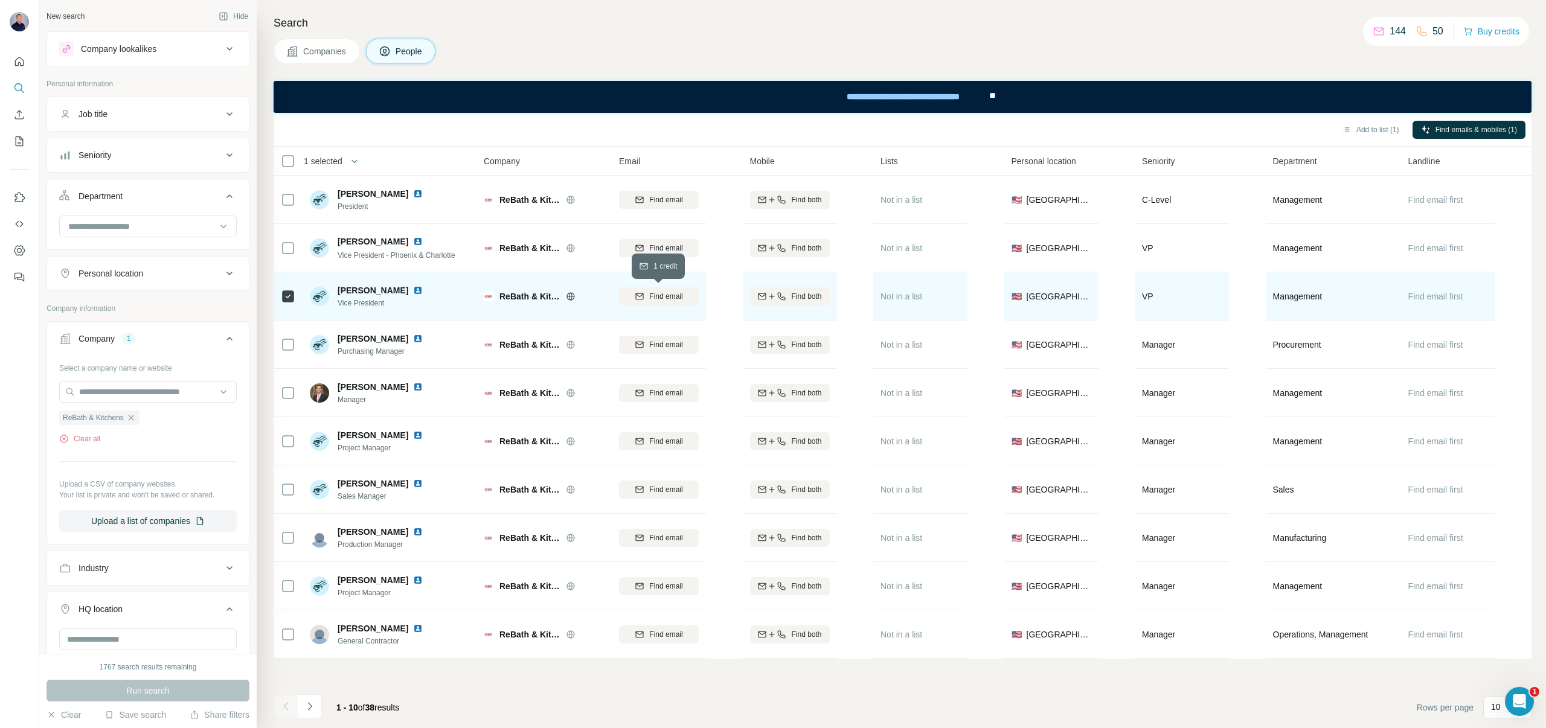
click at [661, 295] on span "Find email" at bounding box center [665, 296] width 33 height 11
click at [313, 705] on icon "Navigate to next page" at bounding box center [310, 706] width 12 height 12
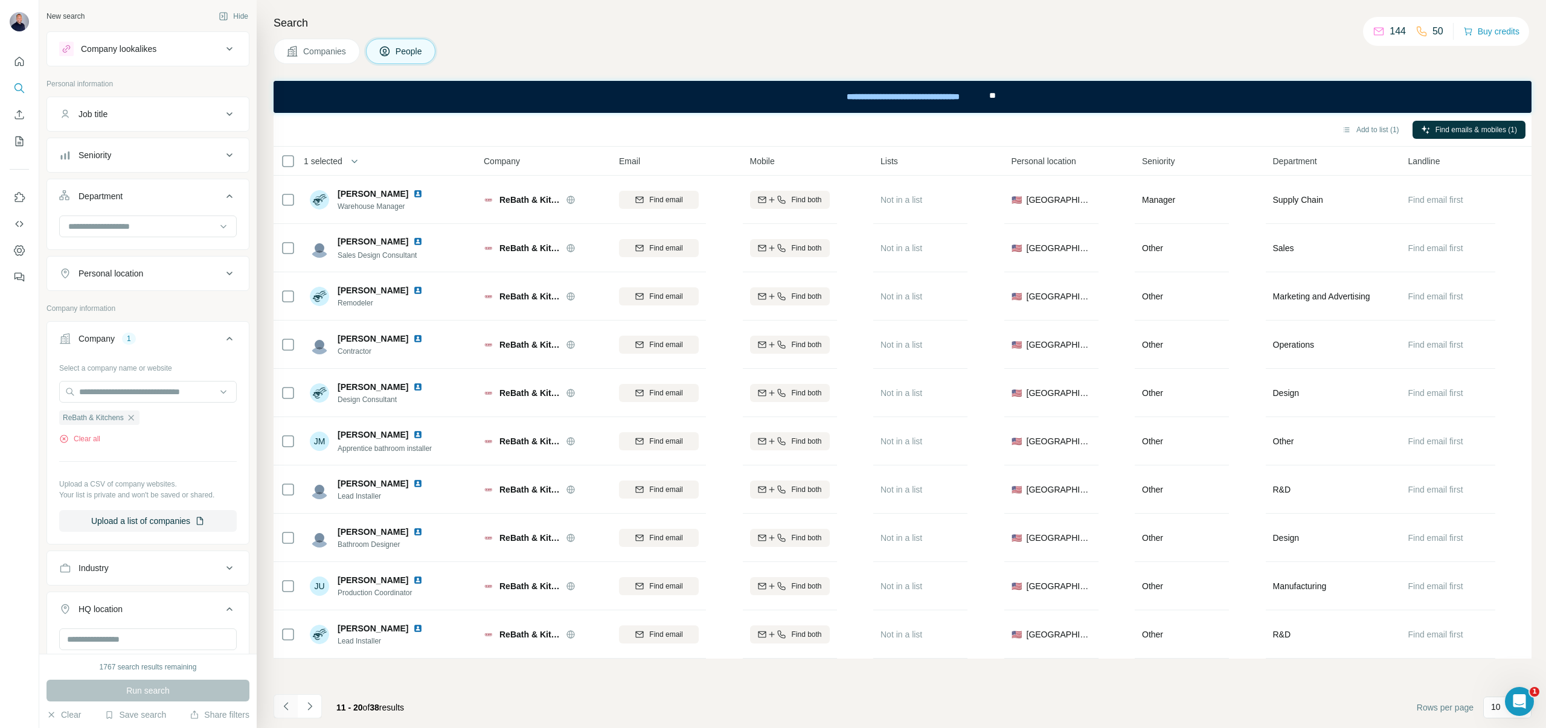
click at [282, 705] on icon "Navigate to previous page" at bounding box center [286, 706] width 12 height 12
click at [1357, 124] on button "Add to list (1)" at bounding box center [1370, 130] width 74 height 18
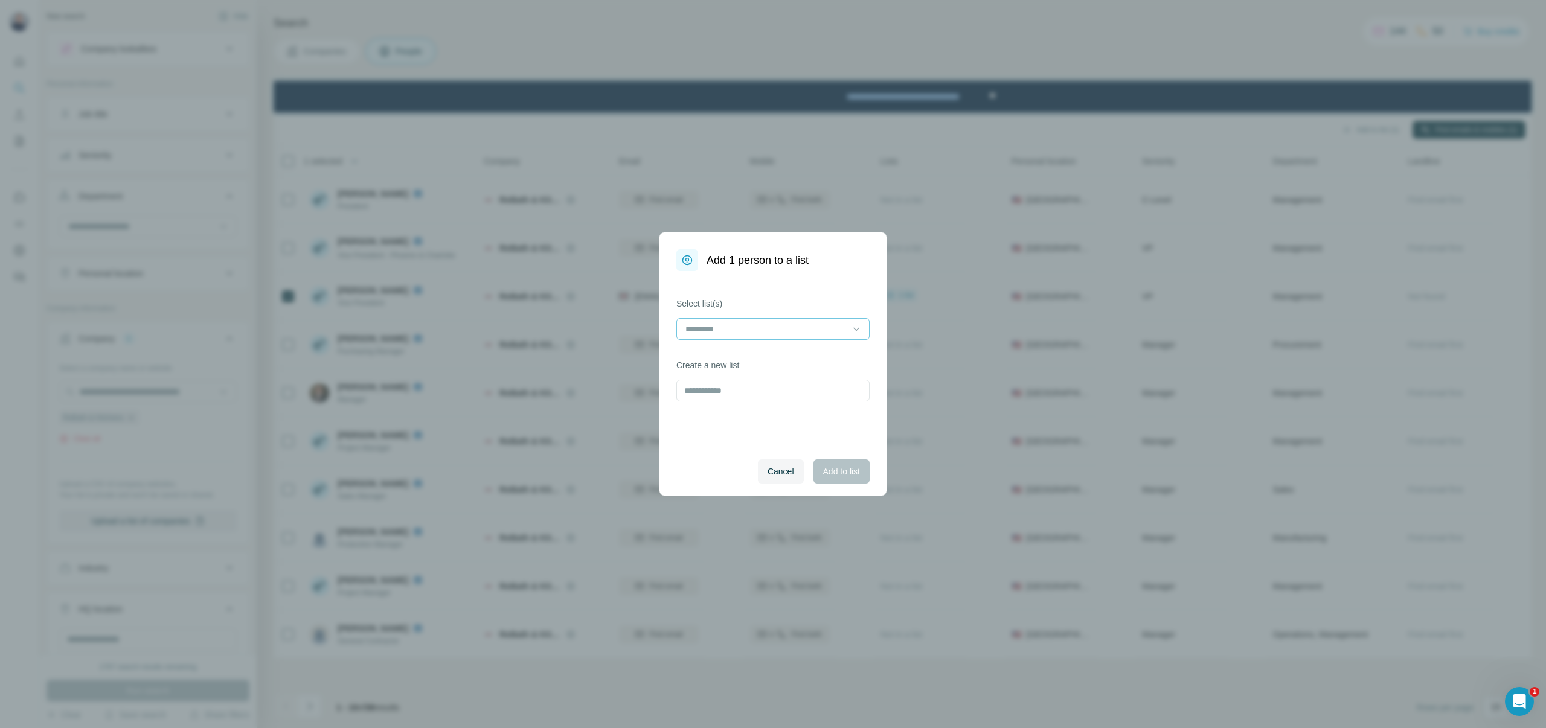
click at [839, 327] on input at bounding box center [765, 328] width 163 height 13
click at [781, 391] on input "text" at bounding box center [772, 391] width 193 height 22
type input "****"
click at [840, 461] on button "Add to list" at bounding box center [841, 471] width 56 height 24
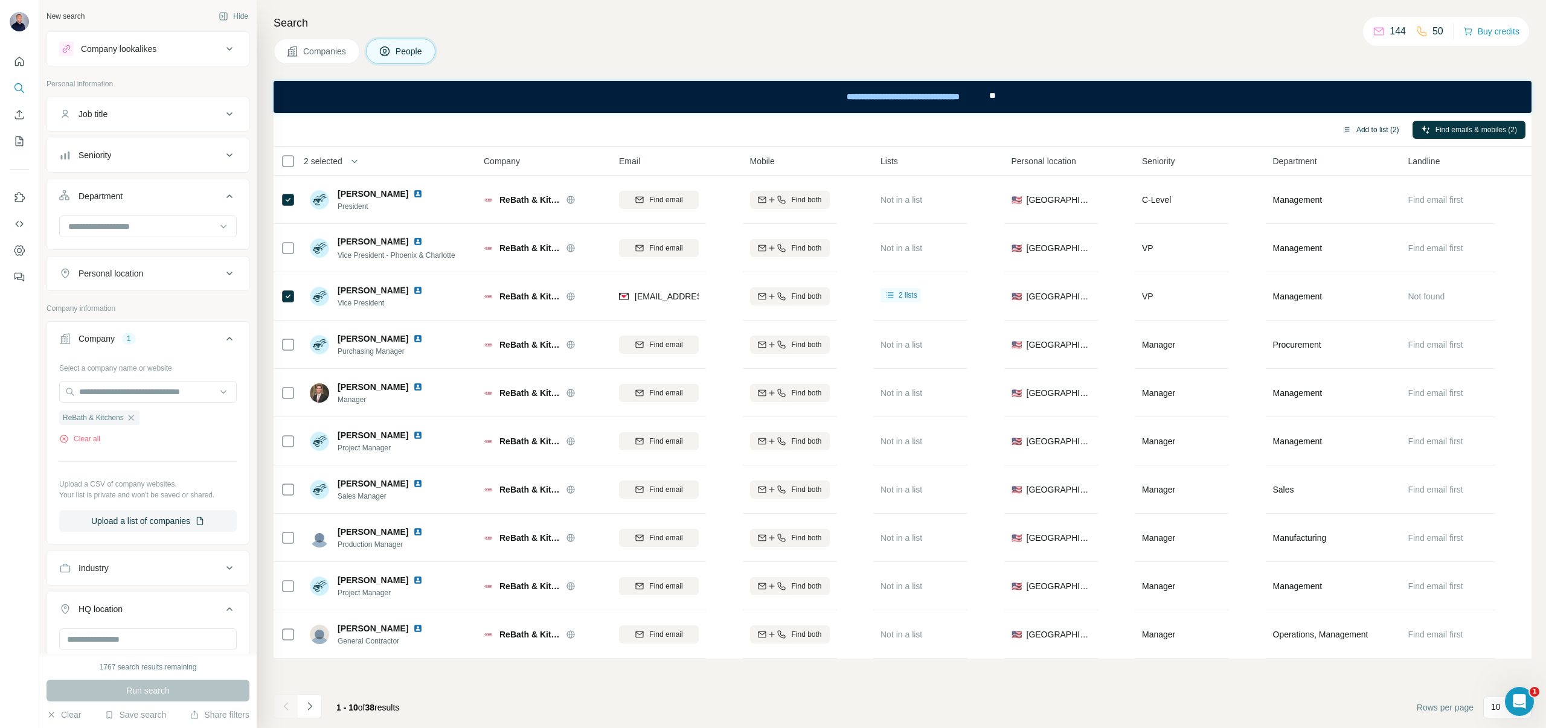
click at [1368, 127] on button "Add to list (2)" at bounding box center [1370, 130] width 74 height 18
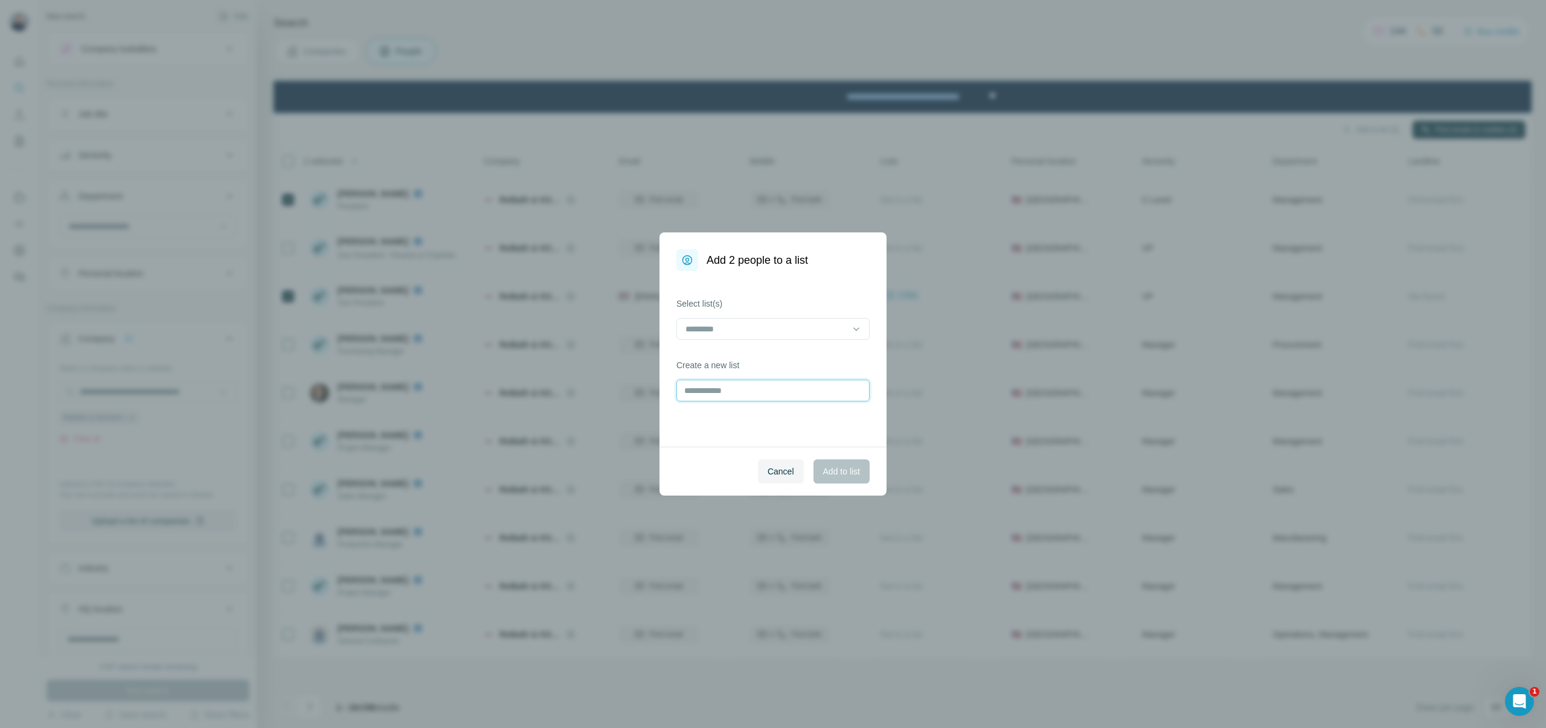
click at [709, 394] on input "text" at bounding box center [772, 391] width 193 height 22
click at [711, 335] on input at bounding box center [765, 328] width 163 height 13
click at [711, 360] on div "Home" at bounding box center [772, 356] width 173 height 12
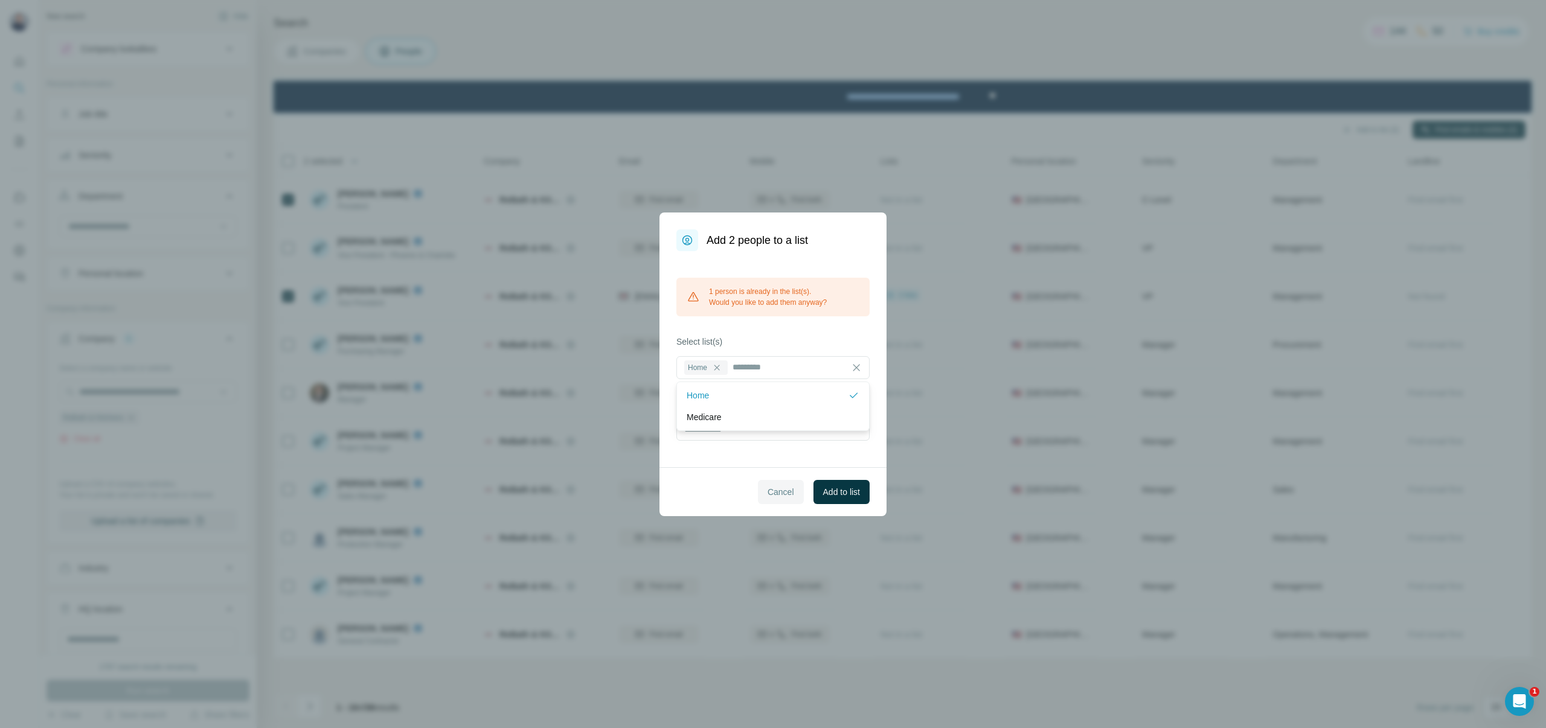
click at [778, 491] on span "Cancel" at bounding box center [780, 492] width 27 height 12
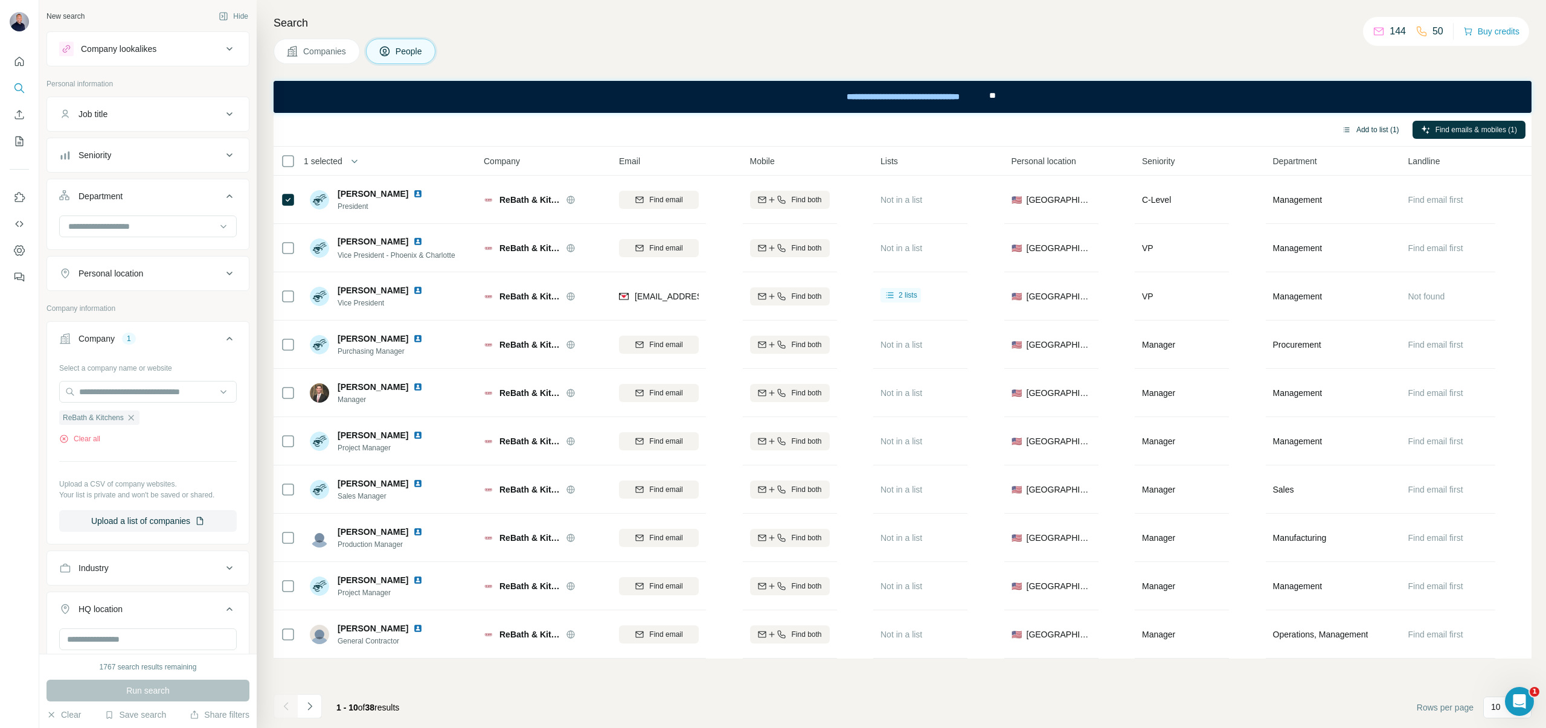
click at [1360, 129] on button "Add to list (1)" at bounding box center [1370, 130] width 74 height 18
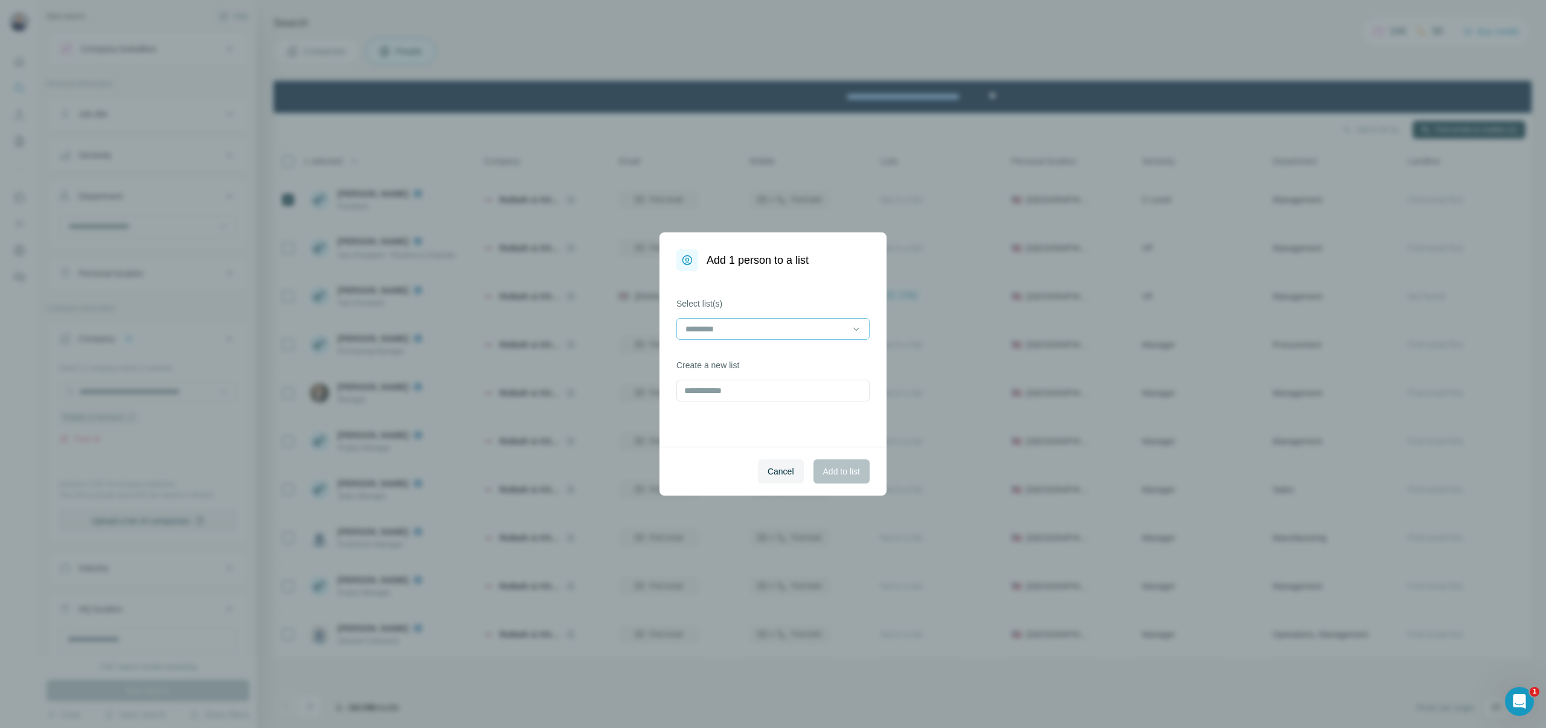
click at [742, 331] on input at bounding box center [765, 328] width 163 height 13
click at [731, 357] on div "Home" at bounding box center [772, 356] width 173 height 12
click at [818, 463] on button "Add to list" at bounding box center [841, 471] width 56 height 24
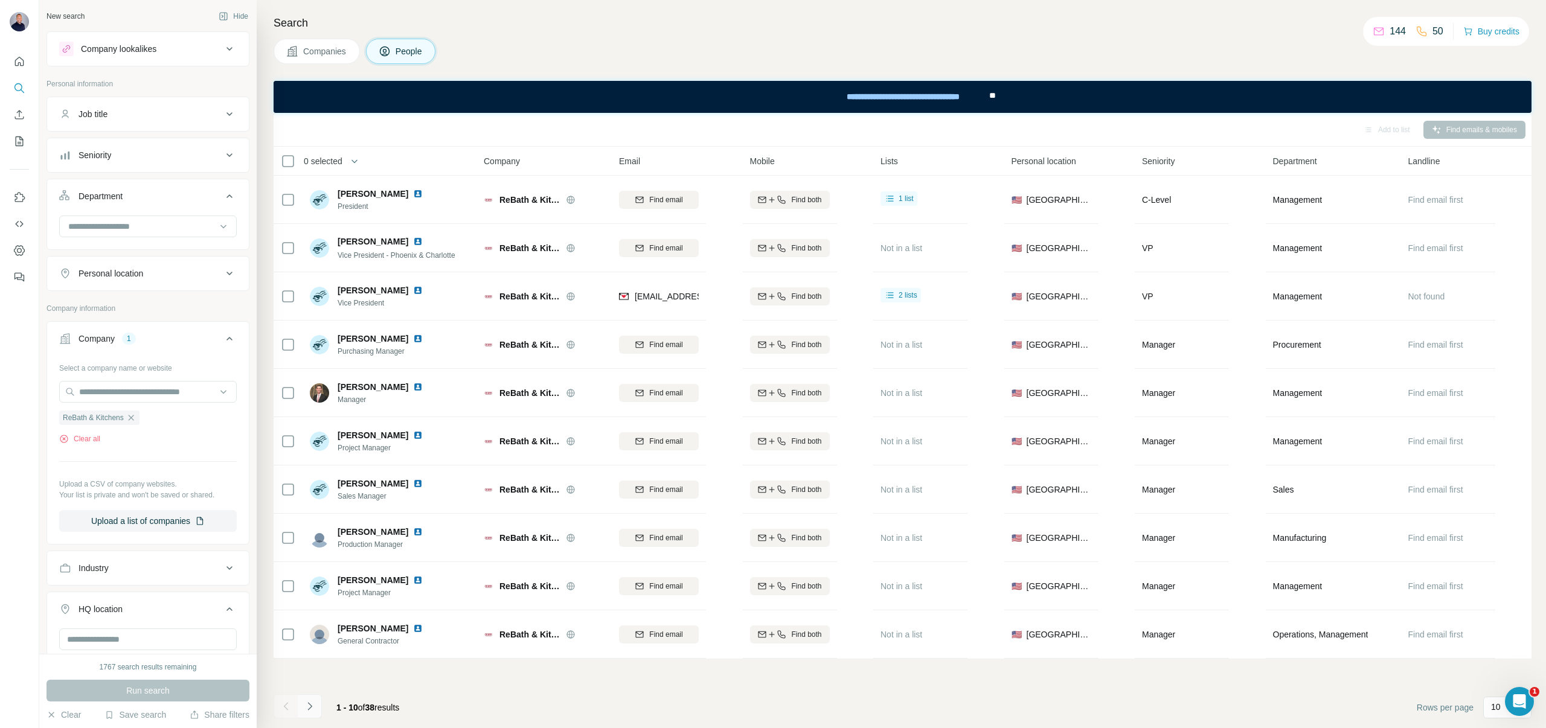
click at [316, 707] on button "Navigate to next page" at bounding box center [310, 706] width 24 height 24
click at [312, 700] on icon "Navigate to next page" at bounding box center [310, 706] width 12 height 12
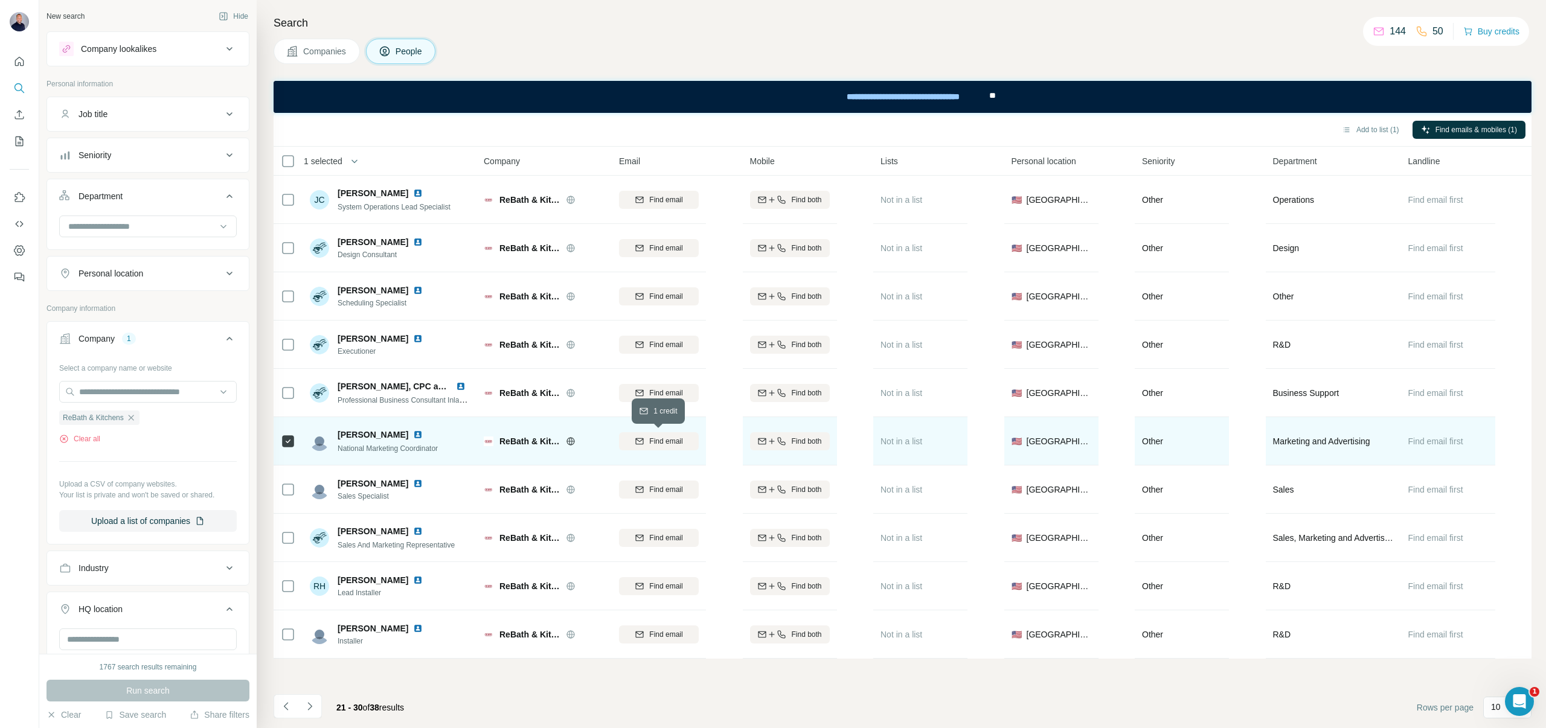
click at [664, 444] on span "Find email" at bounding box center [665, 441] width 33 height 11
click at [1369, 127] on button "Add to list (1)" at bounding box center [1370, 130] width 74 height 18
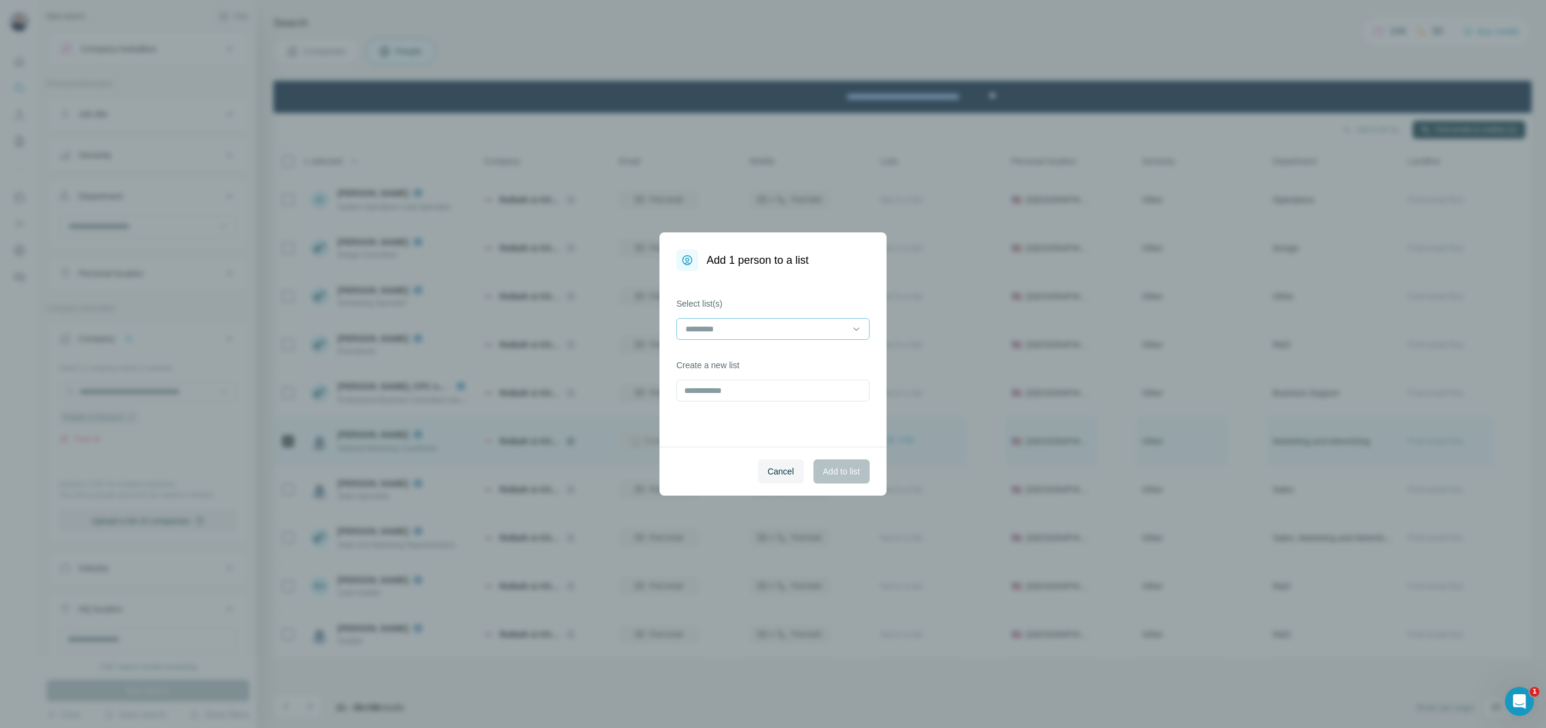
click at [798, 330] on input at bounding box center [765, 328] width 163 height 13
click at [790, 351] on div "Home" at bounding box center [772, 356] width 173 height 12
click at [836, 470] on span "Add to list" at bounding box center [841, 471] width 37 height 12
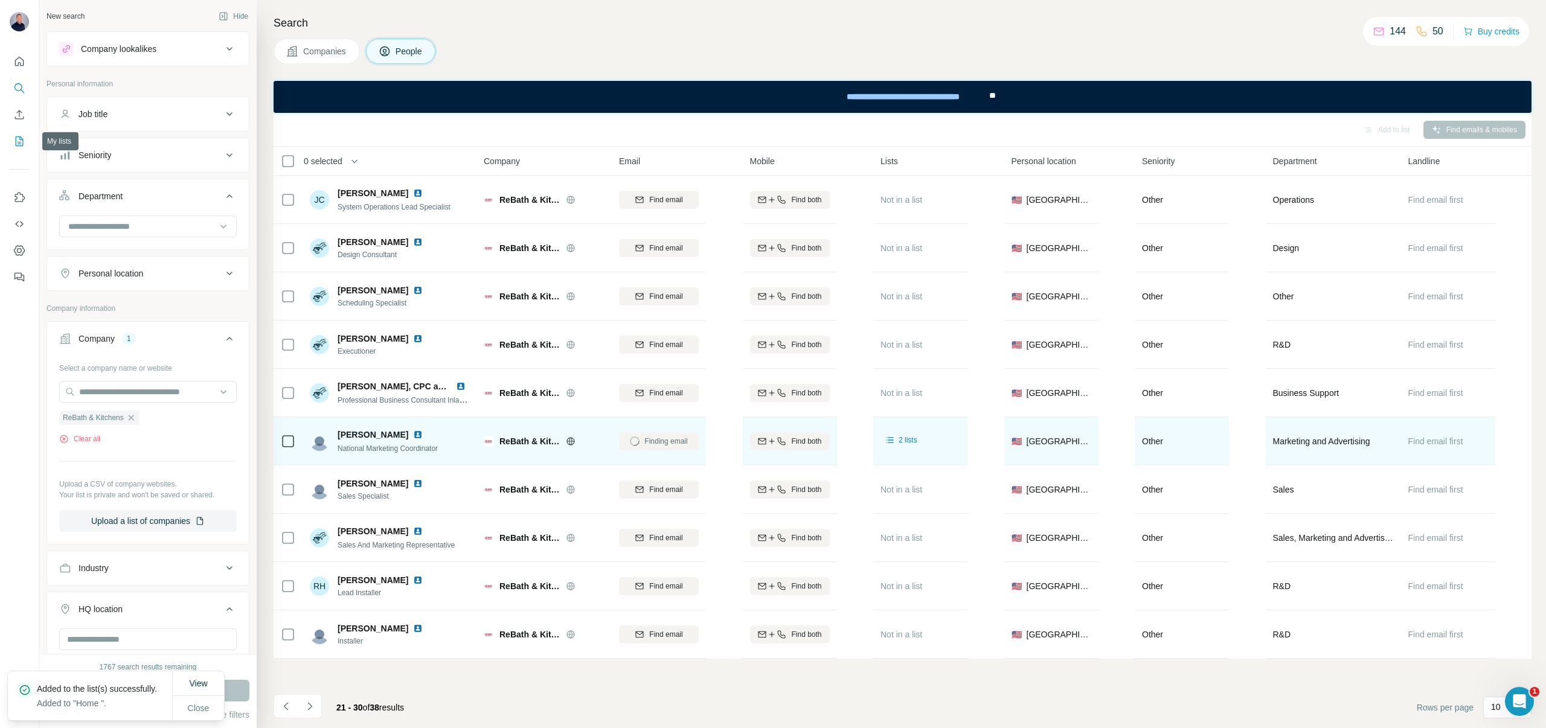
click at [21, 144] on icon "My lists" at bounding box center [19, 141] width 12 height 12
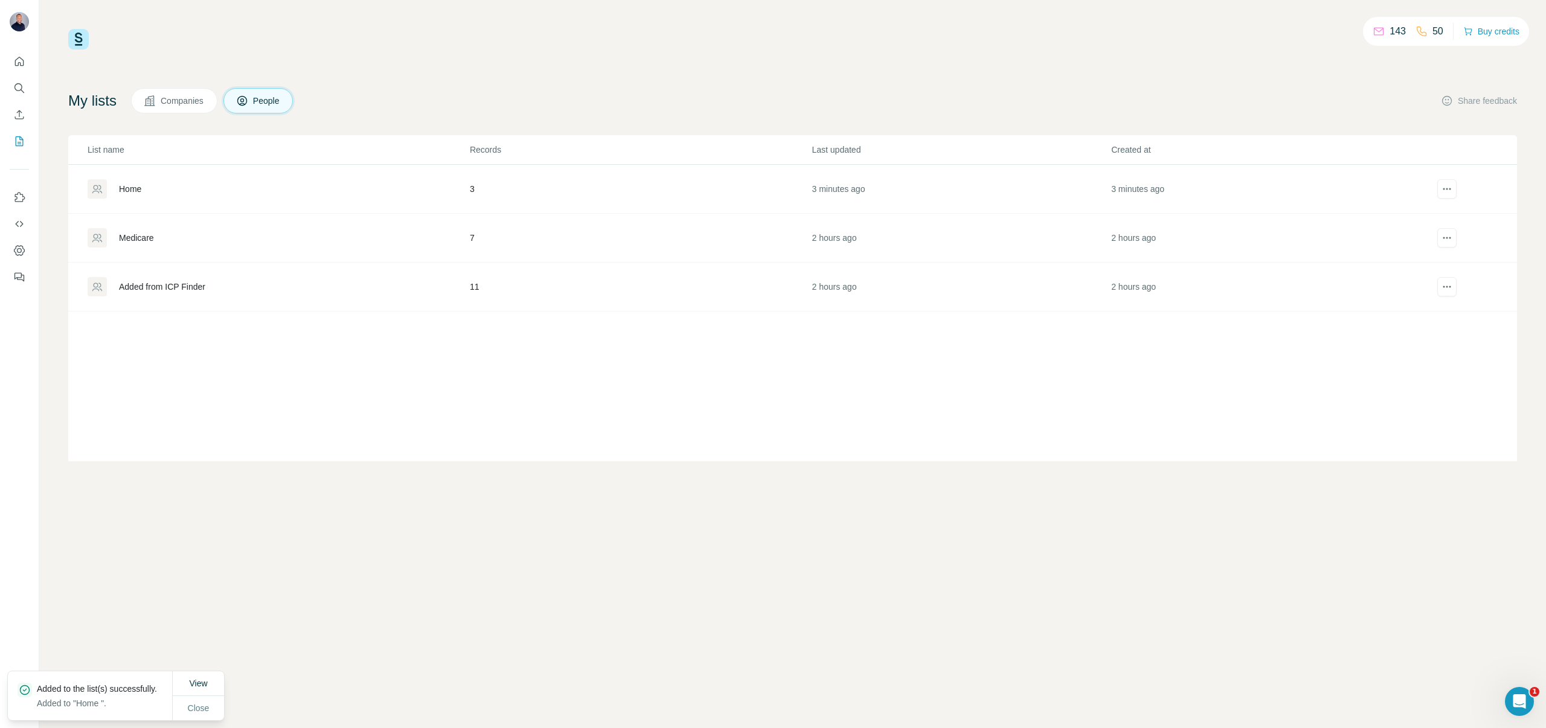
click at [141, 194] on div "Home" at bounding box center [130, 189] width 22 height 12
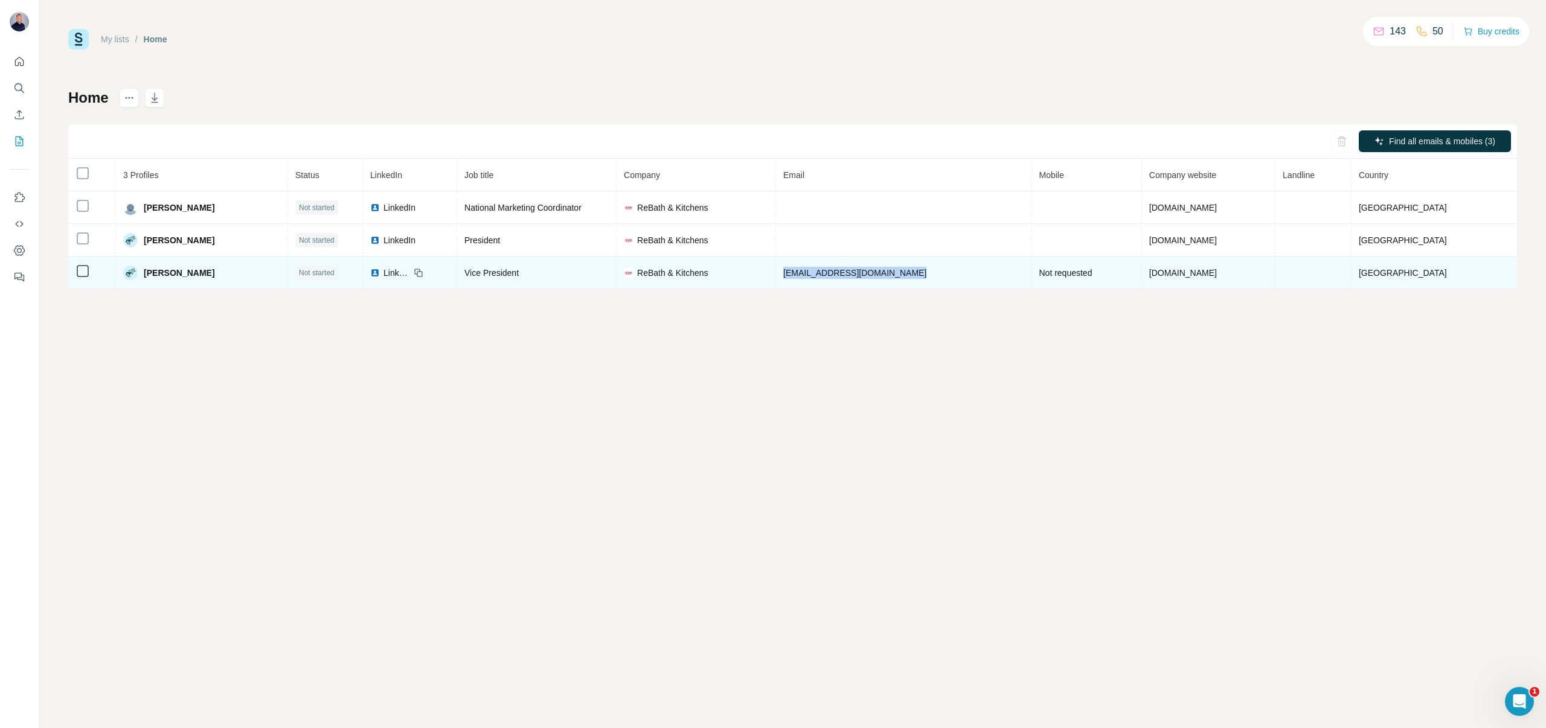
drag, startPoint x: 907, startPoint y: 271, endPoint x: 777, endPoint y: 275, distance: 130.5
click at [777, 275] on td "[EMAIL_ADDRESS][DOMAIN_NAME]" at bounding box center [903, 273] width 255 height 33
copy span "[EMAIL_ADDRESS][DOMAIN_NAME]"
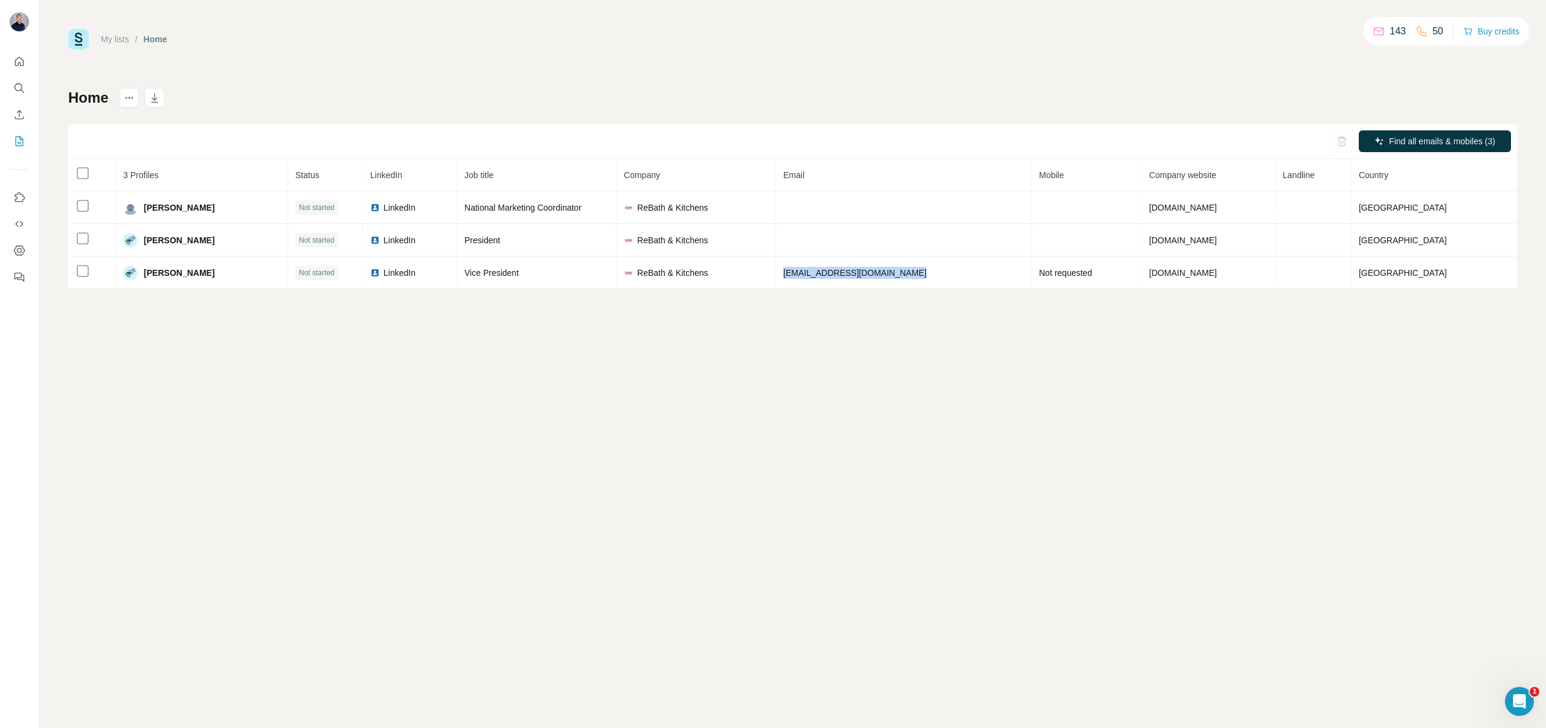
click at [753, 395] on div "My lists / Home 143 50 Buy credits Home Find all emails & mobiles (3) 3 Profile…" at bounding box center [792, 364] width 1506 height 728
click at [23, 56] on icon "Quick start" at bounding box center [19, 62] width 12 height 12
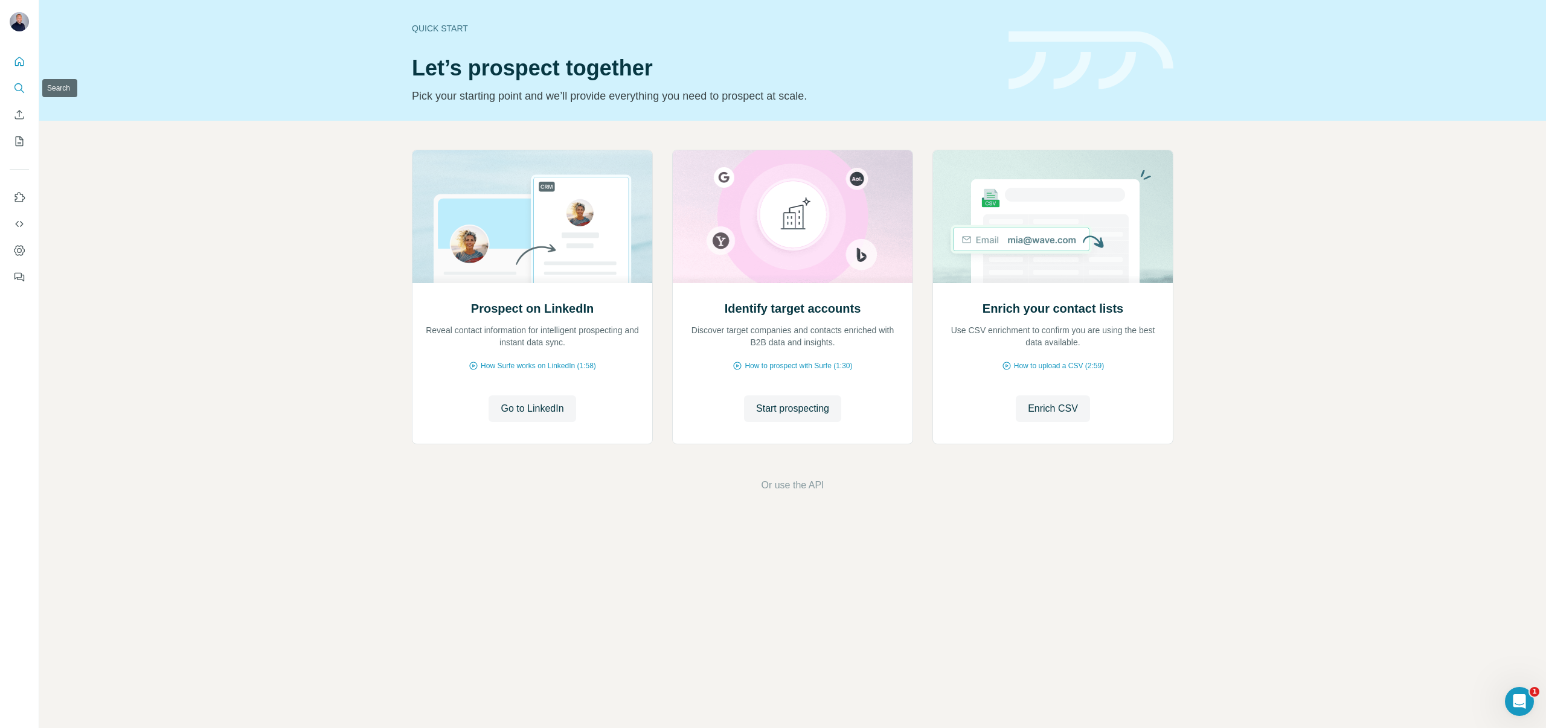
click at [16, 86] on icon "Search" at bounding box center [19, 88] width 12 height 12
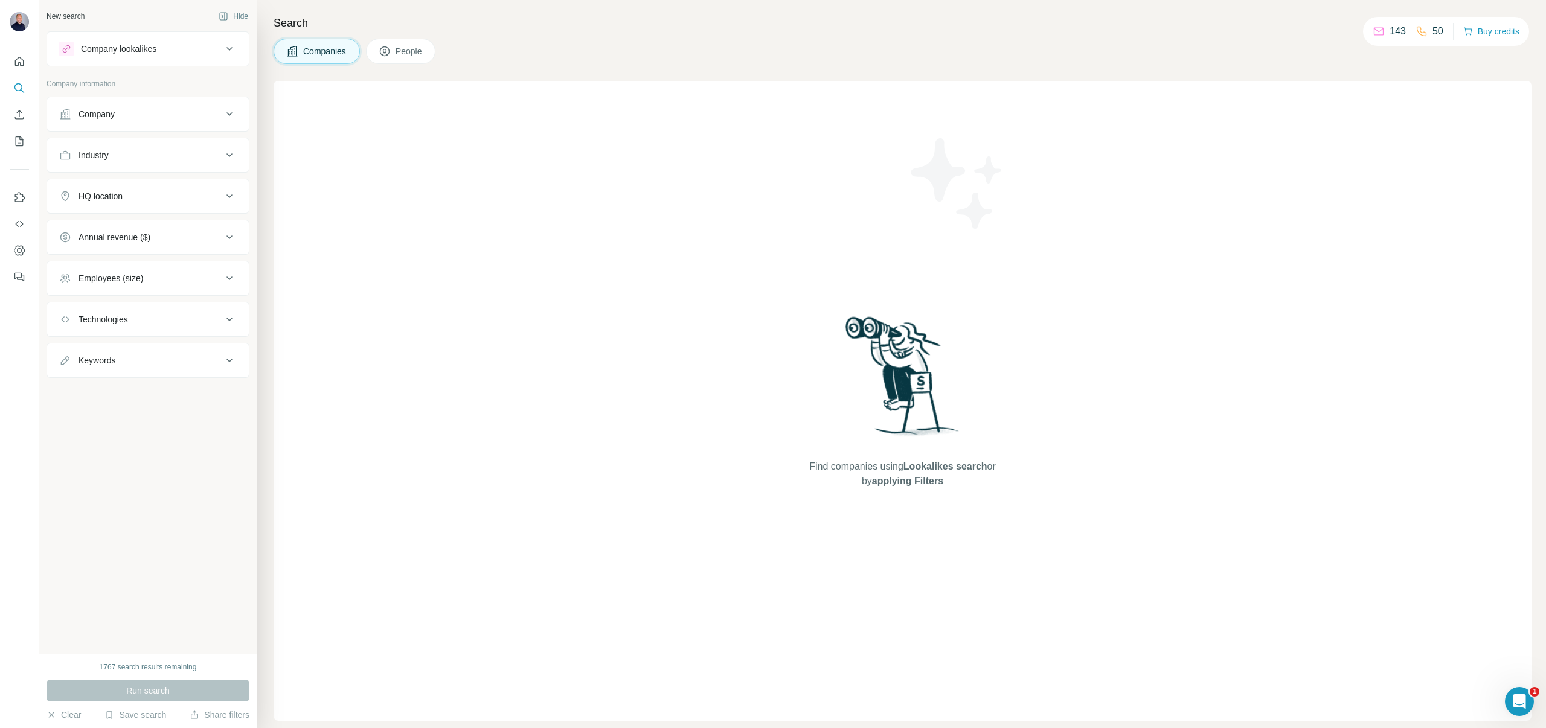
click at [175, 112] on div "Company" at bounding box center [140, 114] width 163 height 12
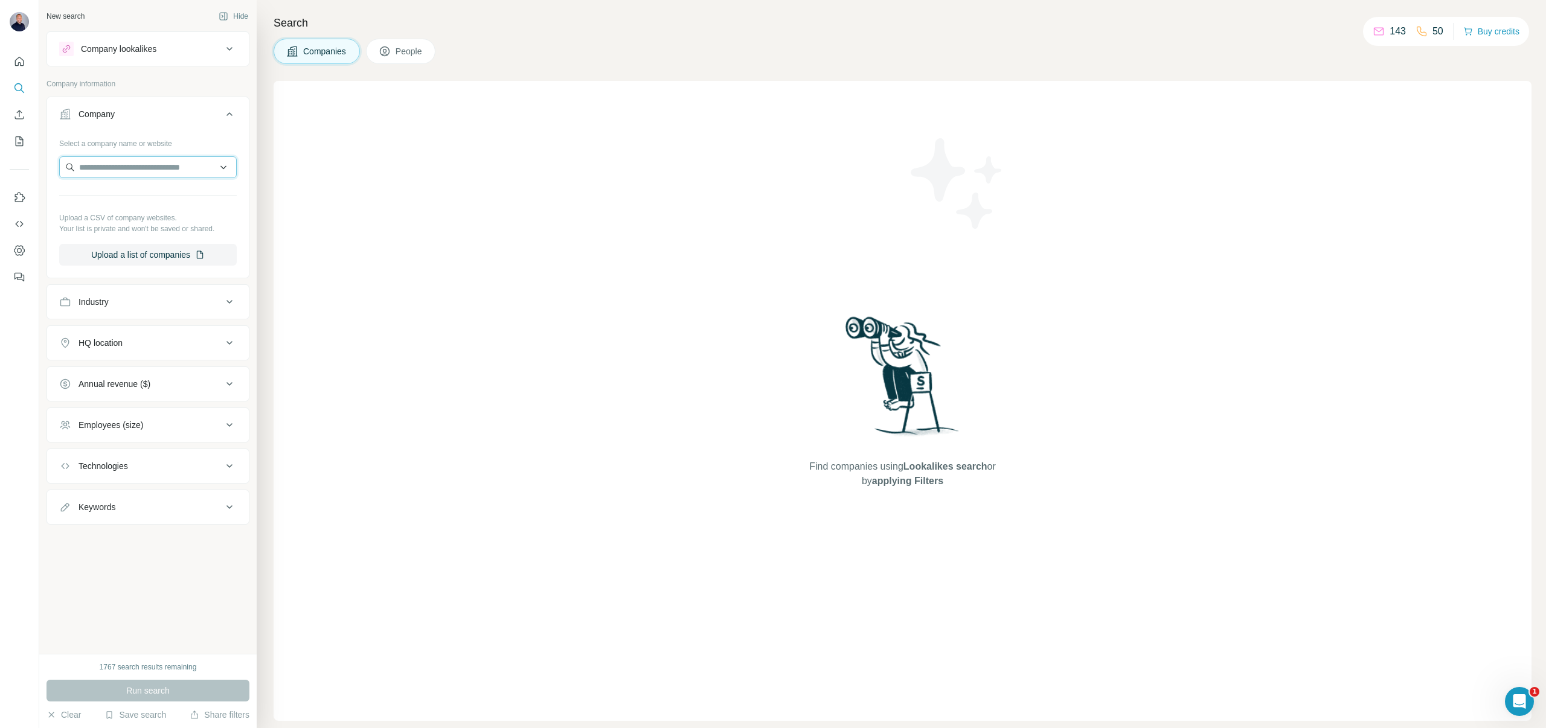
click at [144, 173] on input "text" at bounding box center [147, 167] width 177 height 22
type input "*"
click at [331, 252] on div "Find companies using Lookalikes search or by applying Filters" at bounding box center [902, 401] width 1258 height 640
click at [99, 169] on input "text" at bounding box center [147, 167] width 177 height 22
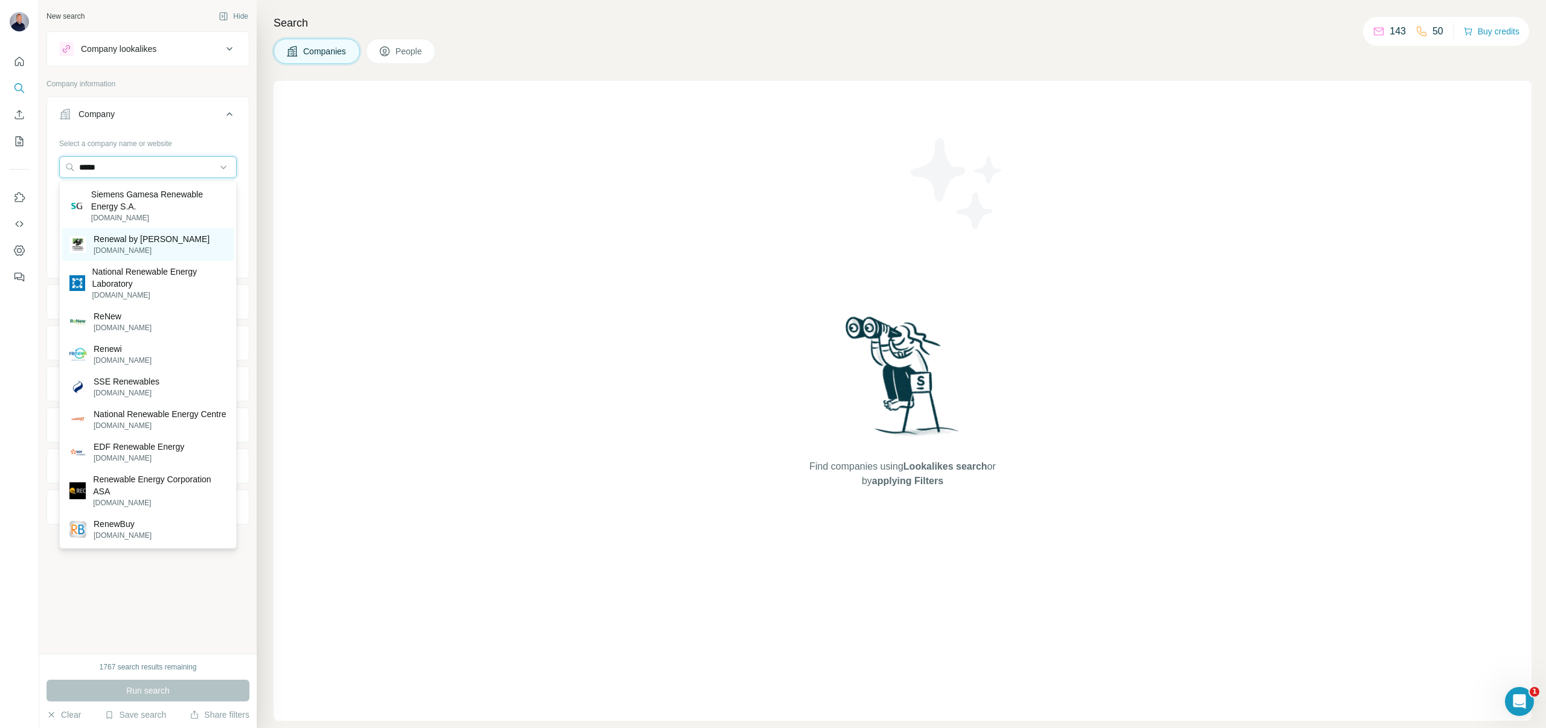
type input "*****"
click at [137, 246] on p "[DOMAIN_NAME]" at bounding box center [152, 250] width 116 height 11
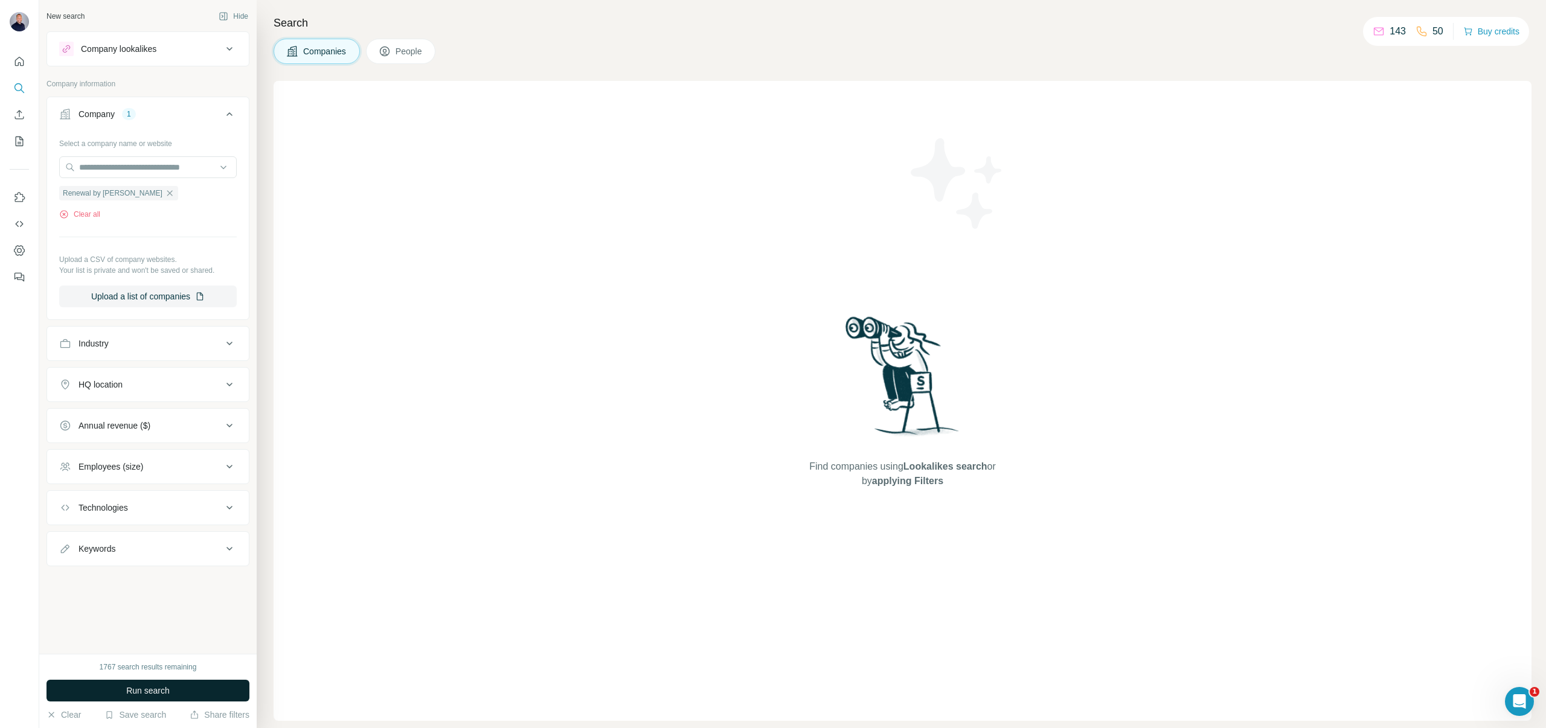
click at [147, 694] on span "Run search" at bounding box center [147, 691] width 43 height 12
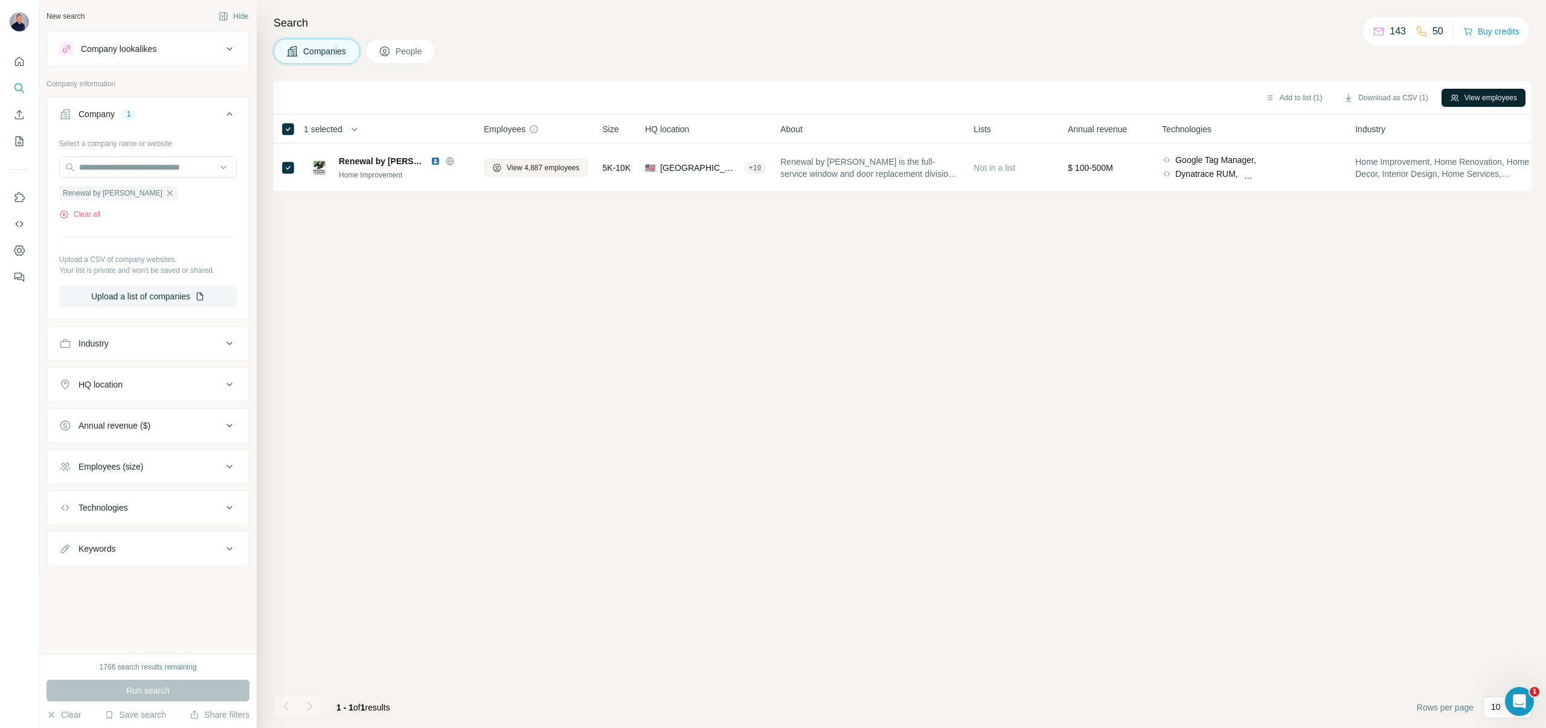
click at [1501, 96] on button "View employees" at bounding box center [1483, 98] width 84 height 18
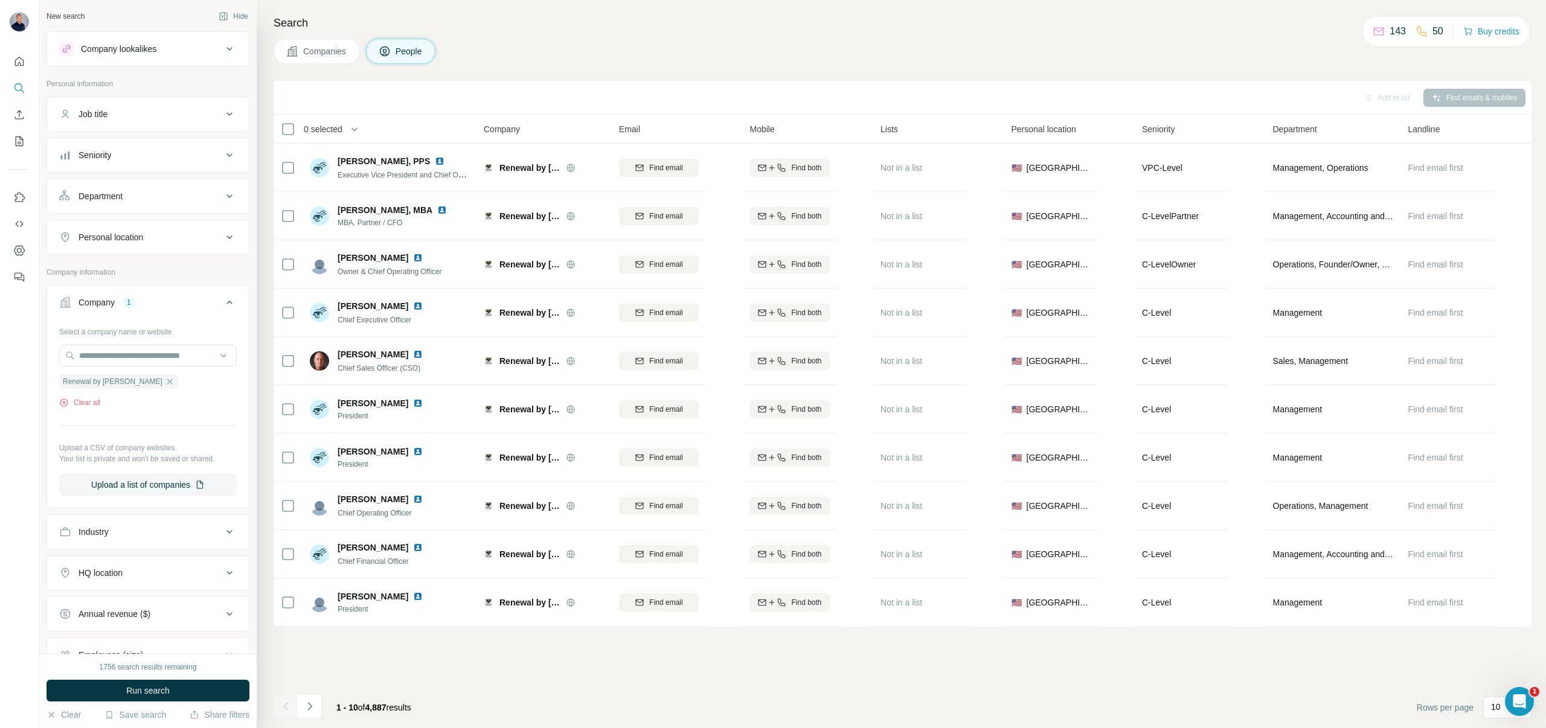
click at [206, 150] on div "Seniority" at bounding box center [140, 155] width 163 height 12
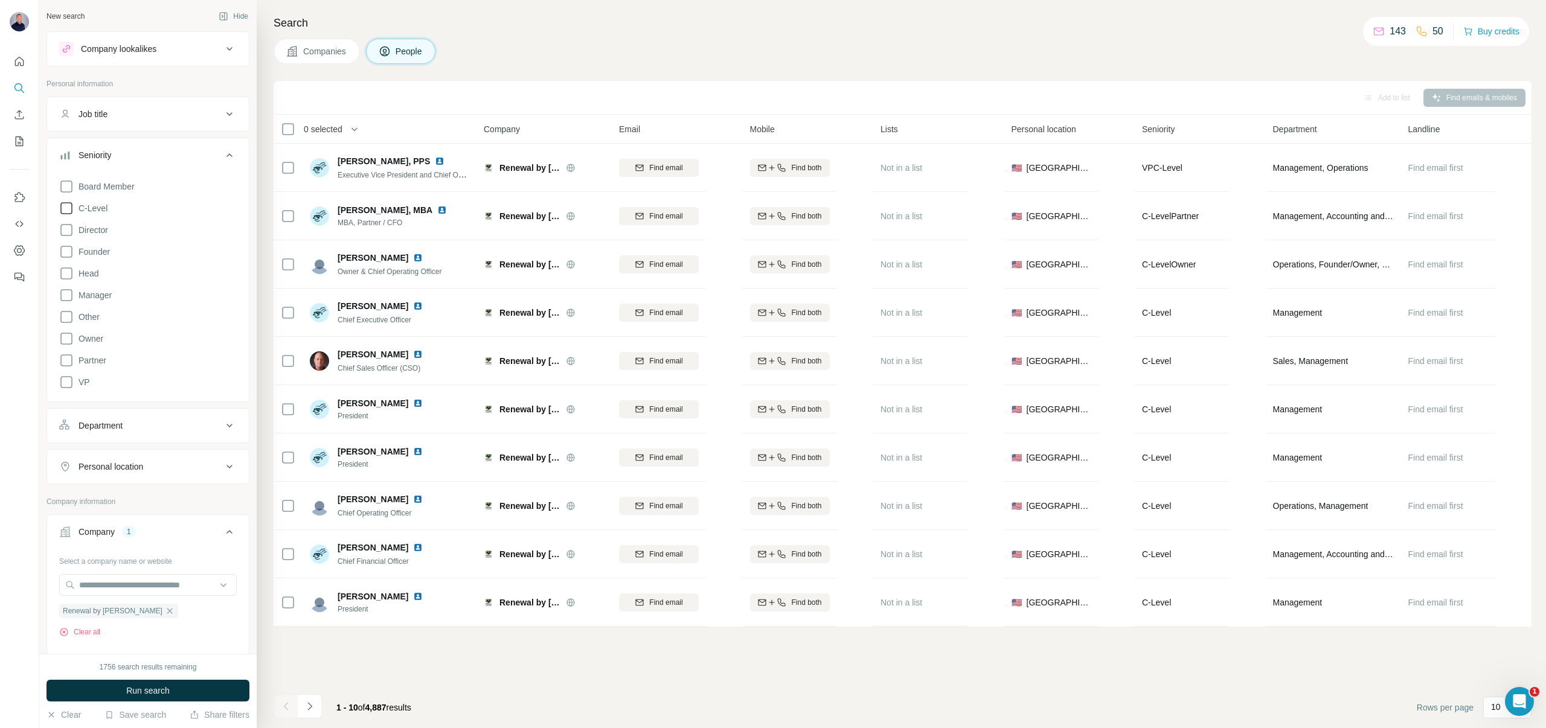
click at [68, 214] on icon at bounding box center [66, 208] width 12 height 12
click at [65, 225] on icon at bounding box center [66, 230] width 14 height 14
click at [68, 377] on icon at bounding box center [66, 382] width 14 height 14
click at [66, 289] on icon at bounding box center [66, 295] width 14 height 14
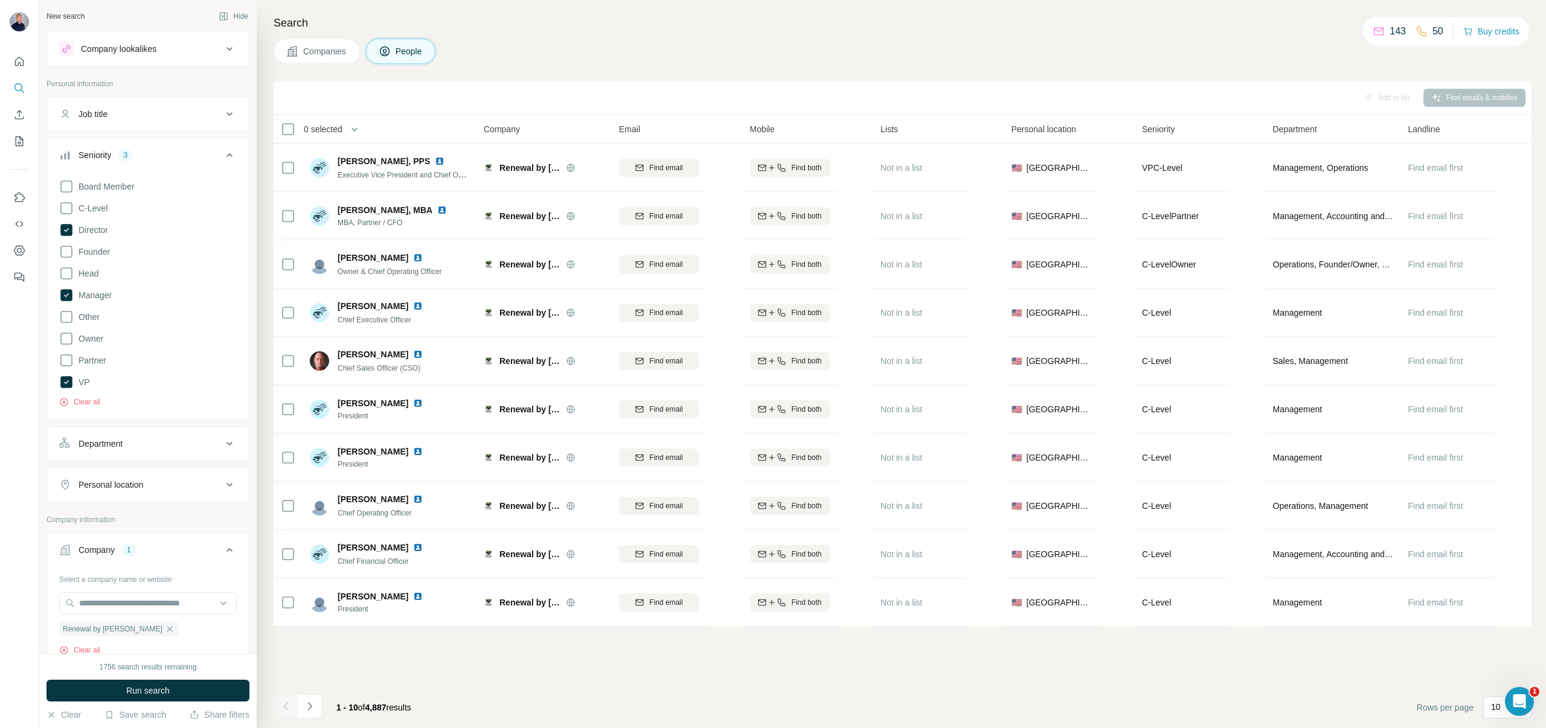
click at [148, 442] on div "Department" at bounding box center [140, 444] width 163 height 12
click at [111, 477] on input at bounding box center [141, 473] width 149 height 13
type input "*****"
click at [123, 498] on p "Marketing and Advertising" at bounding box center [117, 501] width 97 height 12
click at [148, 467] on div at bounding box center [141, 474] width 149 height 21
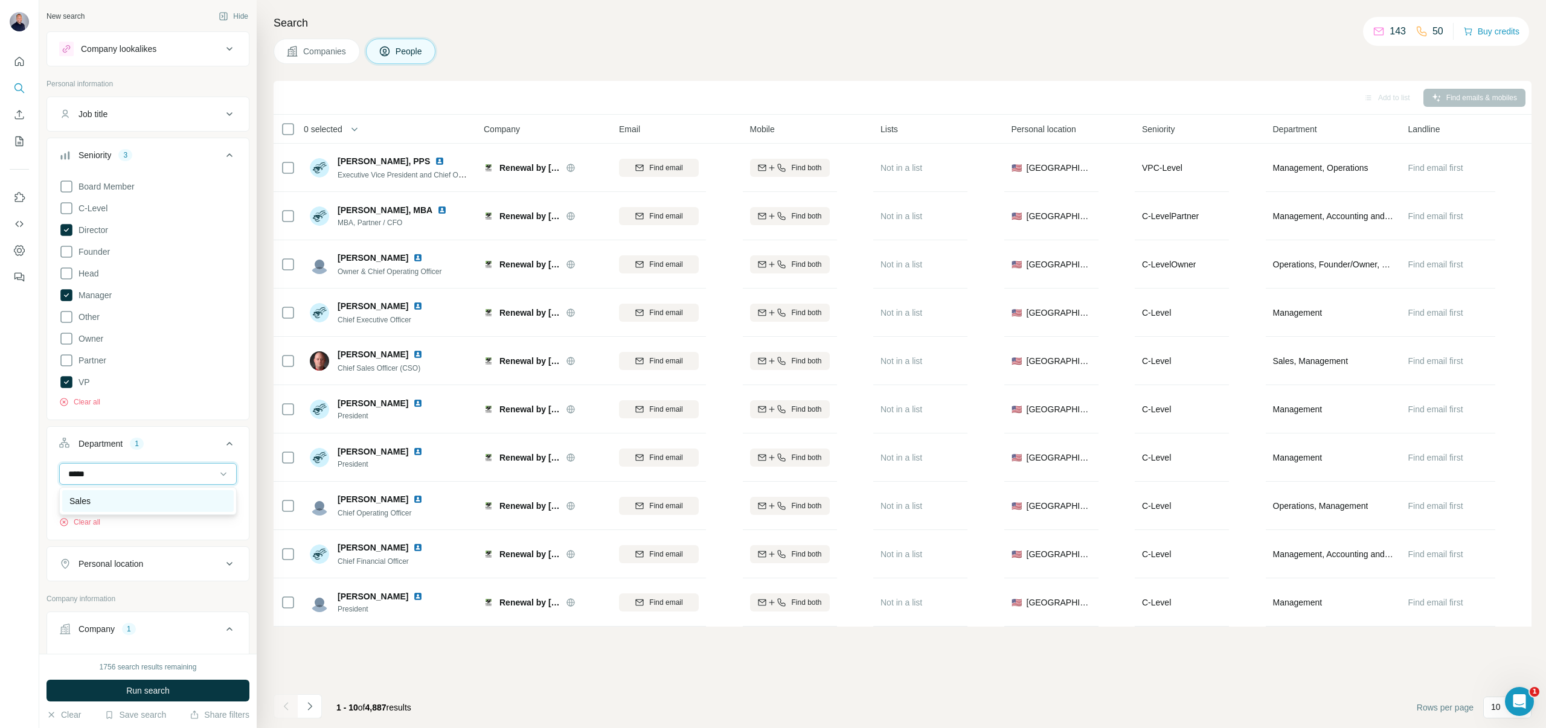
type input "*****"
click at [129, 497] on div "Sales" at bounding box center [147, 501] width 157 height 12
click at [112, 689] on button "Run search" at bounding box center [147, 691] width 203 height 22
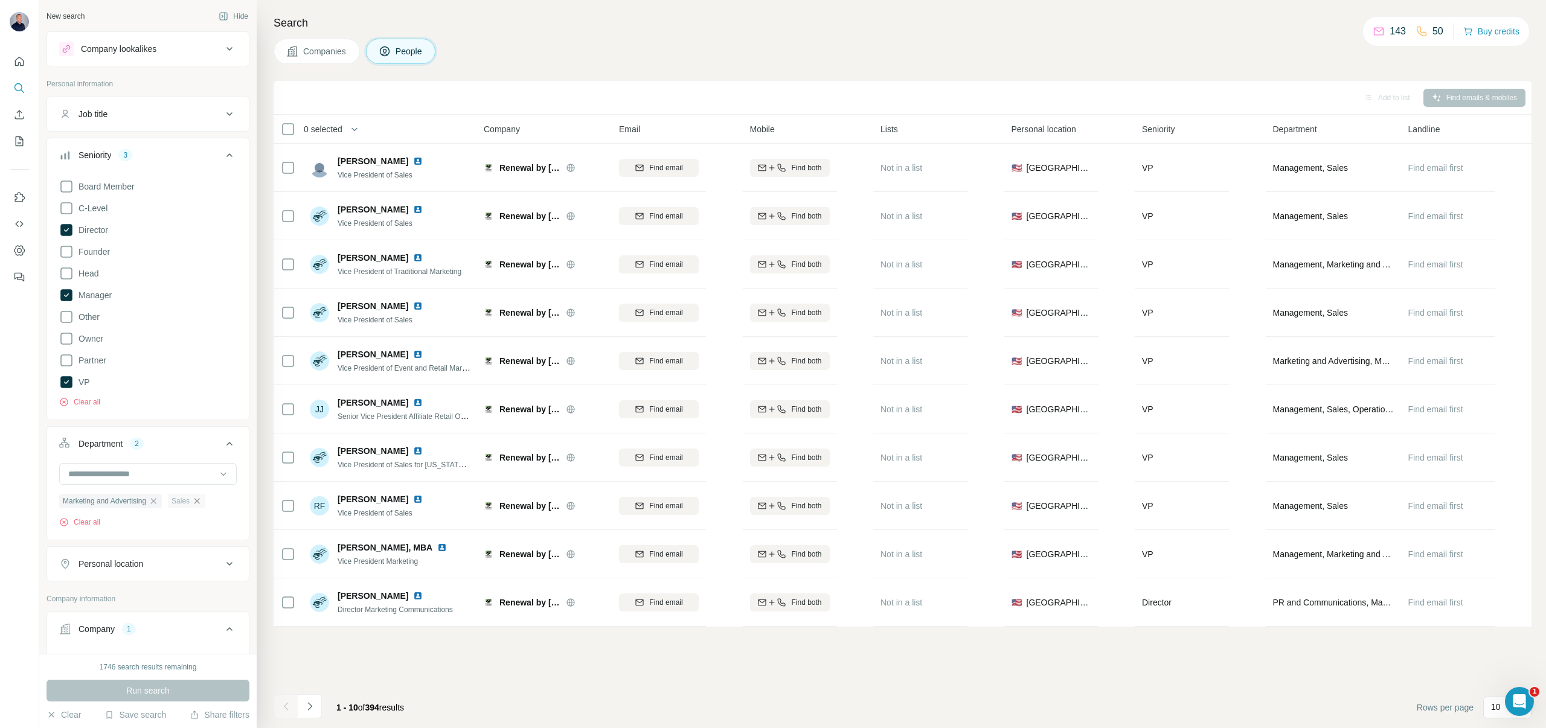
click at [202, 499] on icon "button" at bounding box center [197, 501] width 10 height 10
click at [155, 685] on span "Run search" at bounding box center [147, 691] width 43 height 12
click at [313, 704] on icon "Navigate to next page" at bounding box center [310, 706] width 12 height 12
click at [305, 704] on icon "Navigate to next page" at bounding box center [310, 706] width 12 height 12
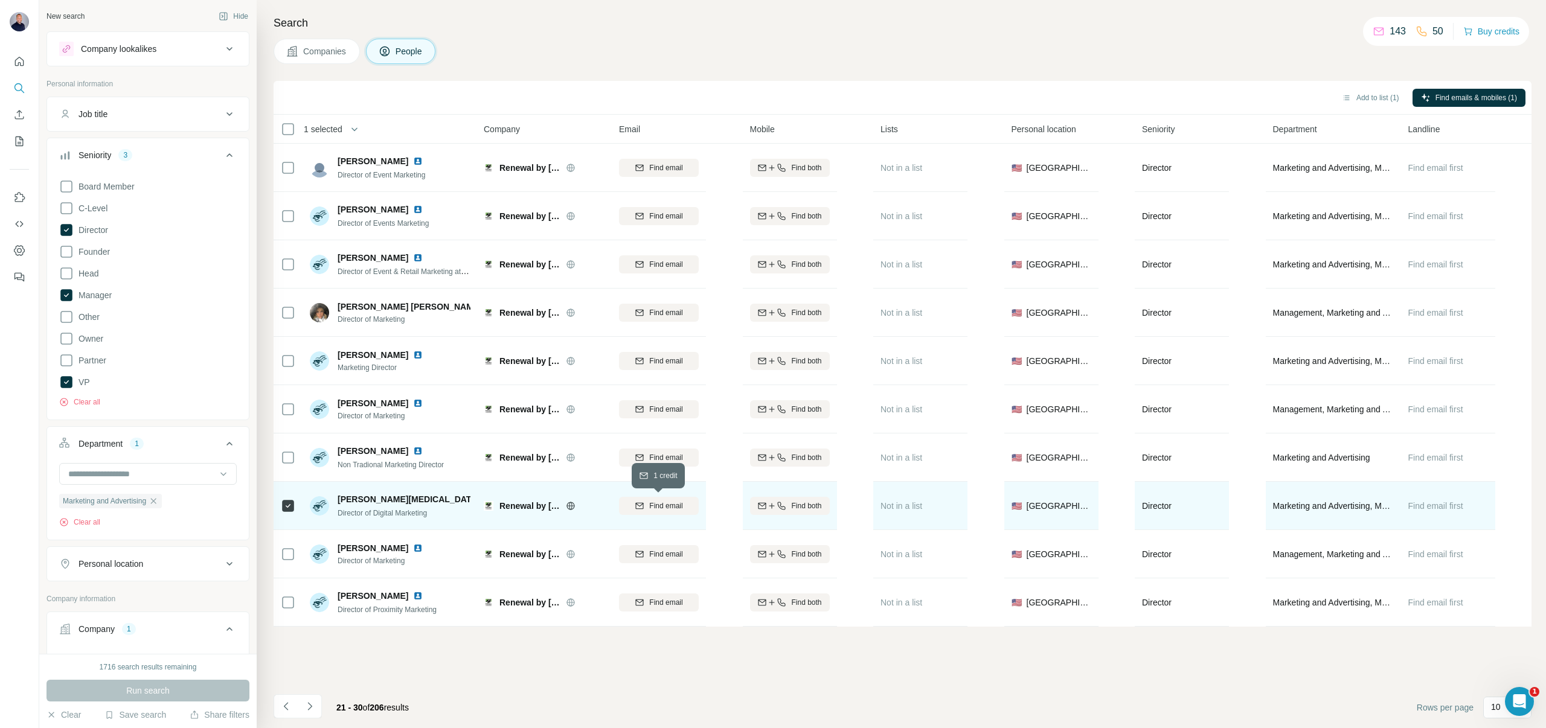
click at [662, 497] on button "Find email" at bounding box center [659, 506] width 80 height 18
click at [1363, 98] on button "Add to list (1)" at bounding box center [1370, 98] width 74 height 18
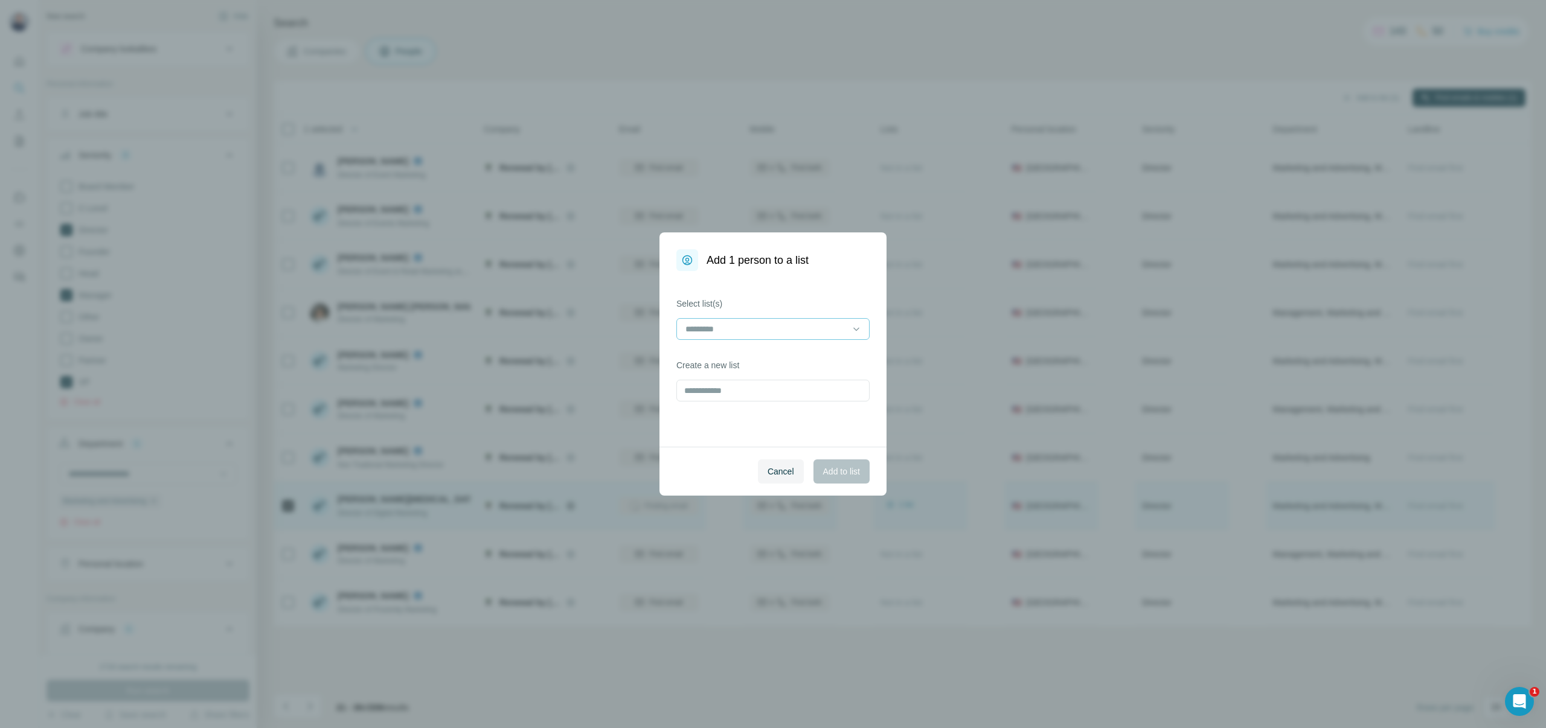
click at [755, 330] on input at bounding box center [765, 328] width 163 height 13
click at [716, 360] on div "Home" at bounding box center [772, 356] width 173 height 12
click at [834, 467] on span "Add to list" at bounding box center [841, 471] width 37 height 12
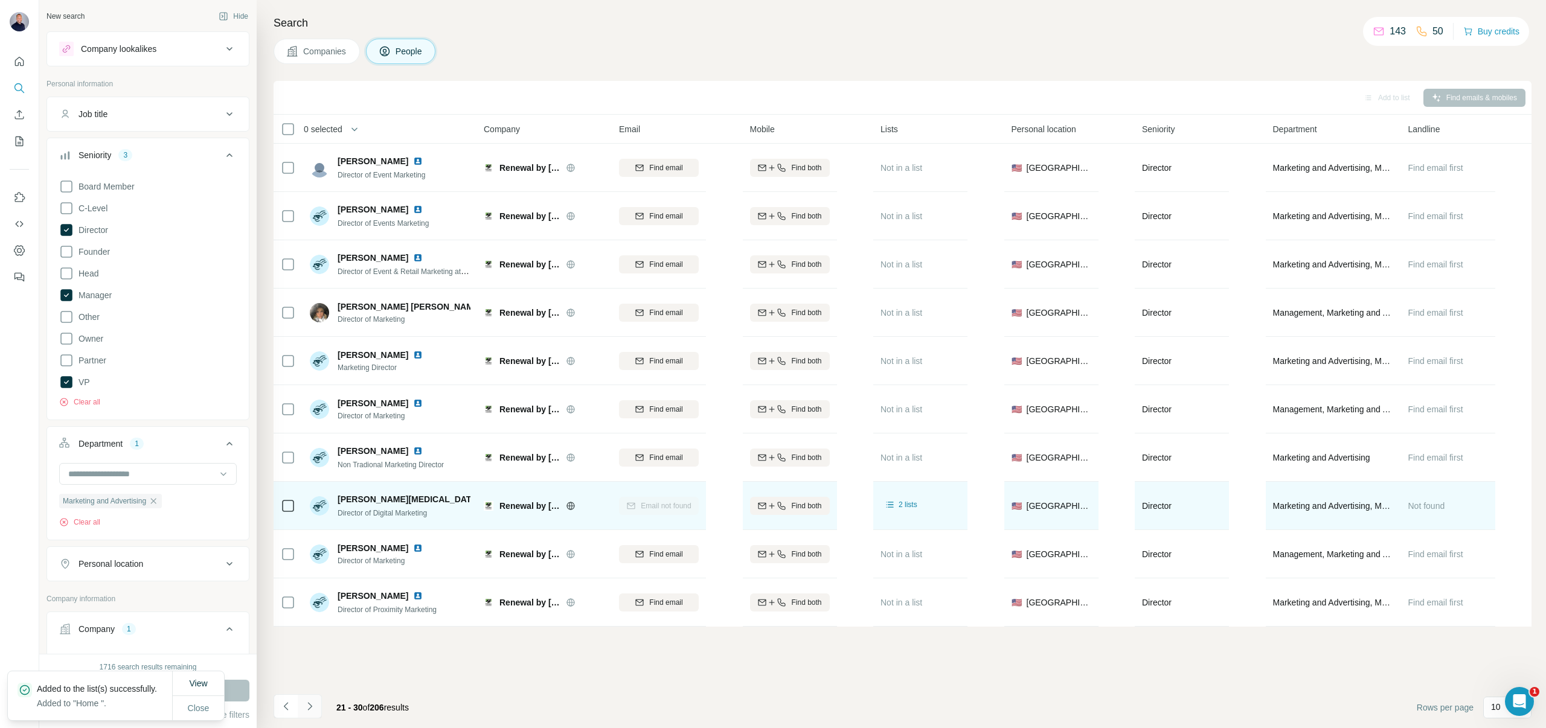
click at [308, 710] on icon "Navigate to next page" at bounding box center [310, 706] width 12 height 12
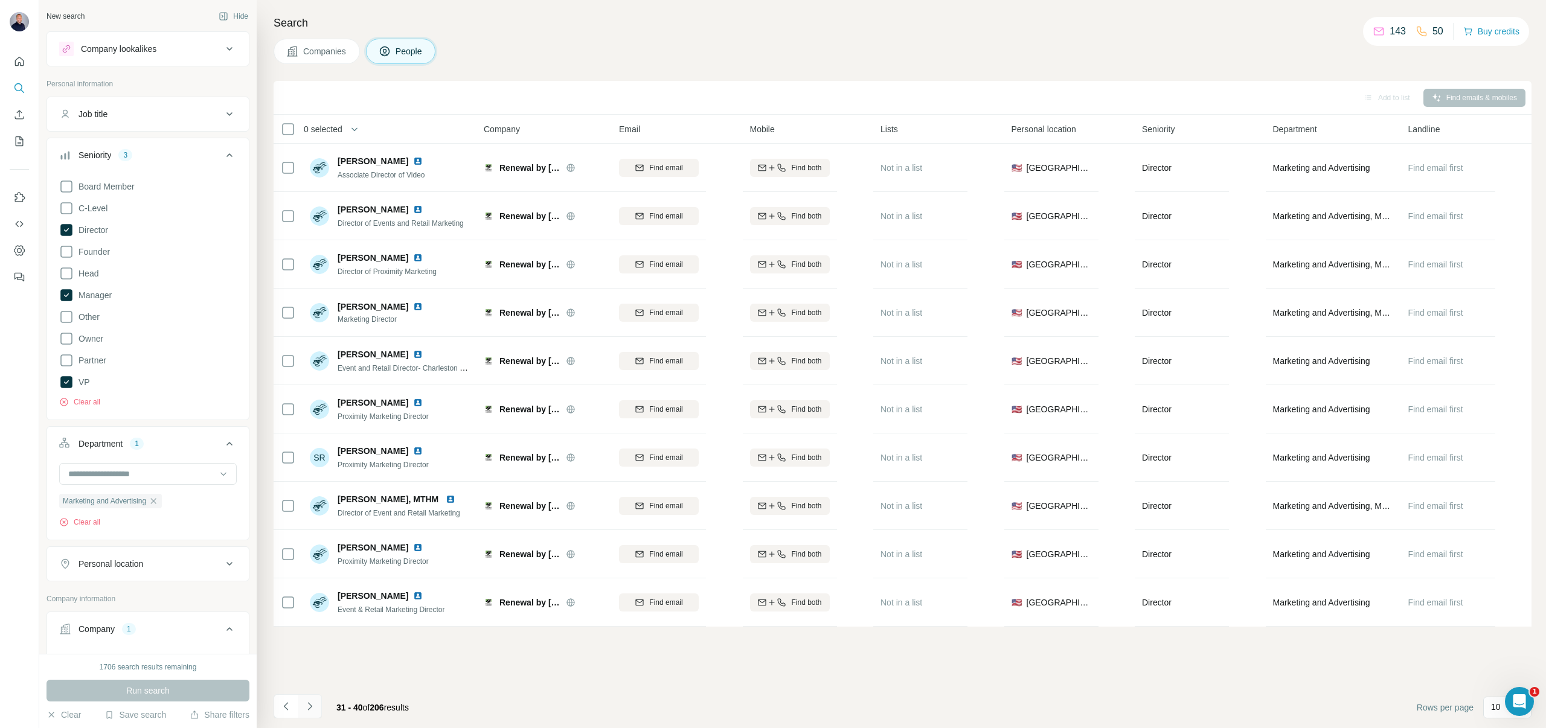
click at [308, 705] on icon "Navigate to next page" at bounding box center [310, 706] width 12 height 12
click at [310, 710] on icon "Navigate to next page" at bounding box center [310, 706] width 12 height 12
click at [311, 707] on icon "Navigate to next page" at bounding box center [310, 706] width 12 height 12
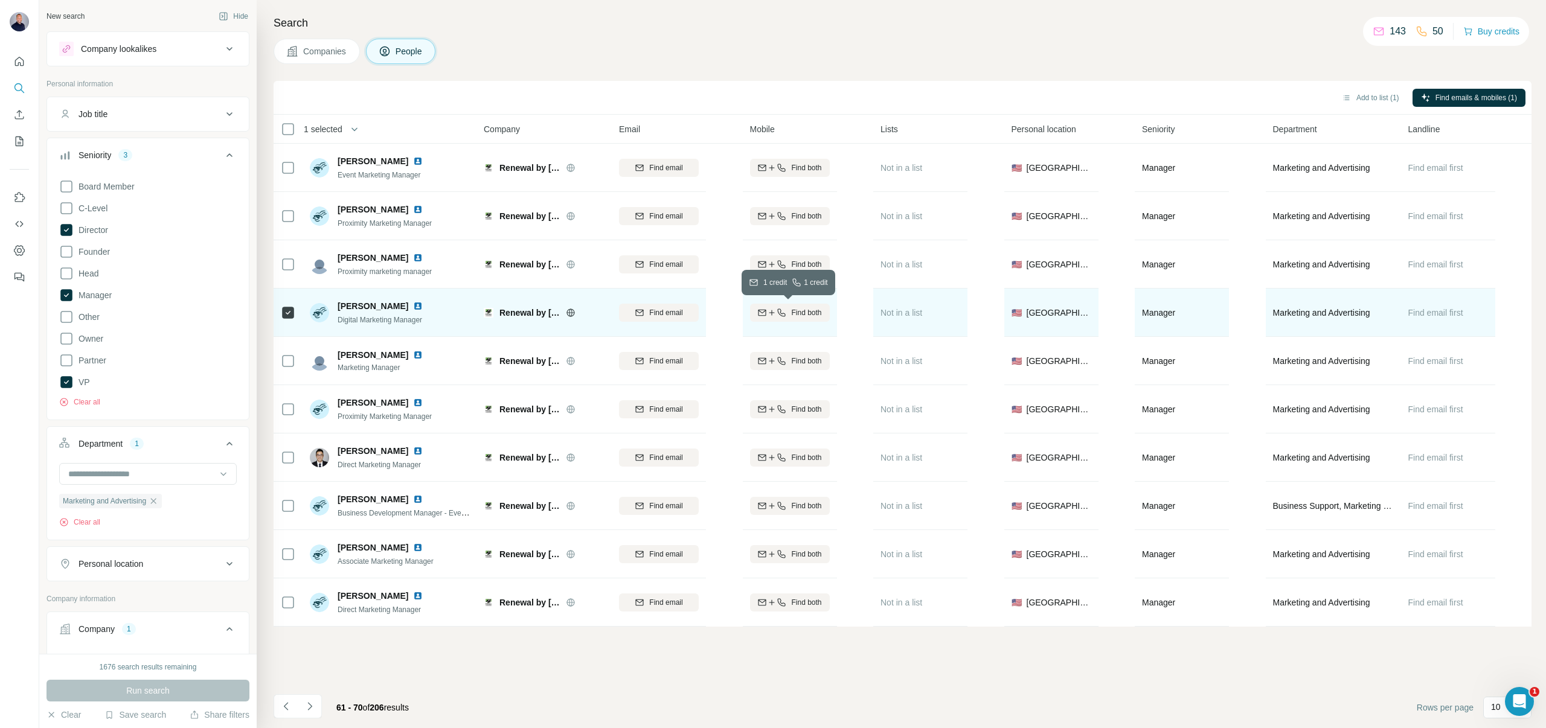
click at [794, 314] on span "Find both" at bounding box center [806, 312] width 30 height 11
click at [1374, 100] on button "Add to list (1)" at bounding box center [1370, 98] width 74 height 18
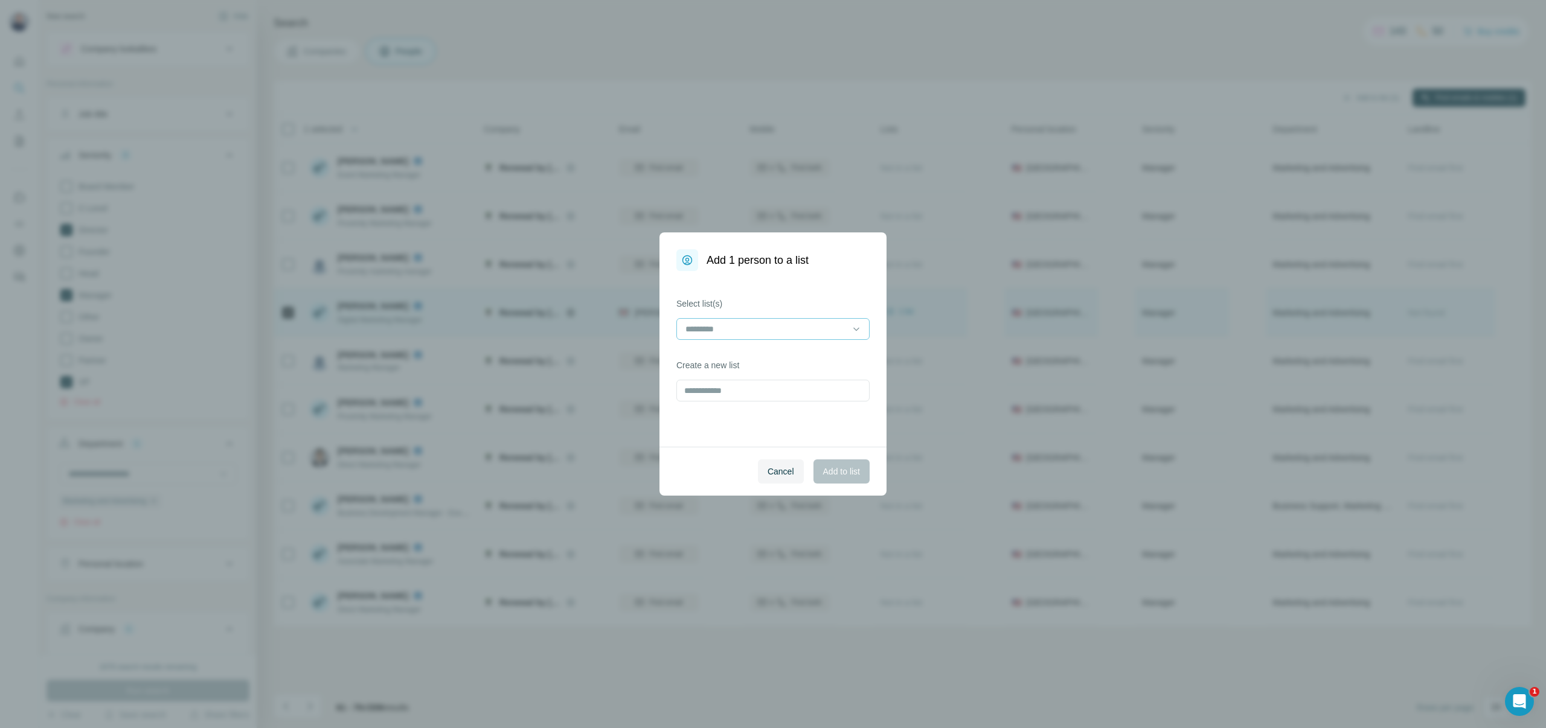
click at [782, 334] on input at bounding box center [765, 328] width 163 height 13
click at [724, 357] on div "Home" at bounding box center [772, 356] width 173 height 12
click at [823, 472] on span "Add to list" at bounding box center [841, 471] width 37 height 12
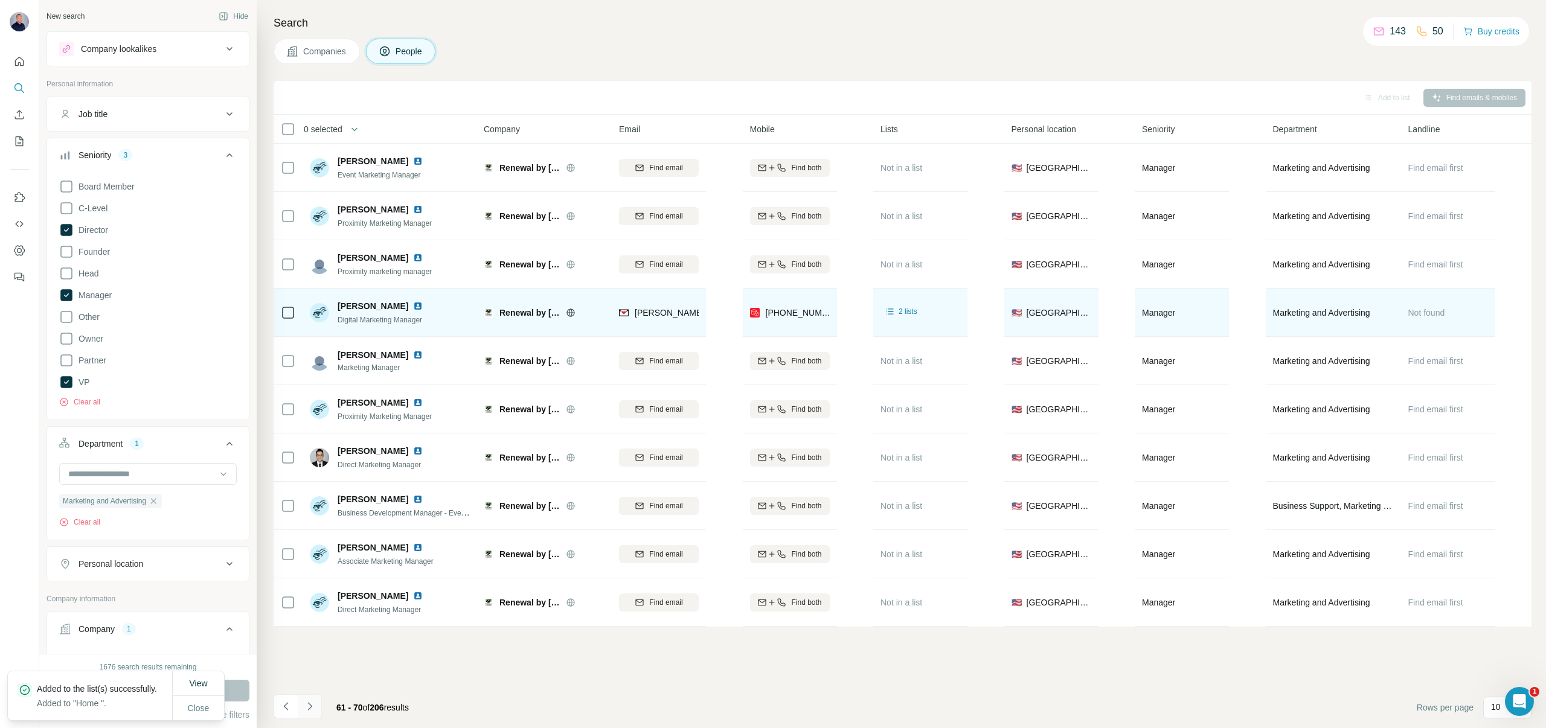
click at [310, 710] on icon "Navigate to next page" at bounding box center [310, 706] width 12 height 12
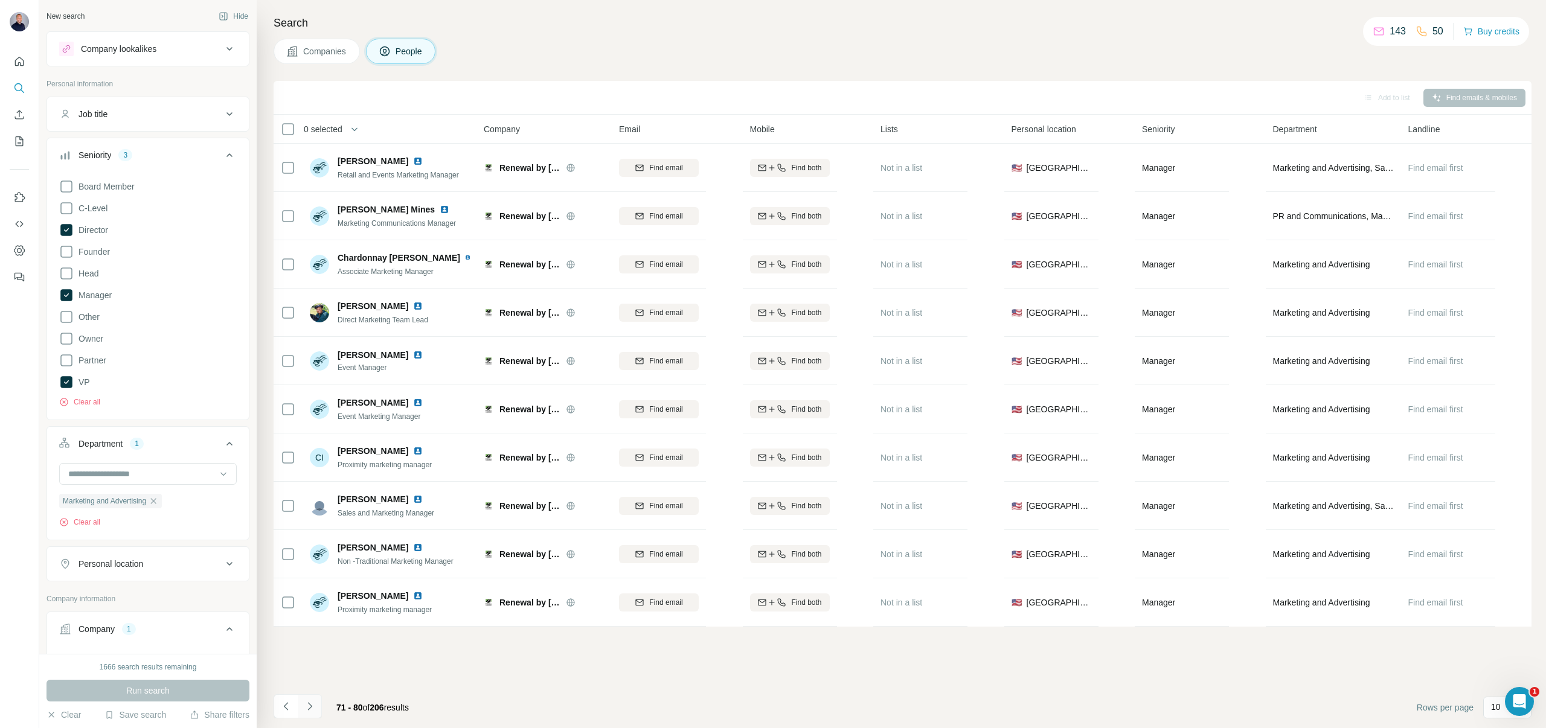
click at [314, 709] on icon "Navigate to next page" at bounding box center [310, 706] width 12 height 12
click at [310, 712] on button "Navigate to next page" at bounding box center [310, 706] width 24 height 24
click at [308, 700] on button "Navigate to next page" at bounding box center [310, 706] width 24 height 24
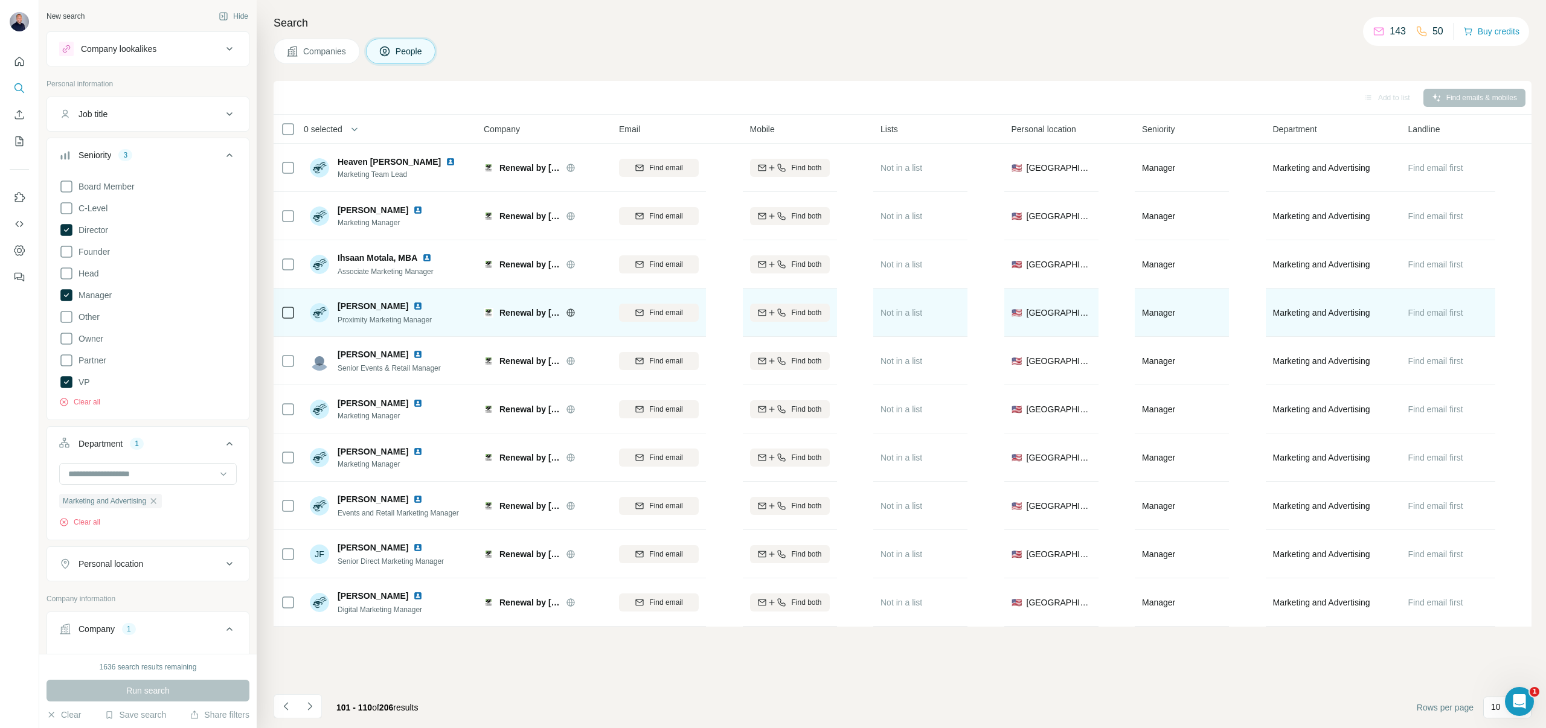
click at [413, 305] on img at bounding box center [418, 306] width 10 height 10
click at [662, 315] on span "Find email" at bounding box center [665, 312] width 33 height 11
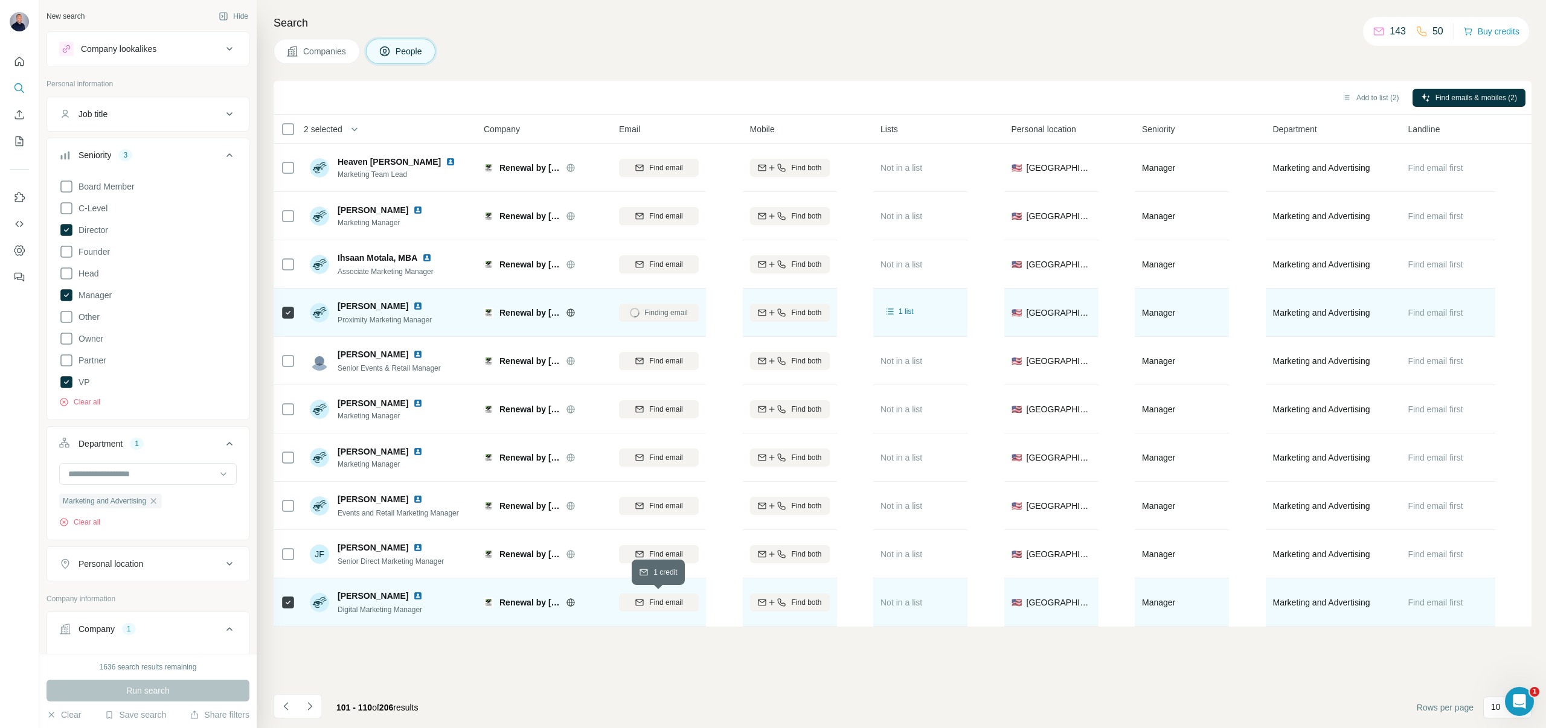
click at [676, 599] on span "Find email" at bounding box center [665, 602] width 33 height 11
click at [1367, 95] on button "Add to list (2)" at bounding box center [1370, 98] width 74 height 18
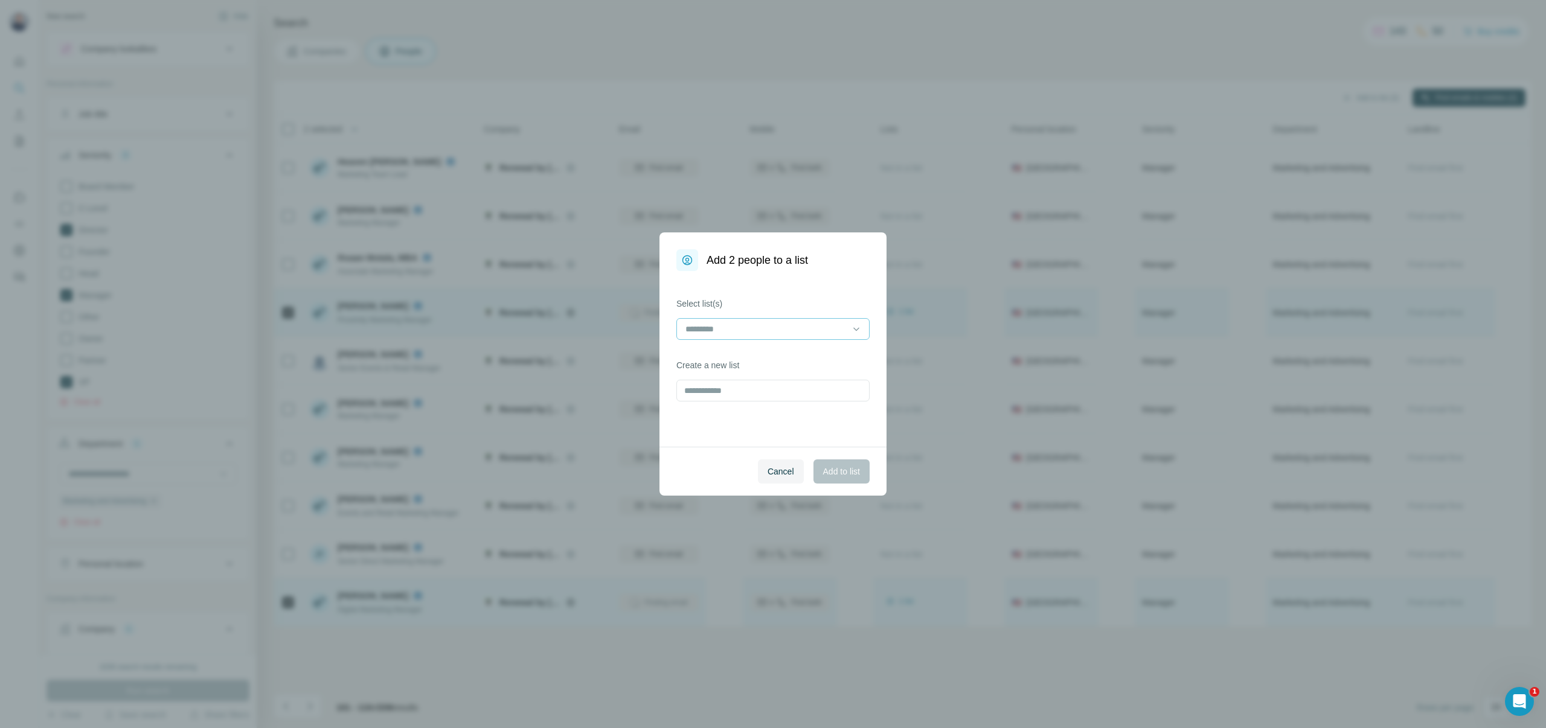
click at [791, 319] on div at bounding box center [765, 329] width 163 height 21
click at [778, 325] on input at bounding box center [765, 328] width 163 height 13
click at [752, 348] on div "Home" at bounding box center [772, 356] width 187 height 22
click at [750, 351] on div "Home" at bounding box center [766, 357] width 161 height 12
click at [807, 348] on div "Home" at bounding box center [772, 356] width 187 height 22
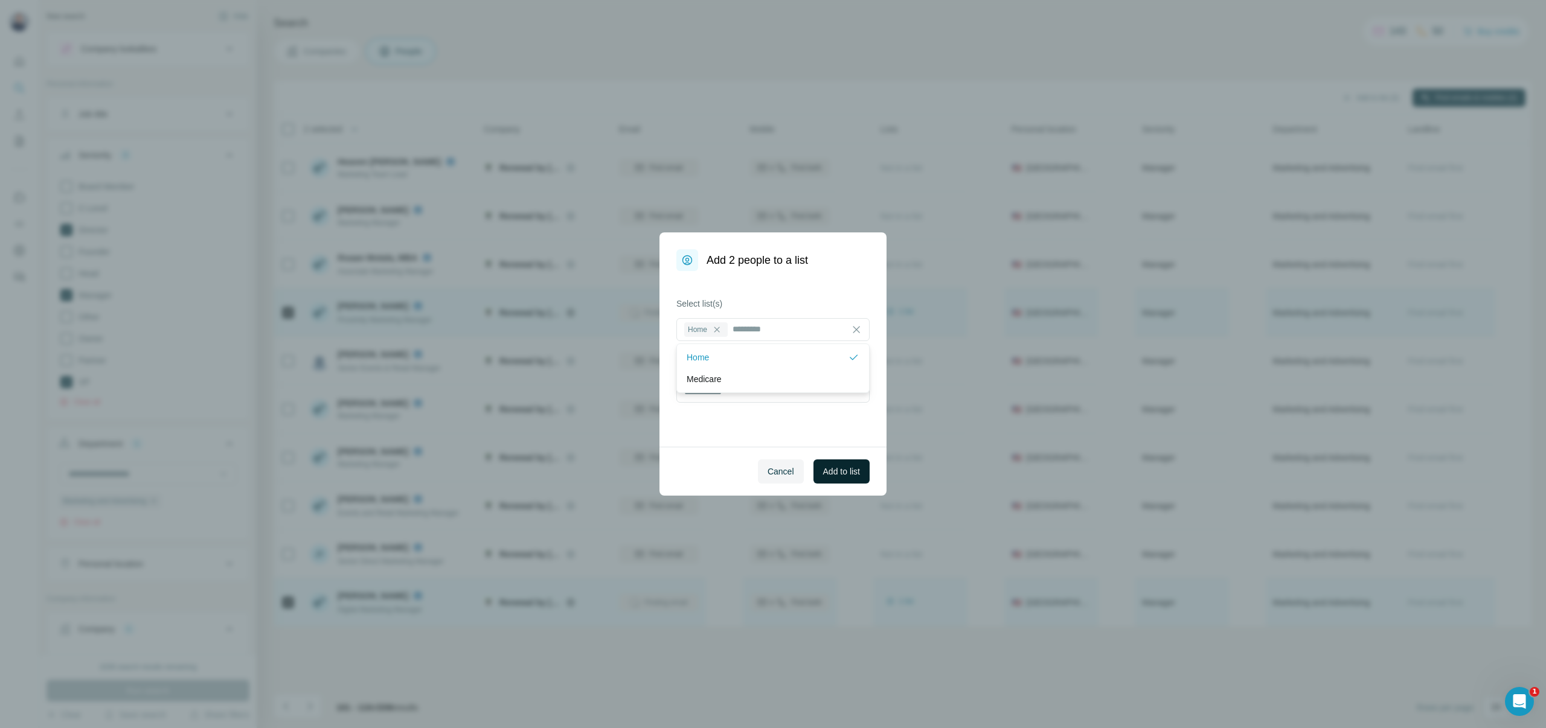
click at [837, 467] on span "Add to list" at bounding box center [841, 471] width 37 height 12
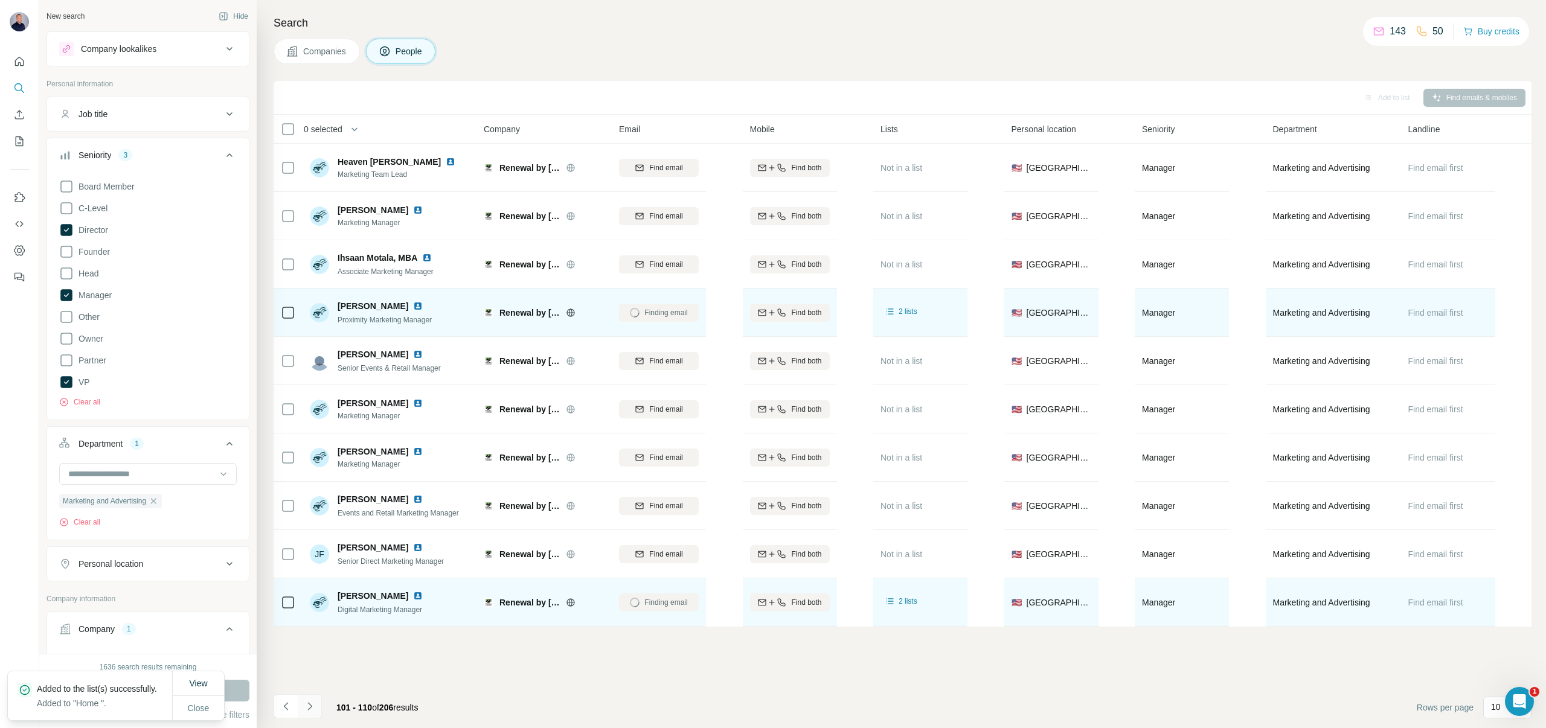
click at [314, 705] on icon "Navigate to next page" at bounding box center [310, 706] width 12 height 12
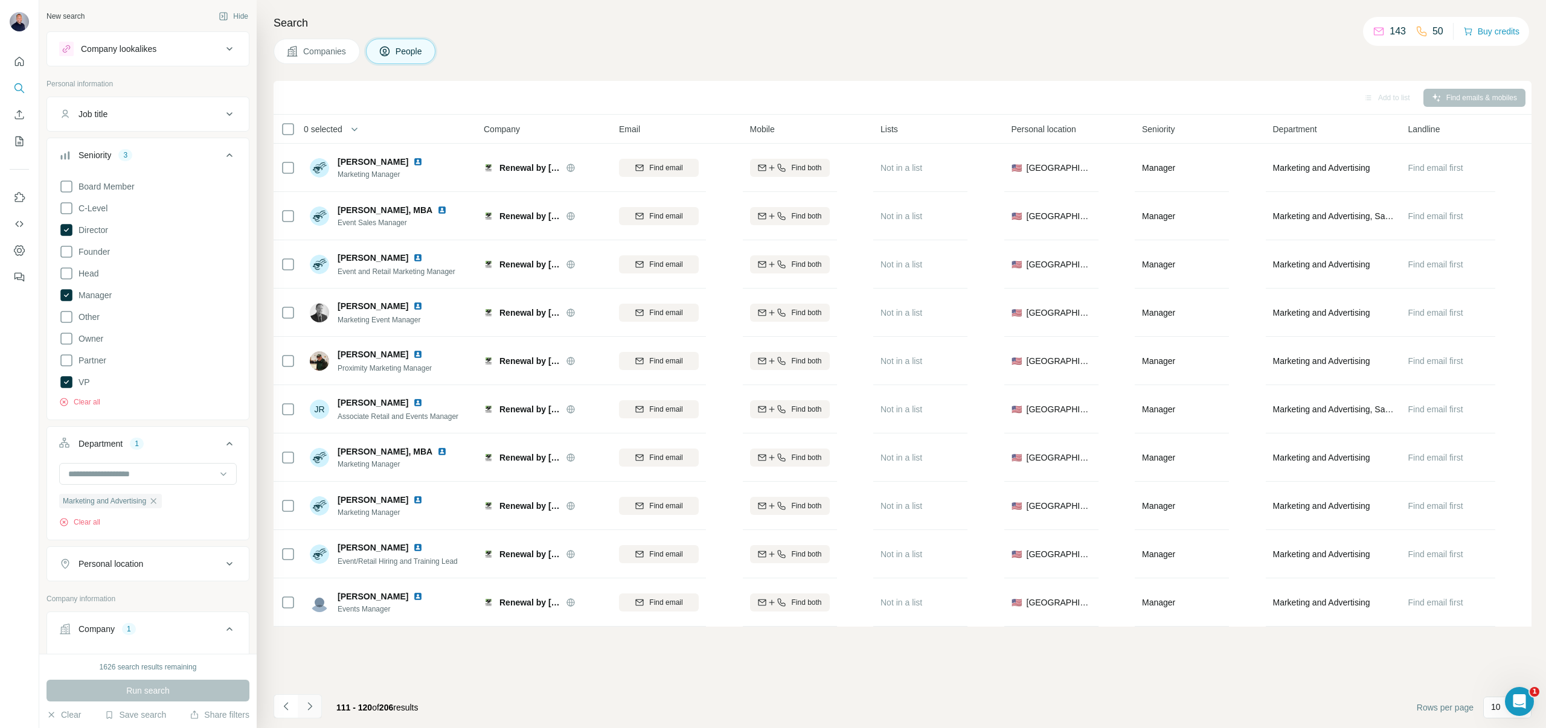
click at [312, 713] on button "Navigate to next page" at bounding box center [310, 706] width 24 height 24
click at [319, 707] on button "Navigate to next page" at bounding box center [310, 706] width 24 height 24
click at [308, 711] on icon "Navigate to next page" at bounding box center [310, 706] width 12 height 12
click at [313, 703] on icon "Navigate to next page" at bounding box center [310, 706] width 12 height 12
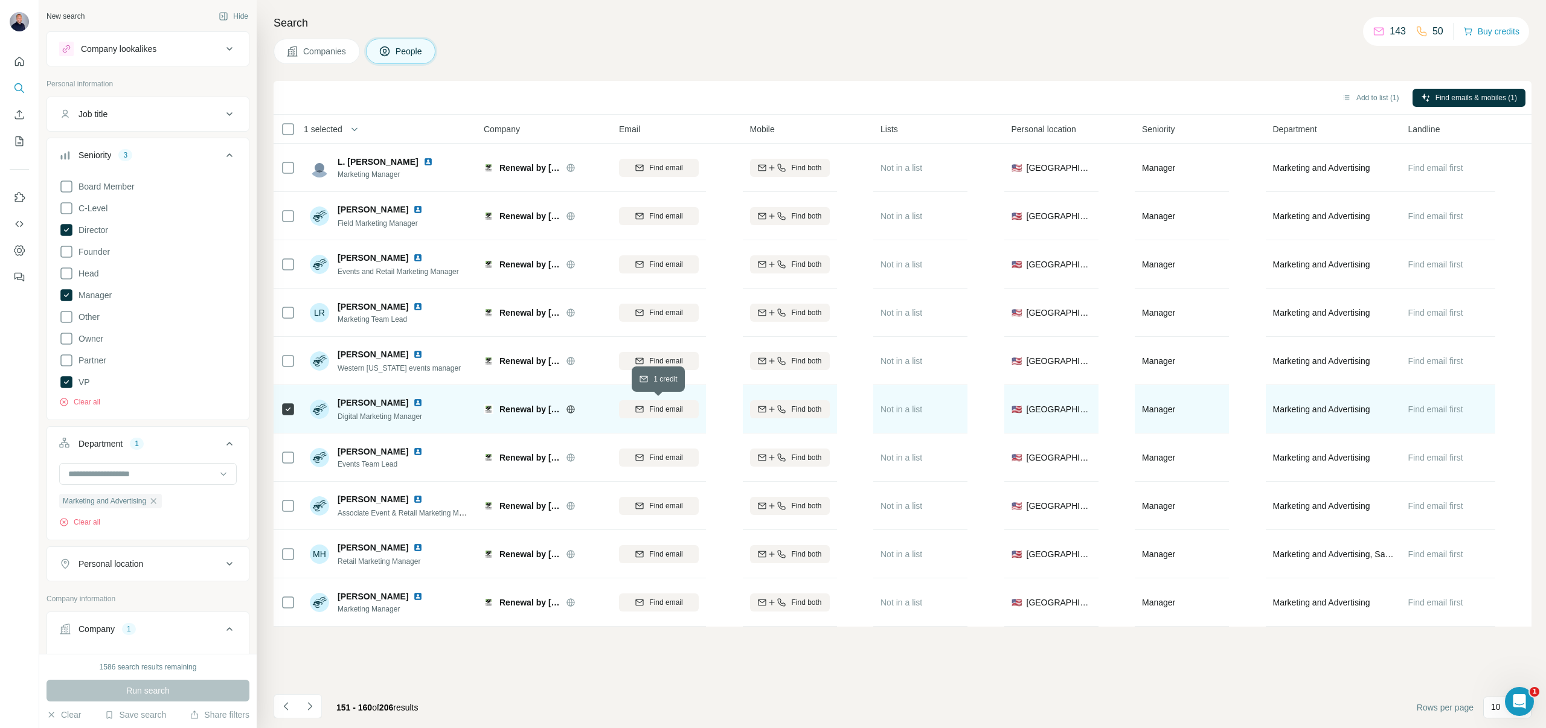
click at [677, 409] on span "Find email" at bounding box center [665, 409] width 33 height 11
click at [307, 711] on icon "Navigate to next page" at bounding box center [310, 706] width 12 height 12
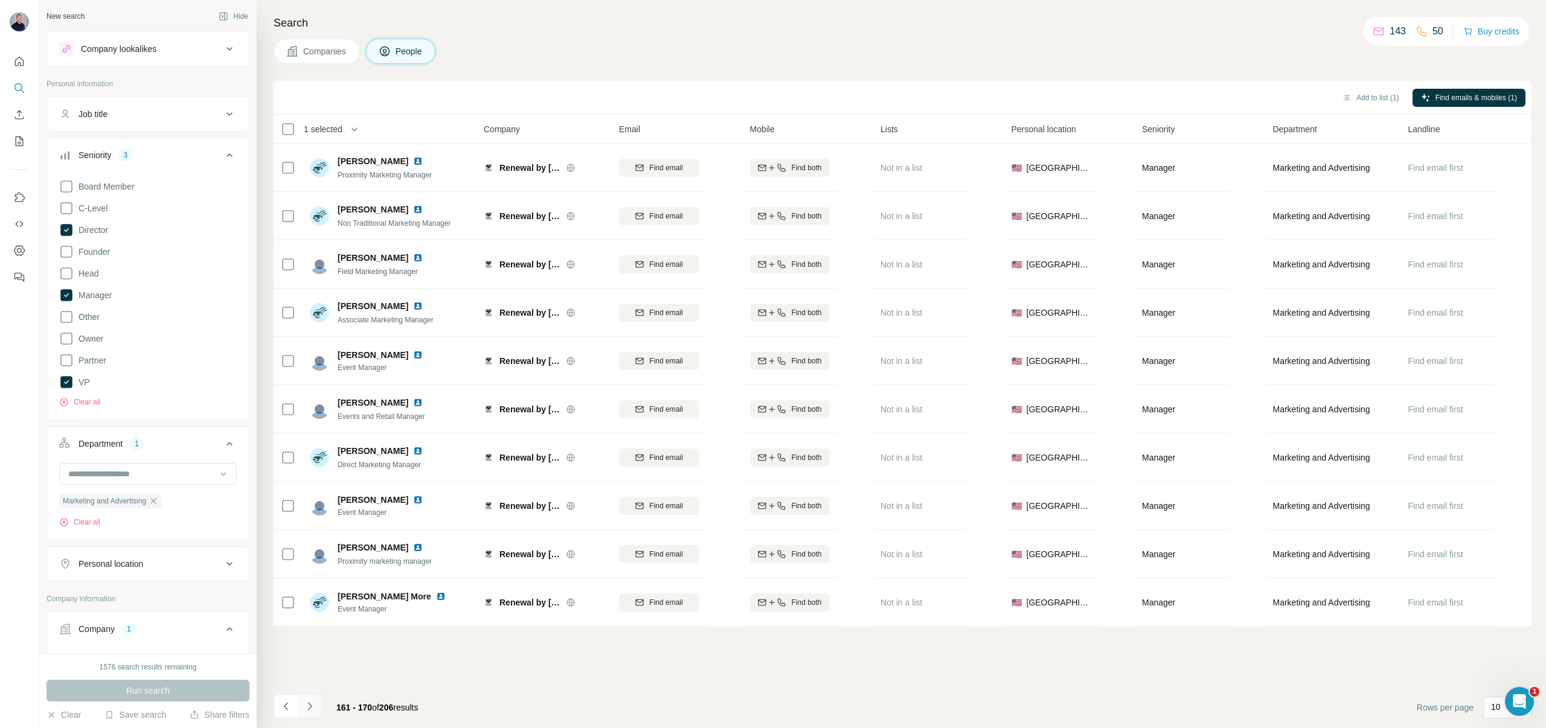
click at [309, 703] on icon "Navigate to next page" at bounding box center [310, 706] width 12 height 12
click at [313, 702] on icon "Navigate to next page" at bounding box center [310, 706] width 12 height 12
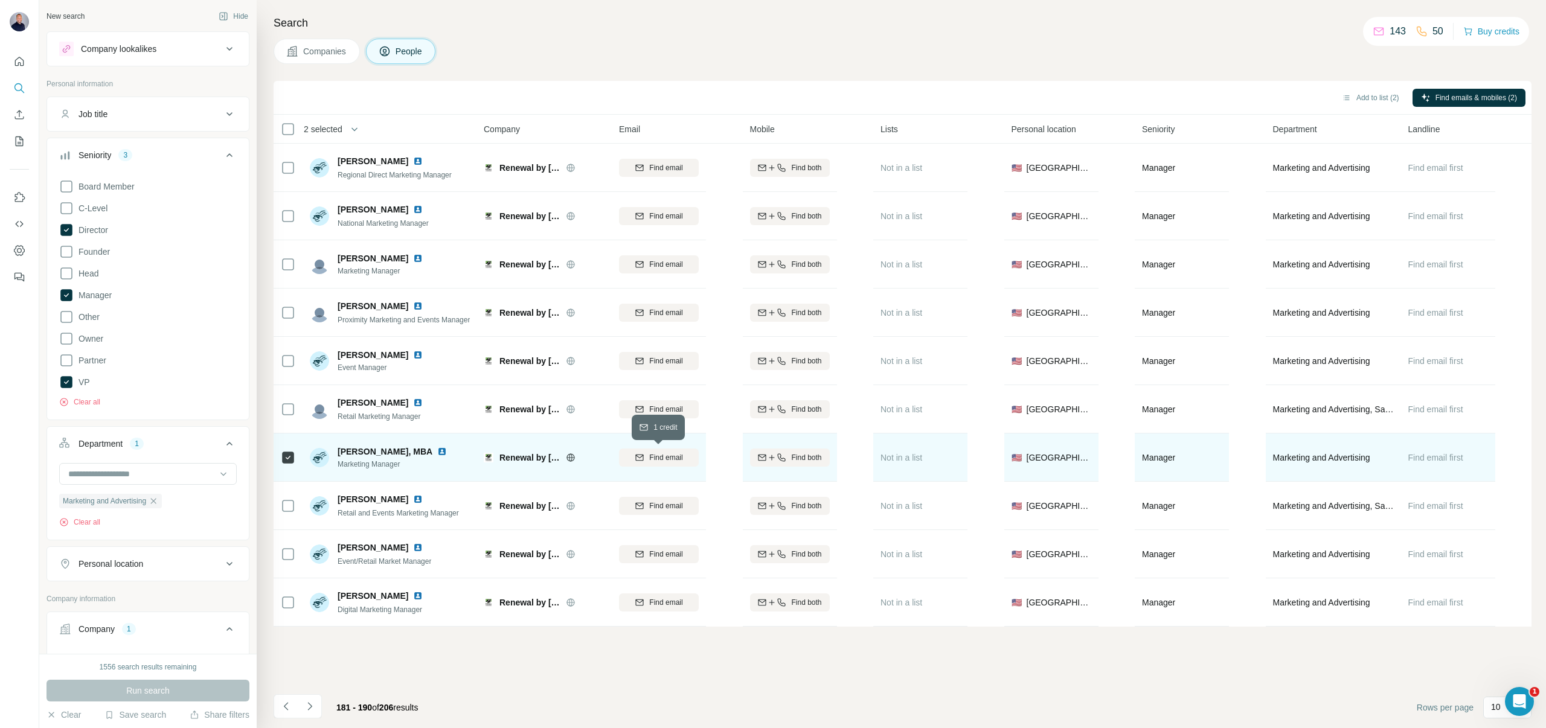
click at [653, 462] on span "Find email" at bounding box center [665, 457] width 33 height 11
click at [319, 702] on button "Navigate to next page" at bounding box center [310, 706] width 24 height 24
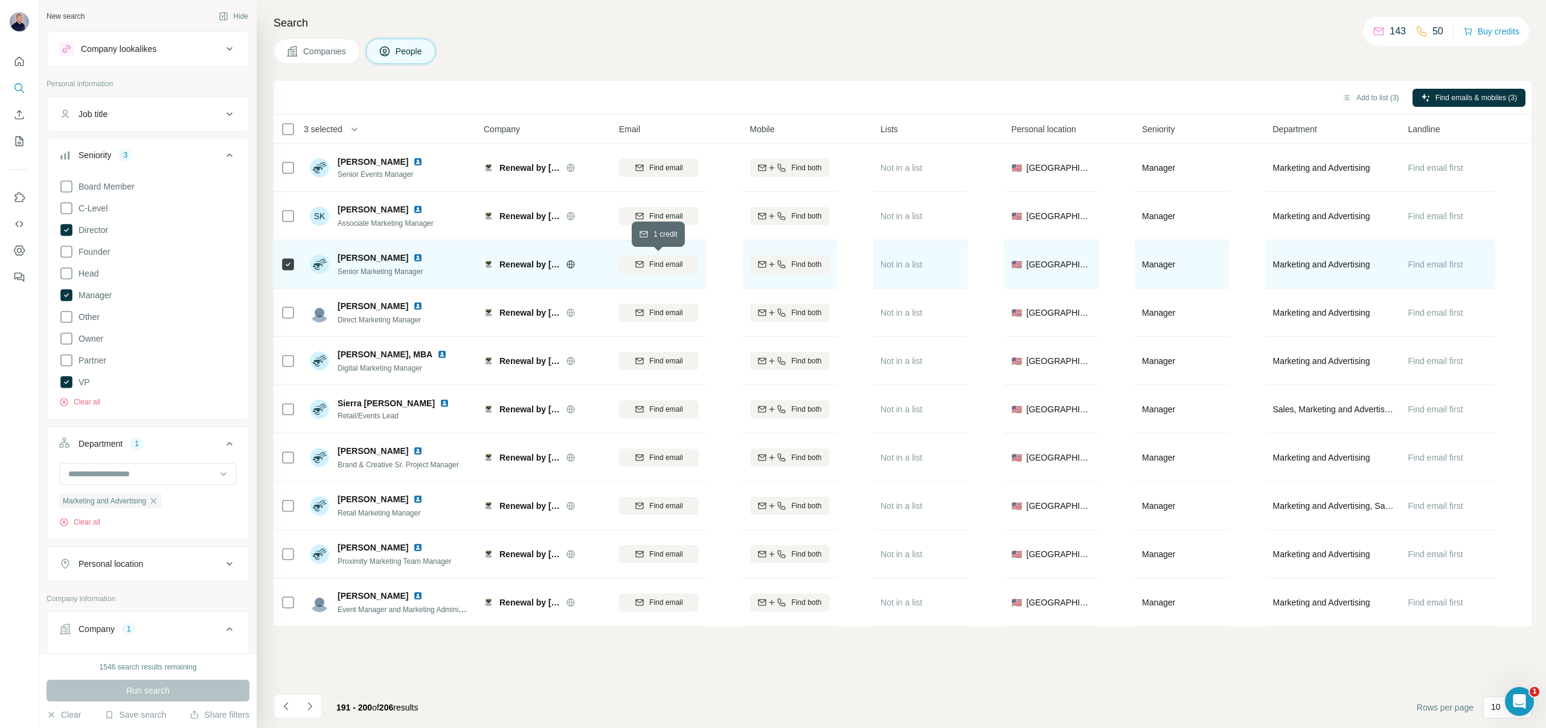
click at [666, 272] on button "Find email" at bounding box center [659, 264] width 80 height 18
click at [310, 706] on icon "Navigate to next page" at bounding box center [310, 706] width 12 height 12
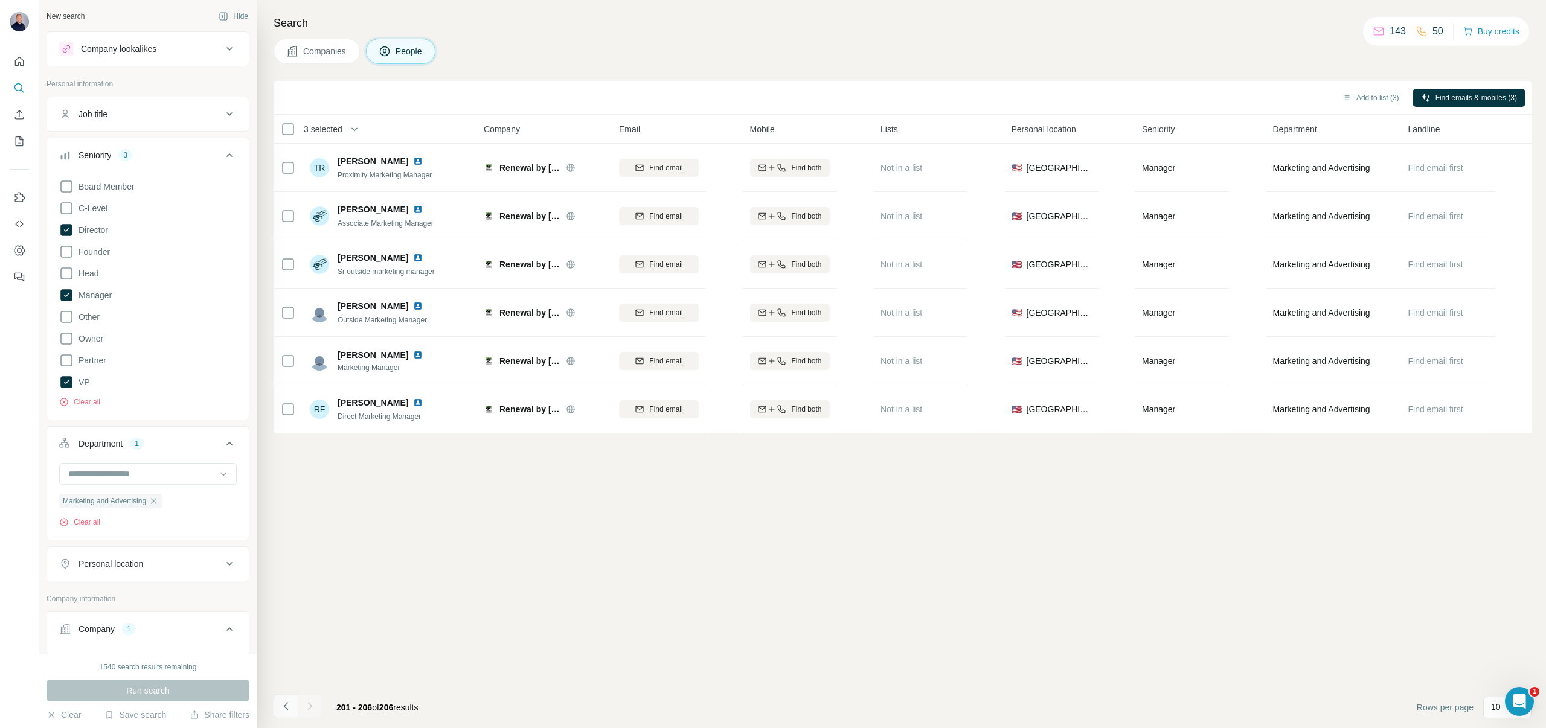
click at [290, 707] on icon "Navigate to previous page" at bounding box center [286, 706] width 12 height 12
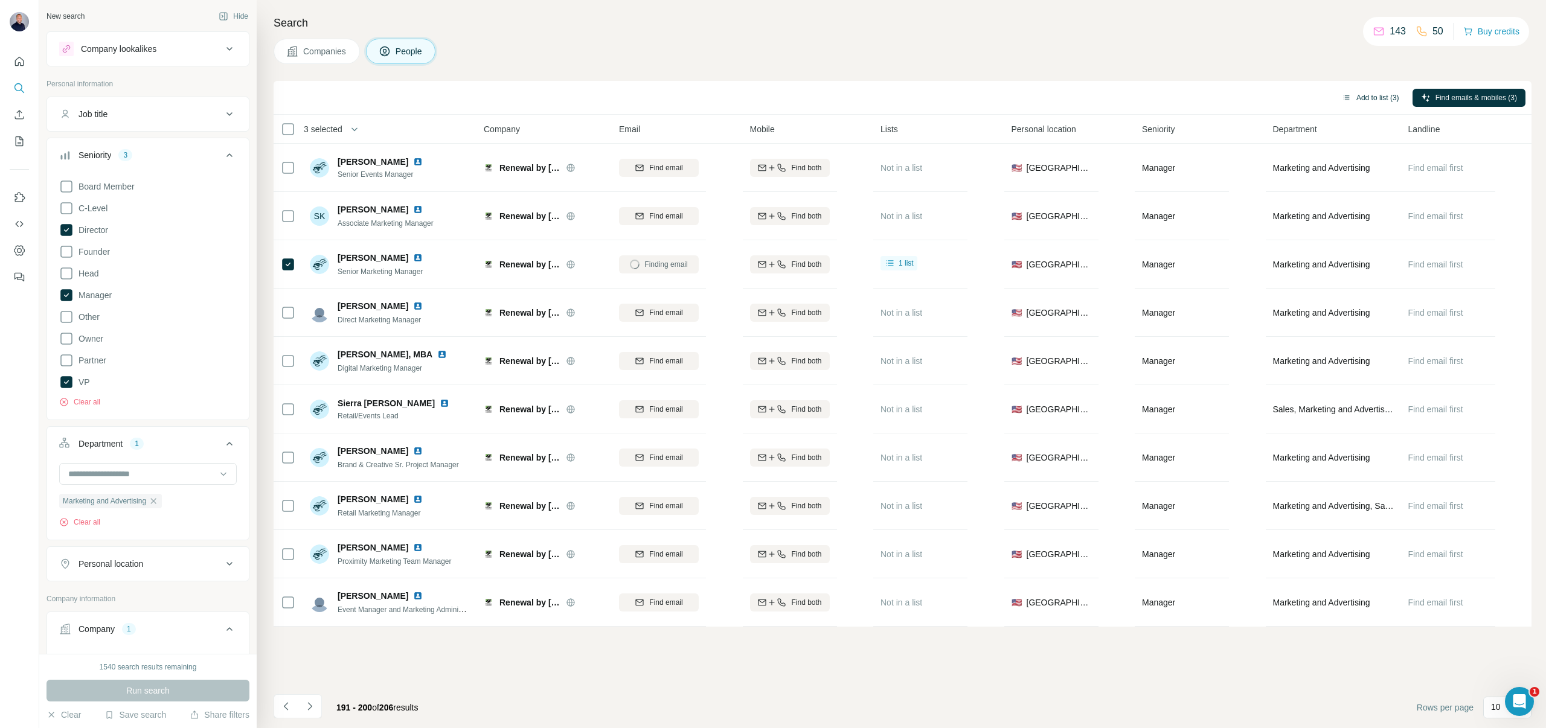
click at [1381, 96] on button "Add to list (3)" at bounding box center [1370, 98] width 74 height 18
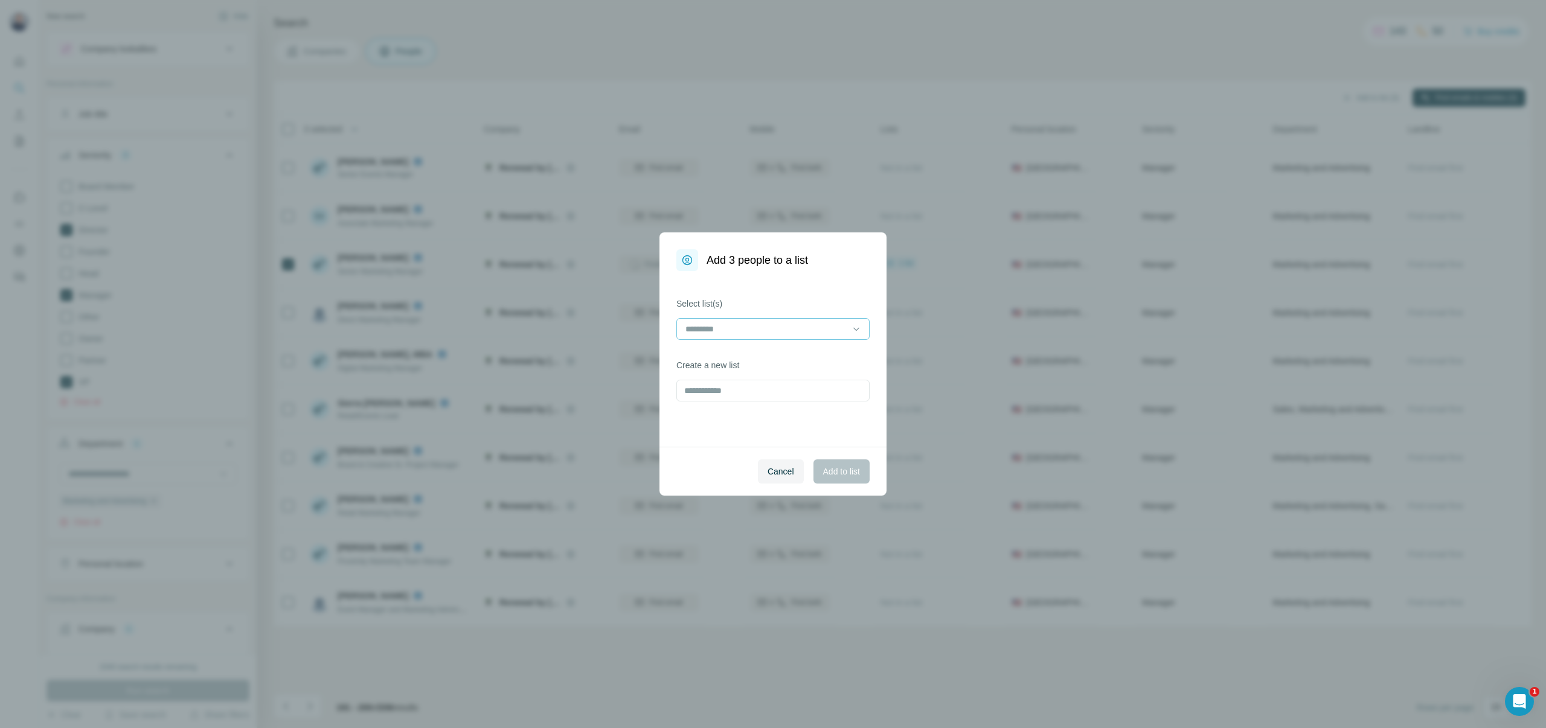
click at [840, 325] on input at bounding box center [765, 328] width 163 height 13
click at [743, 353] on div "Home" at bounding box center [772, 356] width 173 height 12
click at [830, 468] on span "Add to list" at bounding box center [841, 471] width 37 height 12
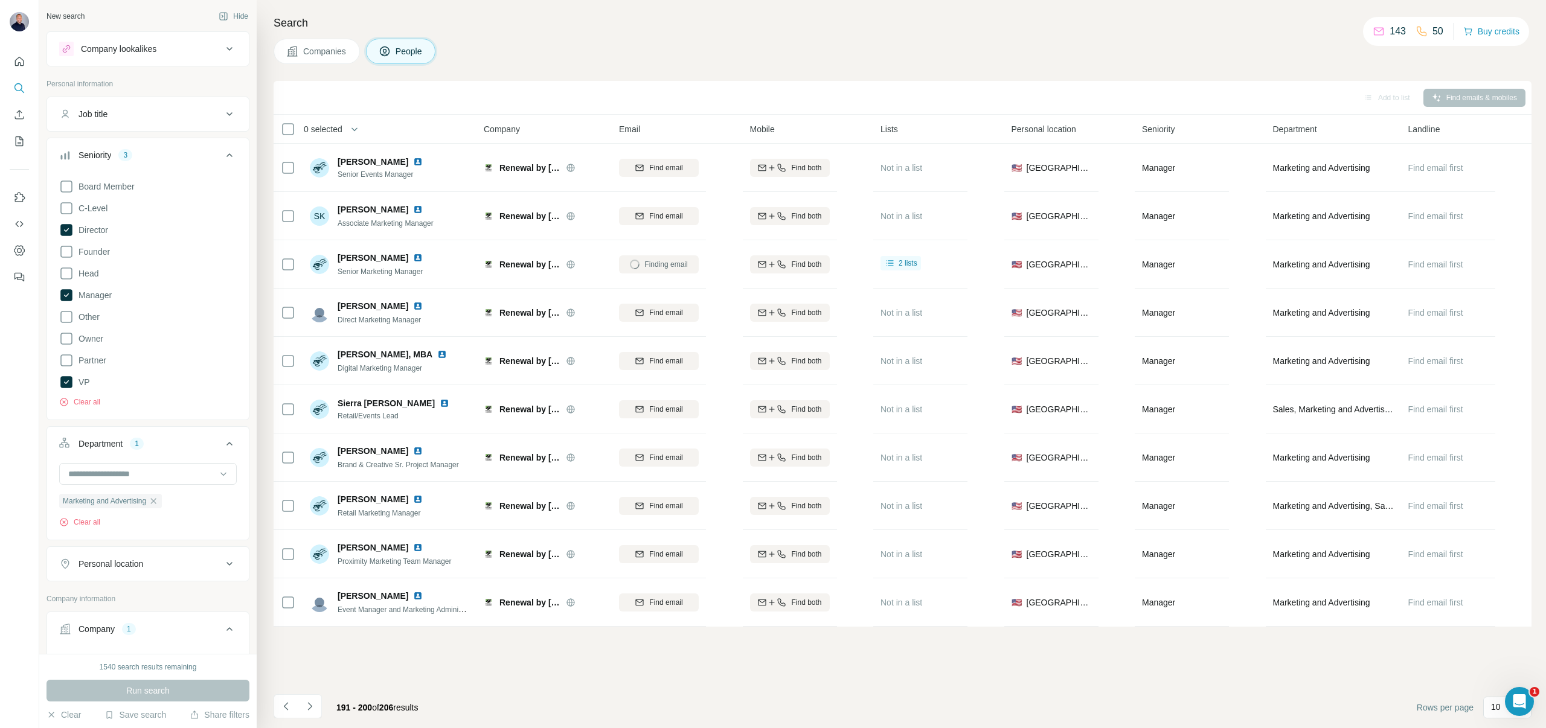
scroll to position [266, 0]
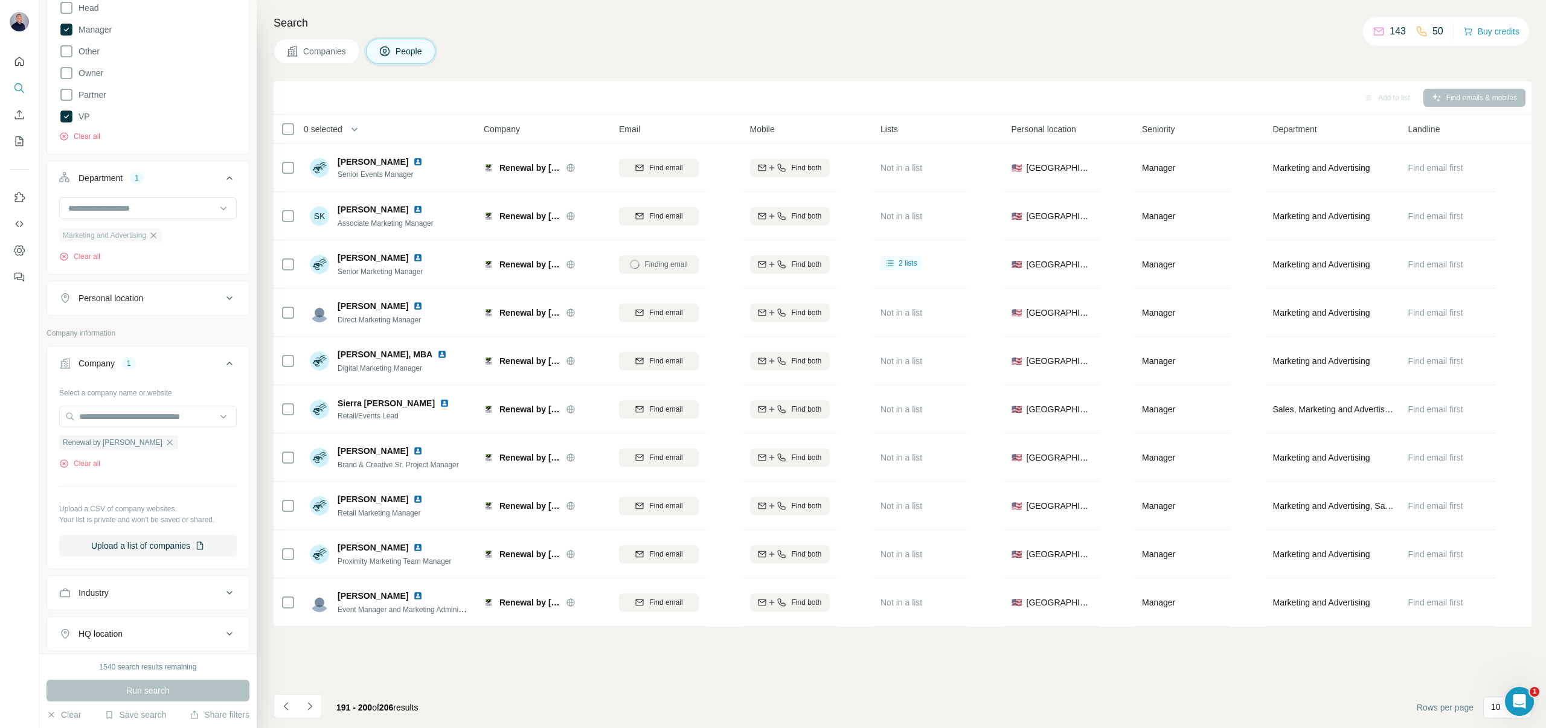
click at [158, 235] on icon "button" at bounding box center [154, 236] width 10 height 10
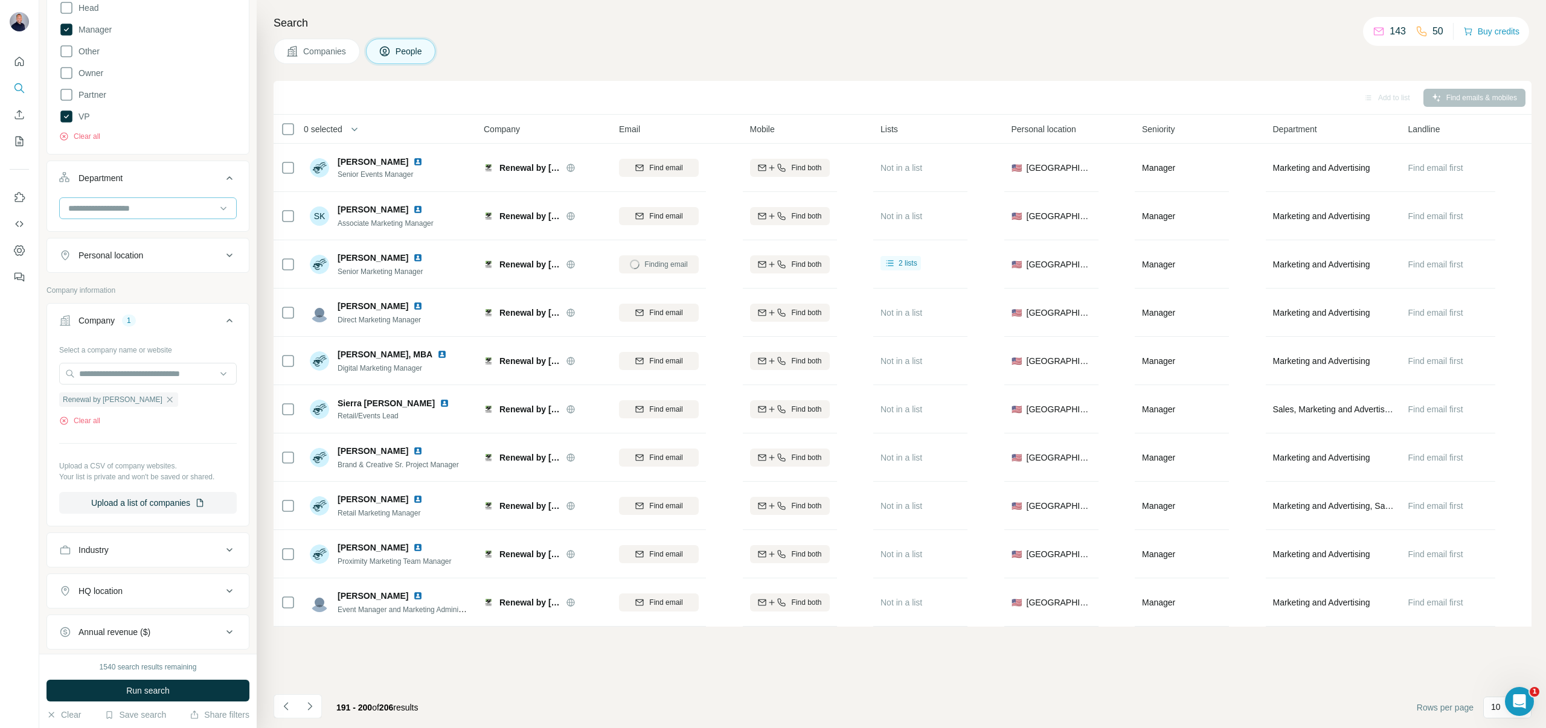
click at [123, 214] on input at bounding box center [141, 208] width 149 height 13
type input "*"
type input "*****"
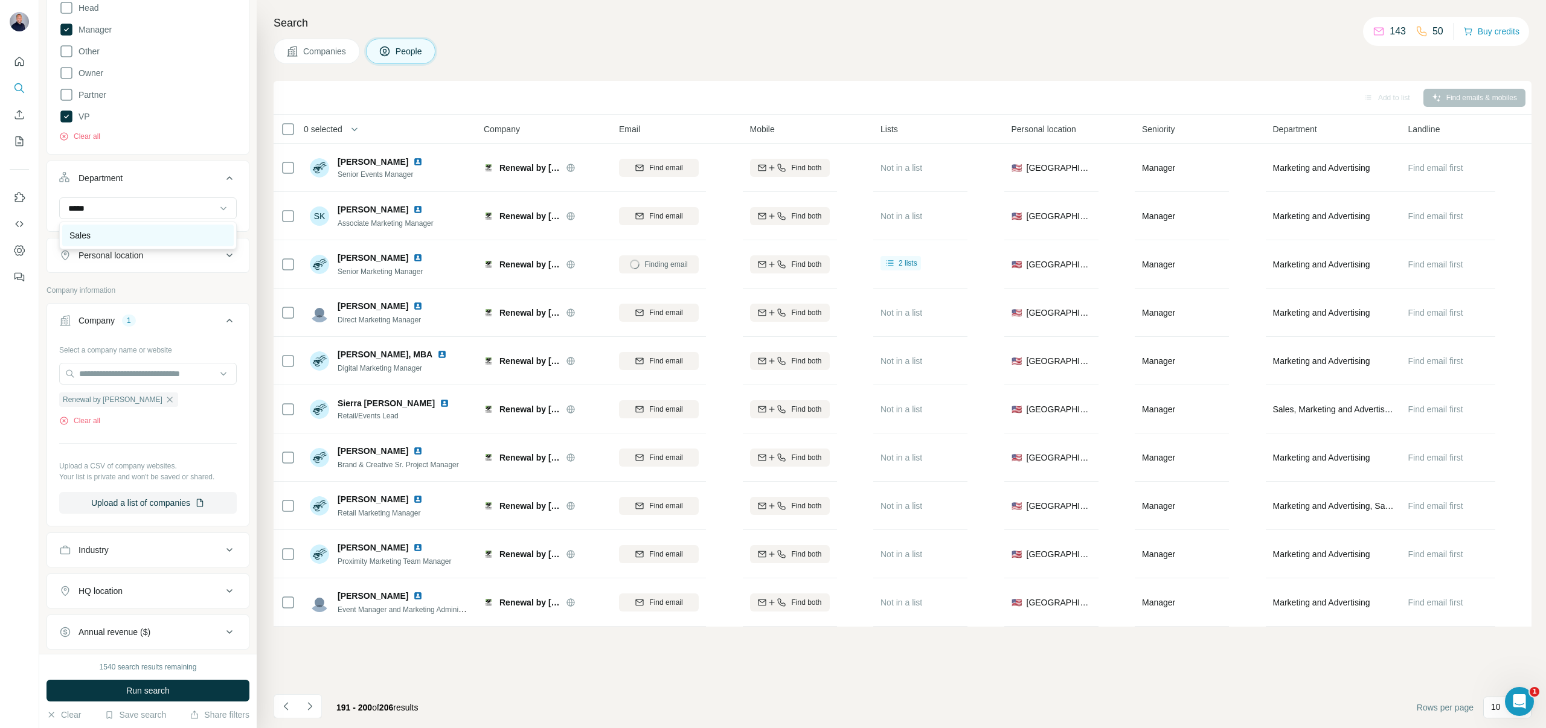
click at [120, 237] on div "Sales" at bounding box center [147, 235] width 157 height 12
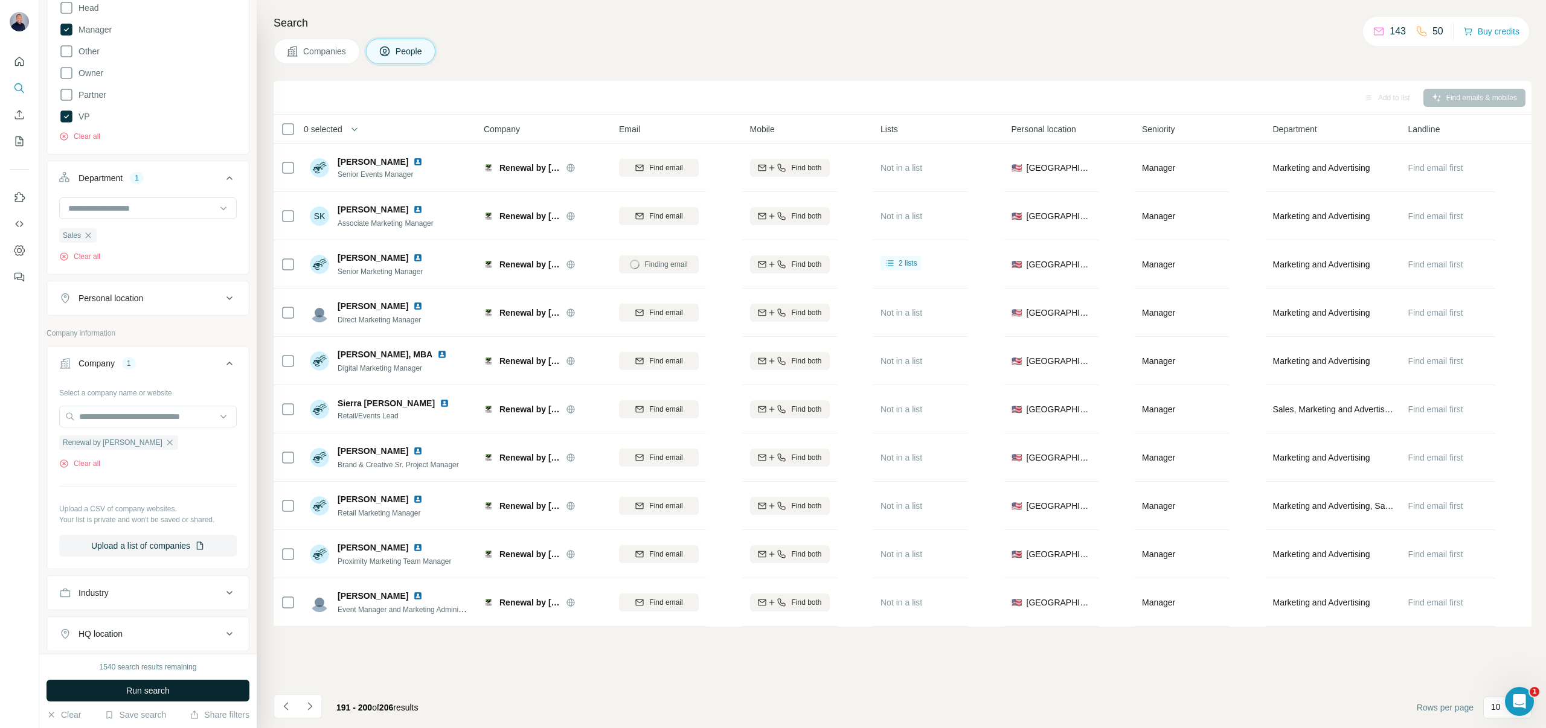
click at [152, 685] on span "Run search" at bounding box center [147, 691] width 43 height 12
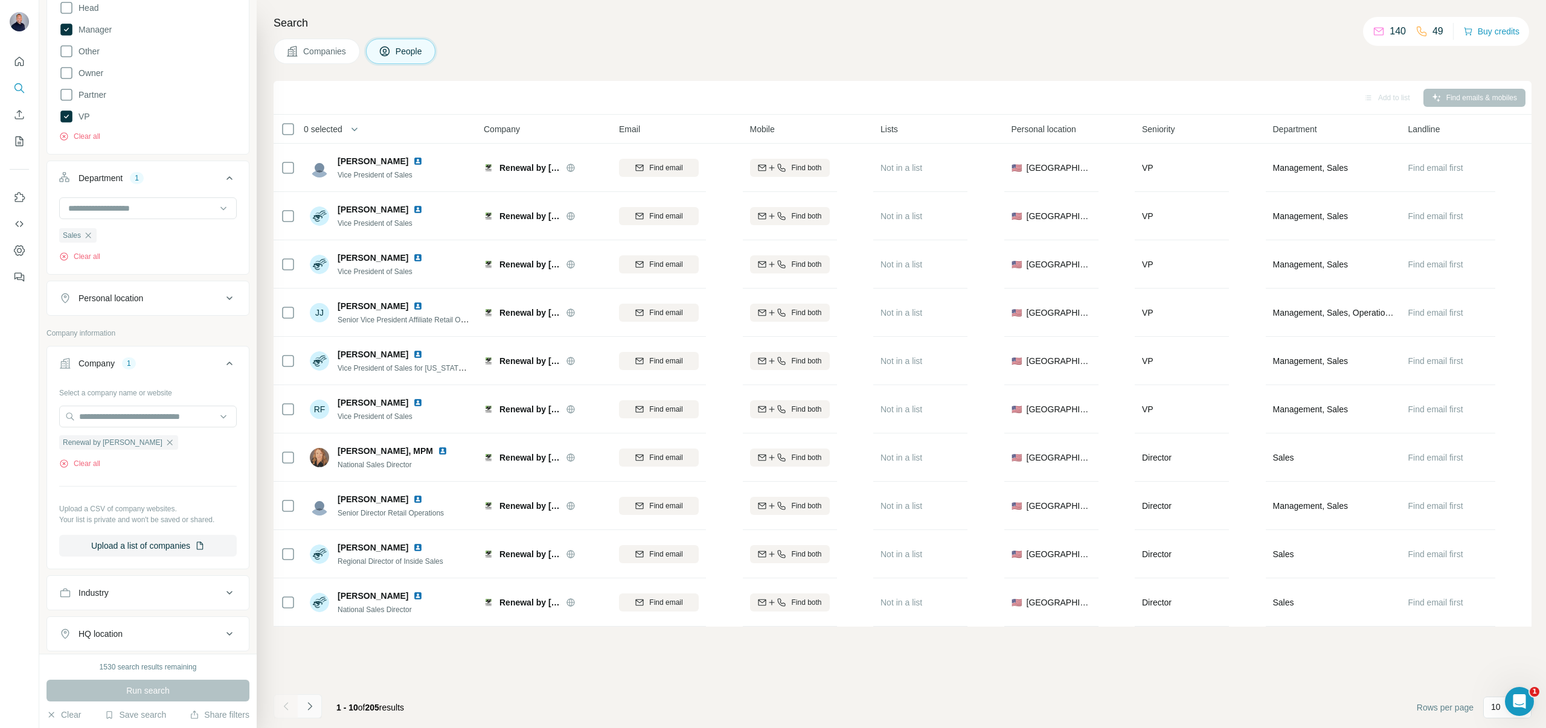
click at [312, 706] on icon "Navigate to next page" at bounding box center [310, 706] width 12 height 12
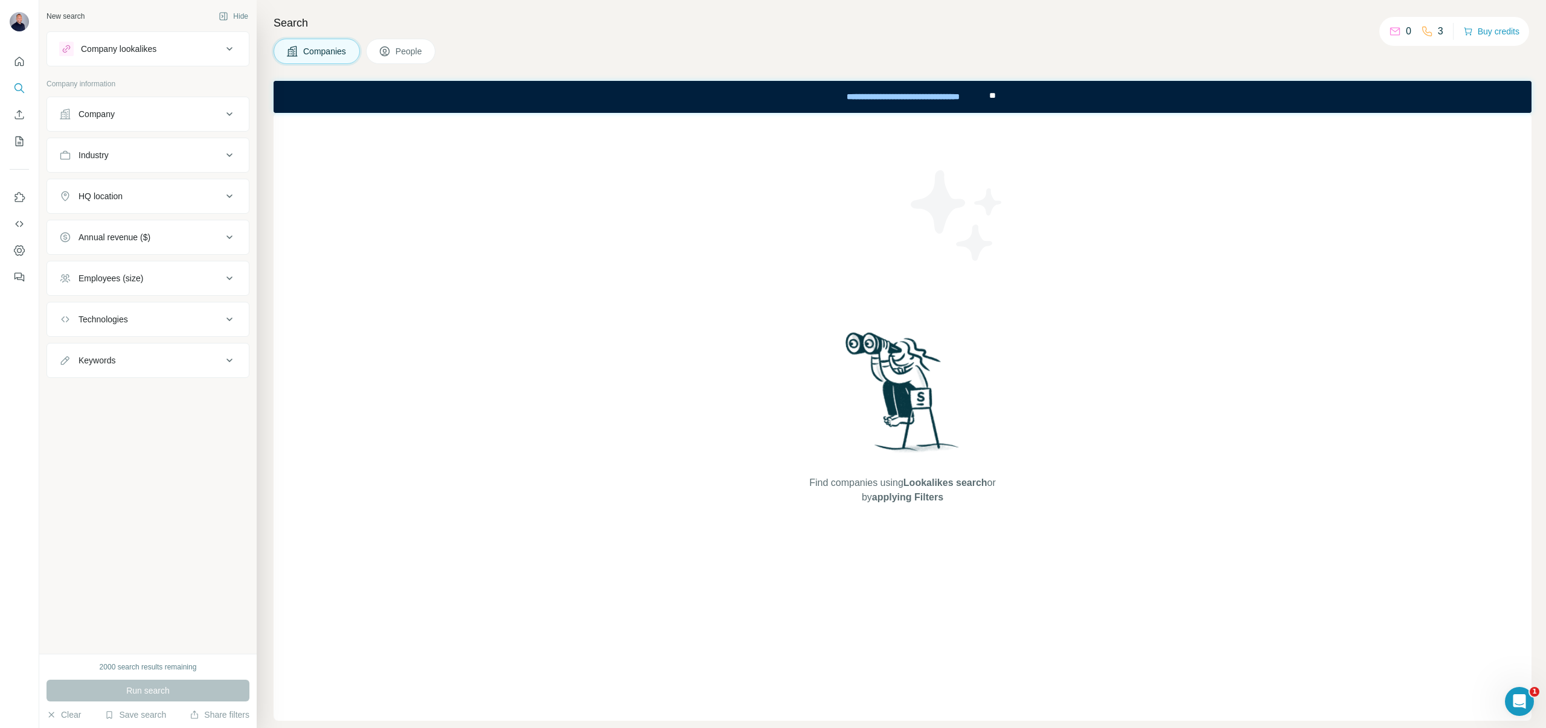
click at [133, 112] on div "Company" at bounding box center [140, 114] width 163 height 12
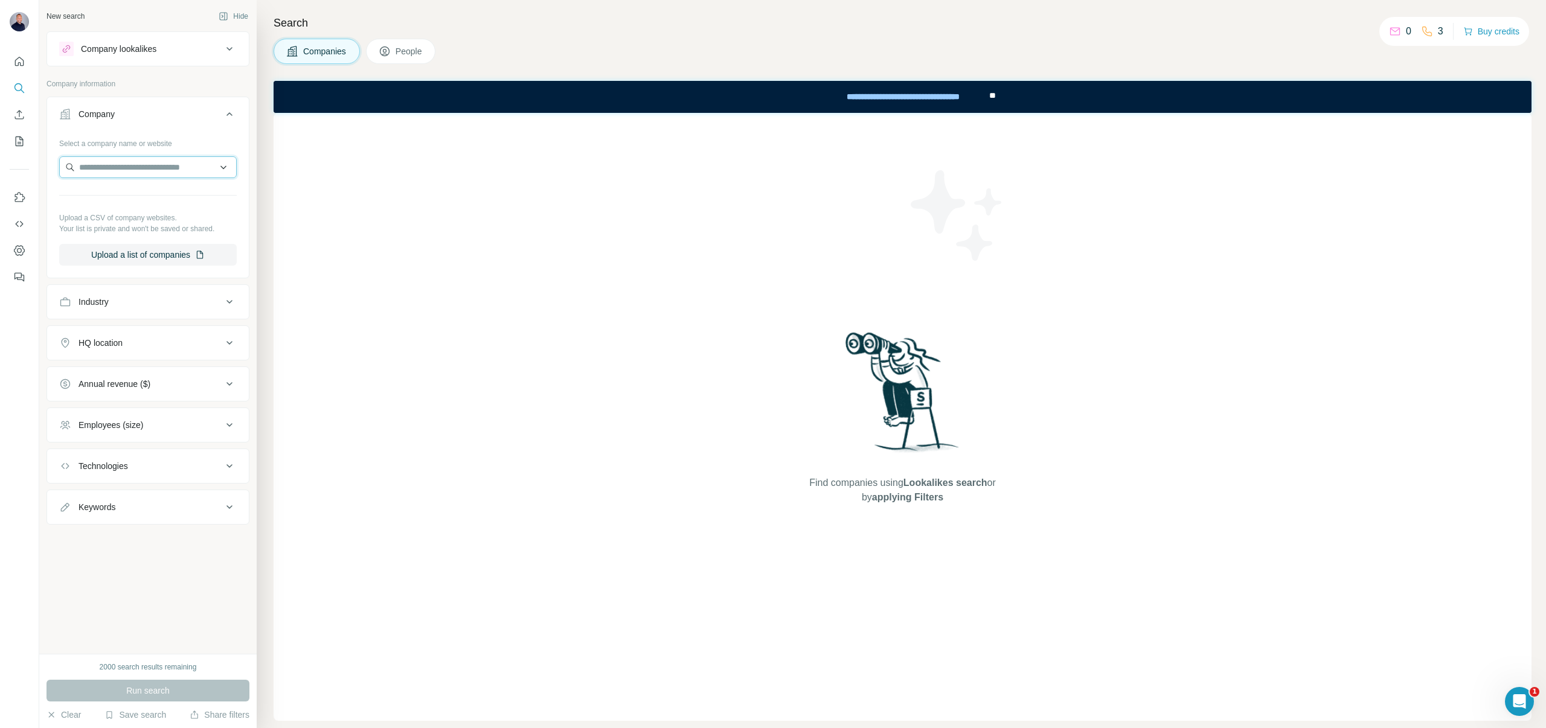
click at [111, 162] on input "text" at bounding box center [147, 167] width 177 height 22
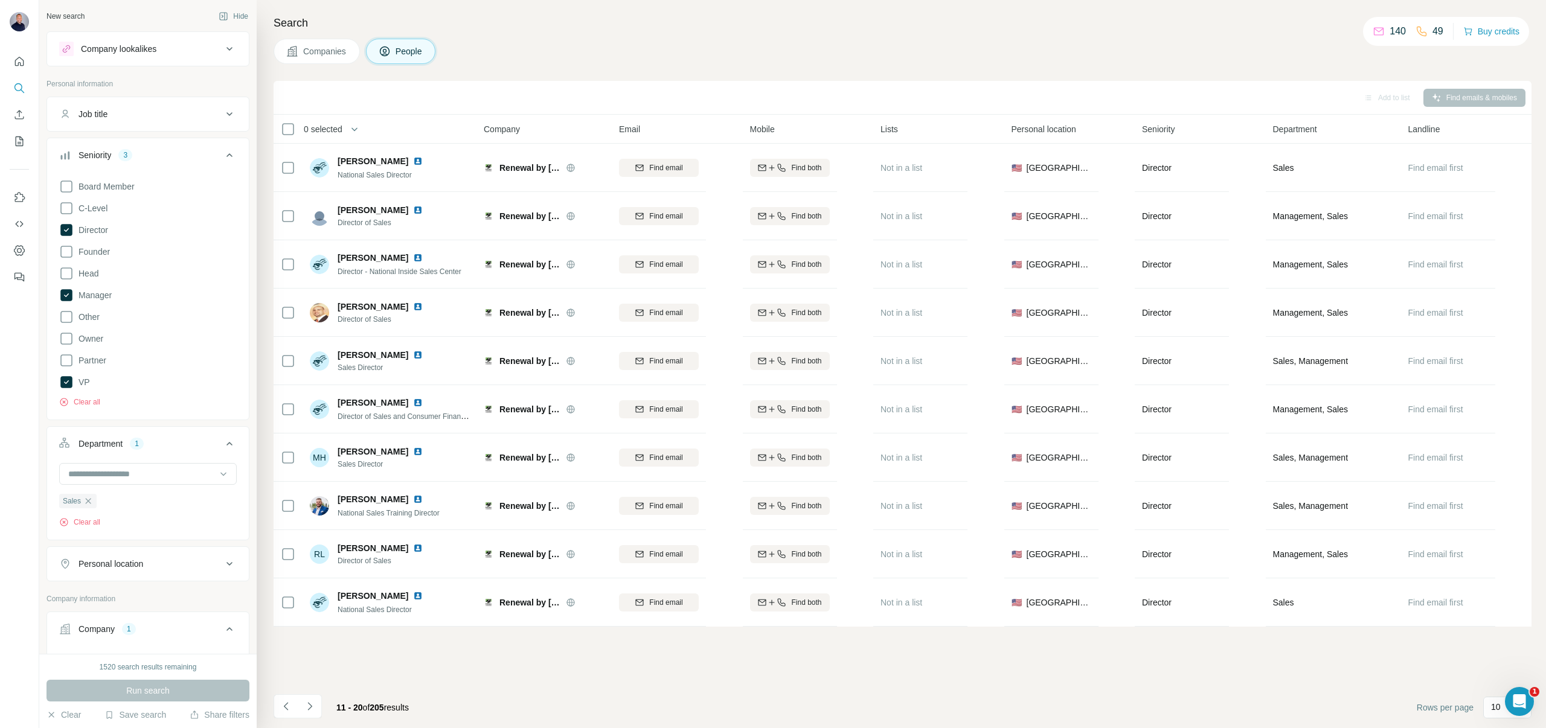
scroll to position [266, 0]
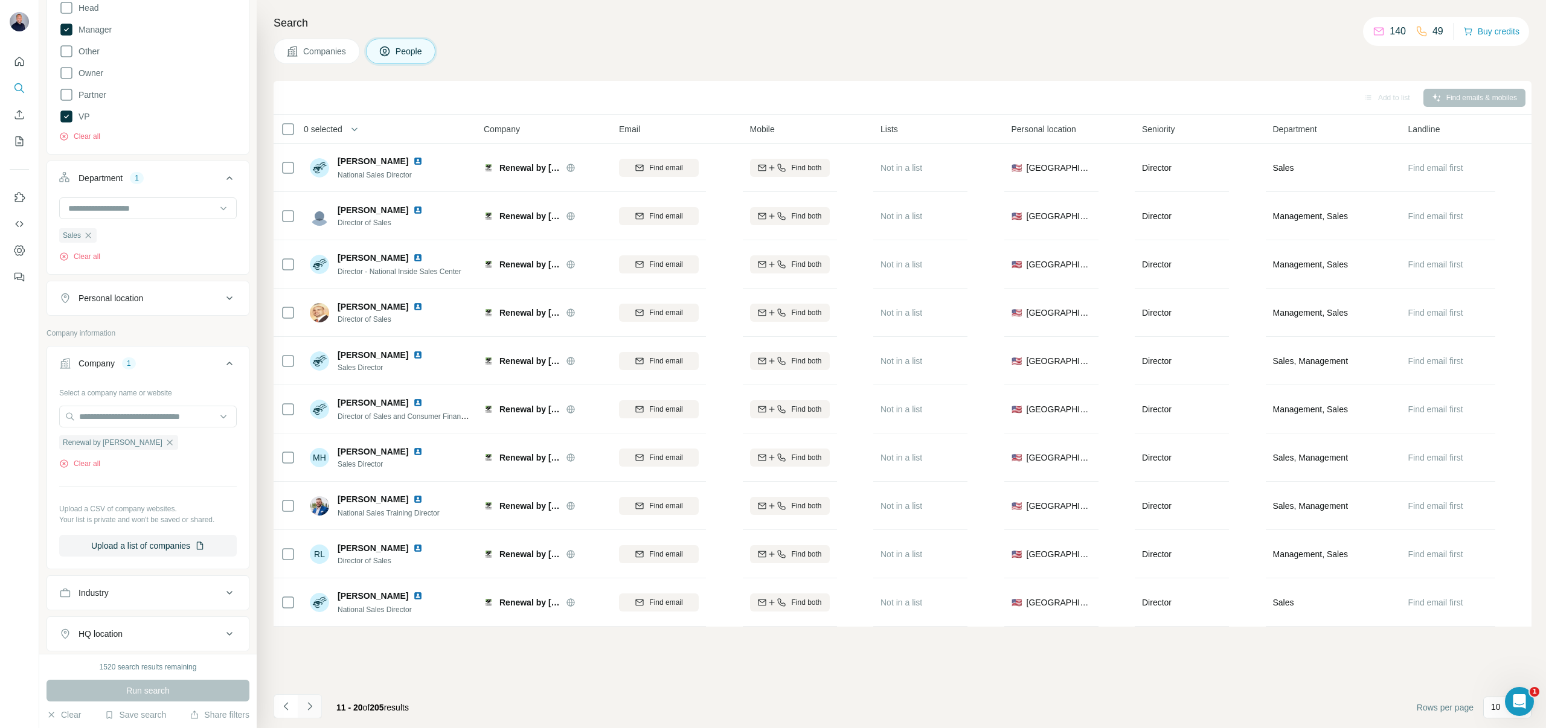
click at [304, 715] on button "Navigate to next page" at bounding box center [310, 706] width 24 height 24
